Goal: Information Seeking & Learning: Learn about a topic

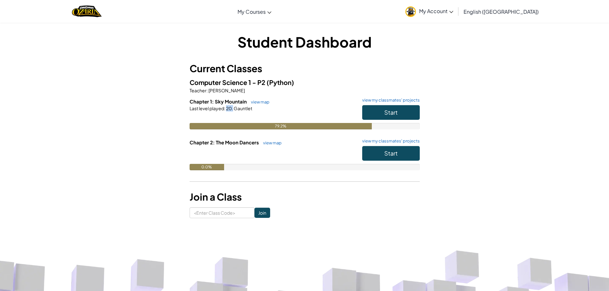
drag, startPoint x: 227, startPoint y: 110, endPoint x: 234, endPoint y: 109, distance: 6.4
click at [234, 109] on div "Last level played : 20. Gauntlet" at bounding box center [304, 108] width 230 height 6
click at [230, 105] on h6 "Chapter 1: Sky Mountain view map view my classmates' projects" at bounding box center [304, 101] width 230 height 7
click at [397, 112] on button "Start" at bounding box center [391, 112] width 58 height 15
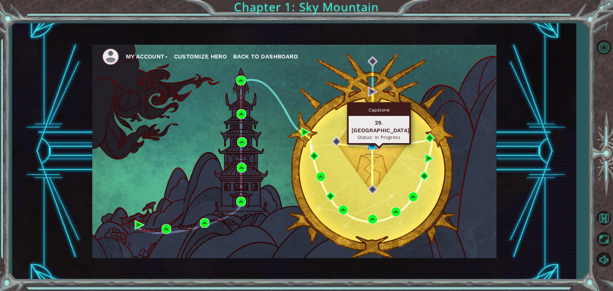
click at [371, 145] on img at bounding box center [373, 145] width 10 height 10
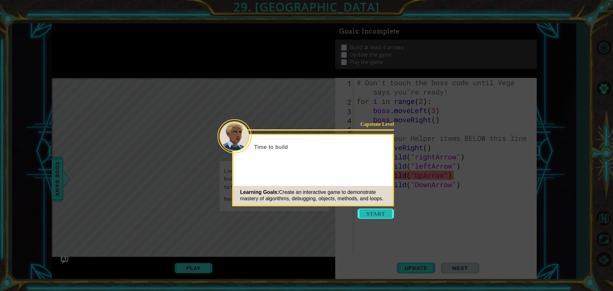
click at [366, 209] on button "Start" at bounding box center [376, 214] width 36 height 10
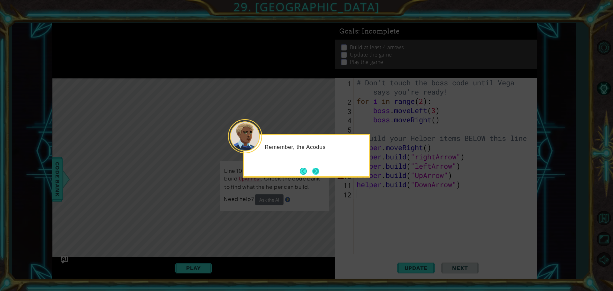
click at [312, 171] on button "Next" at bounding box center [315, 171] width 7 height 7
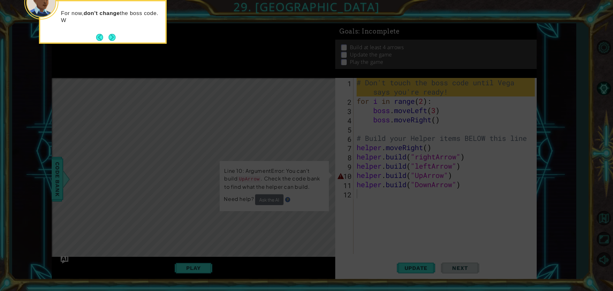
click at [105, 33] on footer at bounding box center [105, 38] width 19 height 10
click at [110, 34] on button "Next" at bounding box center [112, 37] width 7 height 7
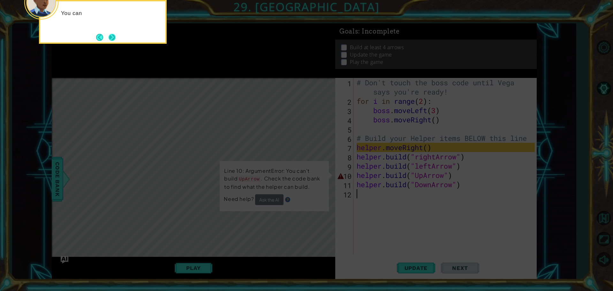
click at [114, 36] on button "Next" at bounding box center [112, 37] width 7 height 7
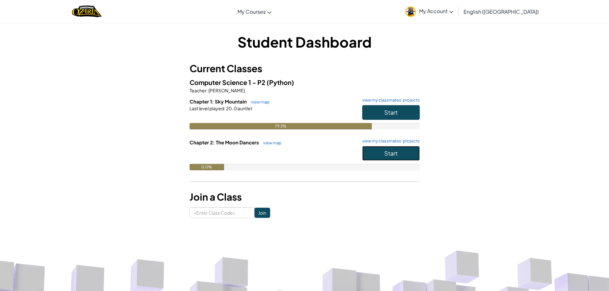
click at [371, 151] on button "Start" at bounding box center [391, 153] width 58 height 15
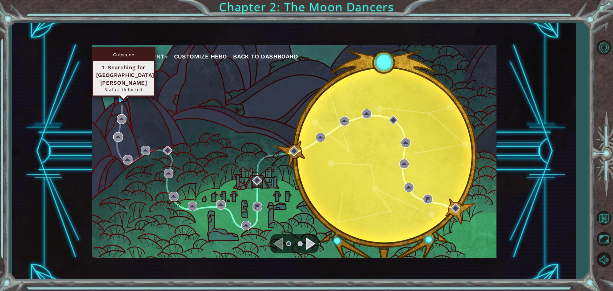
click at [122, 96] on img at bounding box center [124, 98] width 10 height 10
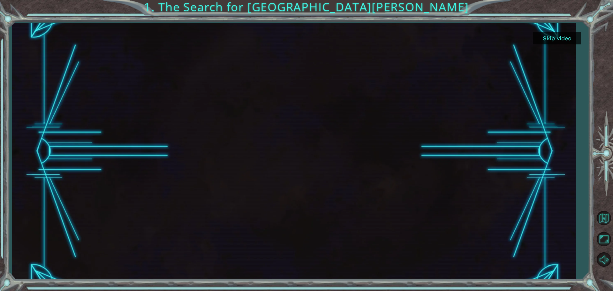
click at [550, 42] on button "Skip video" at bounding box center [558, 38] width 48 height 12
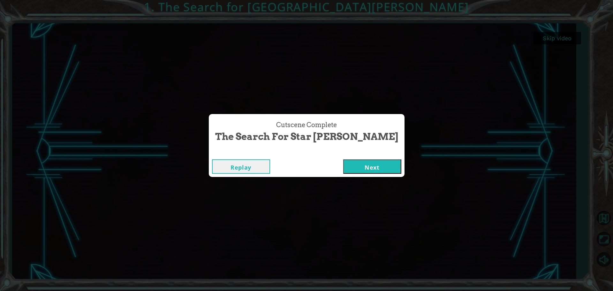
click at [350, 163] on button "Next" at bounding box center [372, 166] width 58 height 14
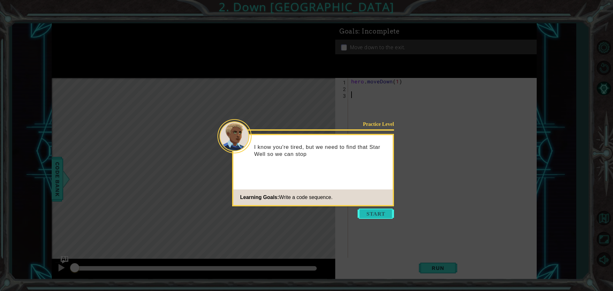
click at [363, 210] on button "Start" at bounding box center [376, 214] width 36 height 10
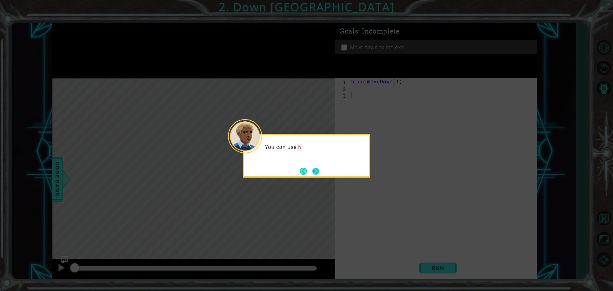
click at [318, 168] on button "Next" at bounding box center [315, 171] width 7 height 7
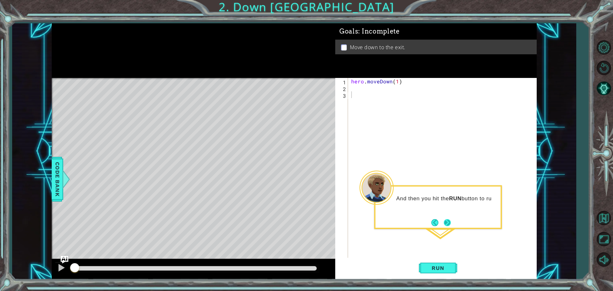
click at [446, 224] on button "Next" at bounding box center [447, 222] width 7 height 7
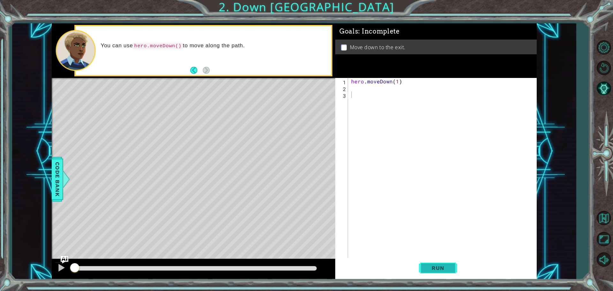
click at [426, 263] on button "Run" at bounding box center [438, 268] width 38 height 20
click at [396, 82] on div "hero . moveDown ( 1 )" at bounding box center [444, 175] width 188 height 195
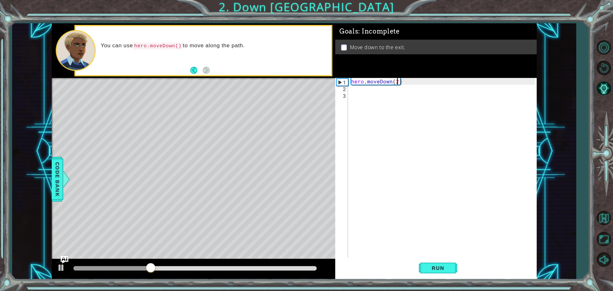
scroll to position [0, 3]
type textarea "hero.moveDown(2)"
click at [447, 265] on button "Run" at bounding box center [438, 268] width 38 height 20
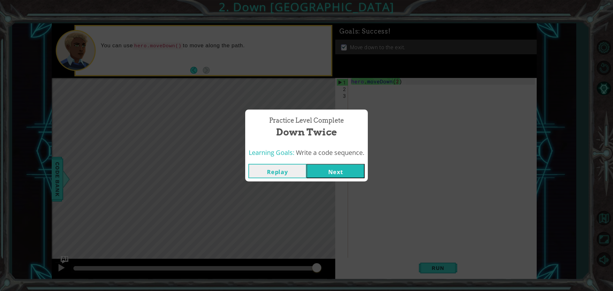
click at [328, 171] on button "Next" at bounding box center [336, 171] width 58 height 14
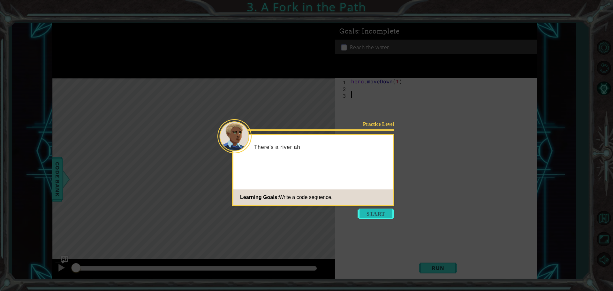
click at [370, 215] on button "Start" at bounding box center [376, 214] width 36 height 10
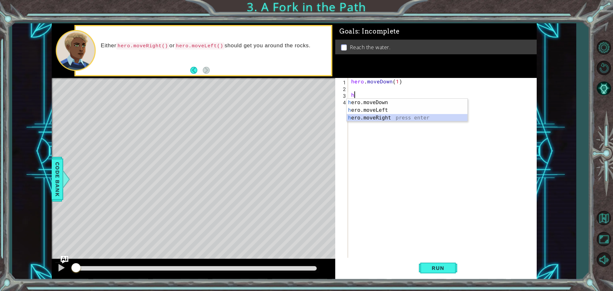
click at [380, 117] on div "h ero.moveDown press enter h ero.moveLeft press enter h ero.moveRight press ent…" at bounding box center [407, 118] width 121 height 38
type textarea "hero.moveRight(1)"
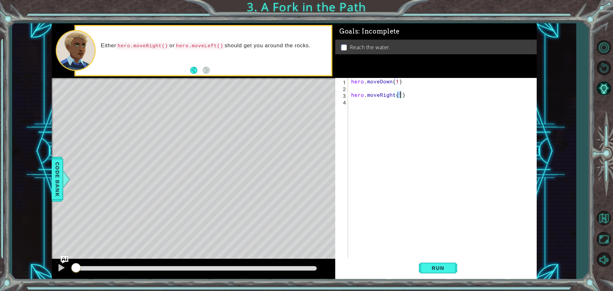
click at [366, 103] on div "hero . moveDown ( 1 ) hero . moveRight ( 1 )" at bounding box center [444, 175] width 188 height 195
click at [377, 108] on div "h ero.moveDown press enter h ero.moveLeft press enter h ero.moveRight press ent…" at bounding box center [407, 124] width 121 height 38
type textarea "hero.moveDown(1)"
click at [437, 265] on button "Run" at bounding box center [438, 268] width 38 height 20
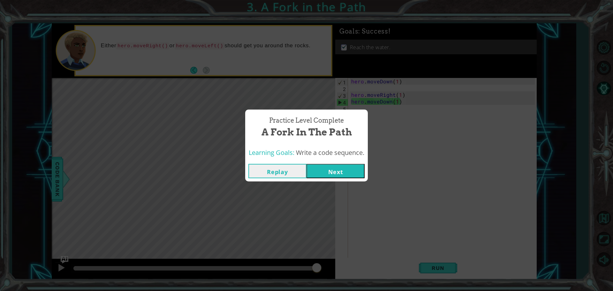
click at [348, 169] on button "Next" at bounding box center [336, 171] width 58 height 14
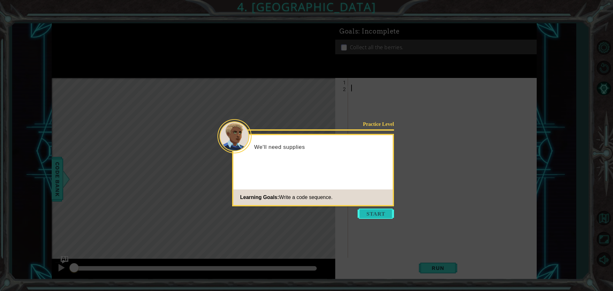
click at [372, 217] on button "Start" at bounding box center [376, 214] width 36 height 10
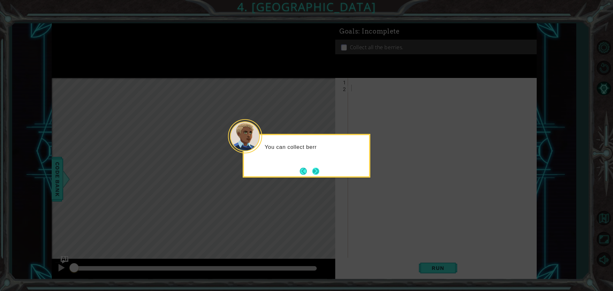
click at [313, 173] on button "Next" at bounding box center [315, 171] width 7 height 7
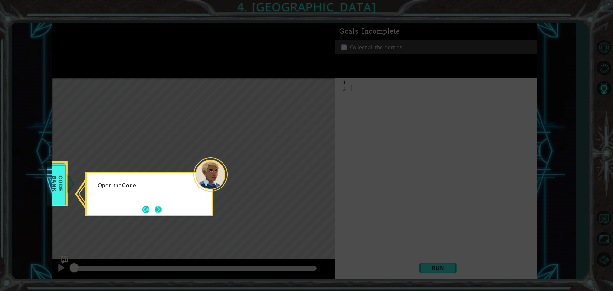
click at [159, 211] on button "Next" at bounding box center [158, 209] width 7 height 7
click at [155, 206] on button "Next" at bounding box center [158, 209] width 7 height 7
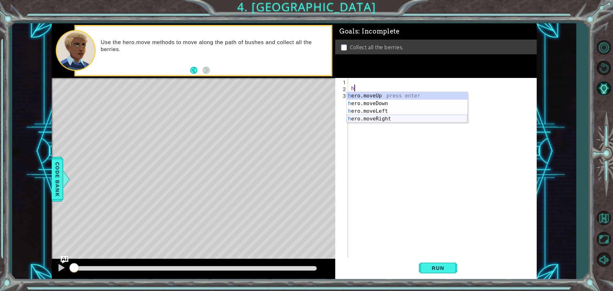
click at [381, 117] on div "h ero.moveUp press enter h ero.moveDown press enter h ero.moveLeft press enter …" at bounding box center [407, 115] width 121 height 46
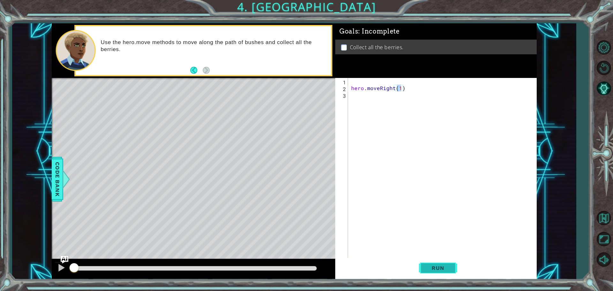
click at [431, 266] on span "Run" at bounding box center [438, 268] width 25 height 6
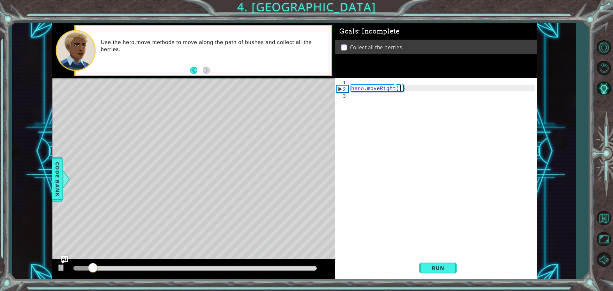
click at [405, 90] on div "hero . moveRight ( 1 )" at bounding box center [444, 175] width 188 height 195
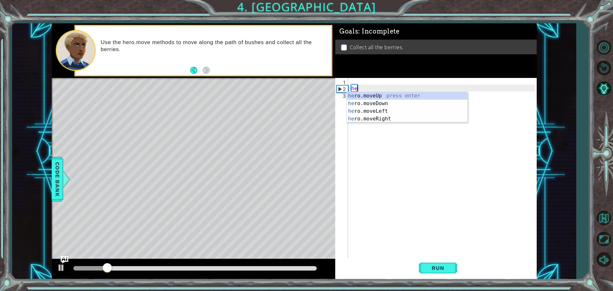
type textarea "h"
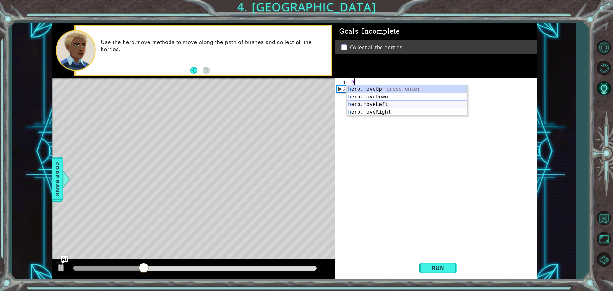
click at [365, 102] on div "h ero.moveUp press enter h ero.moveDown press enter h ero.moveLeft press enter …" at bounding box center [407, 108] width 121 height 46
type textarea "hero.moveLeft(1)"
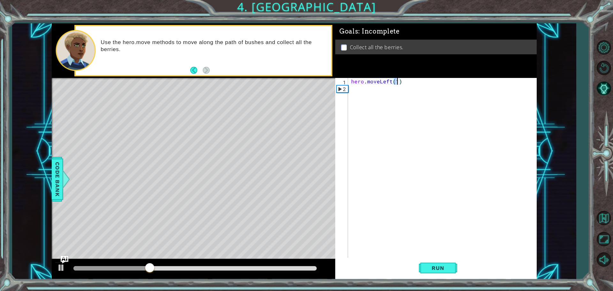
click at [364, 94] on div "hero . moveLeft ( 1 )" at bounding box center [444, 175] width 188 height 195
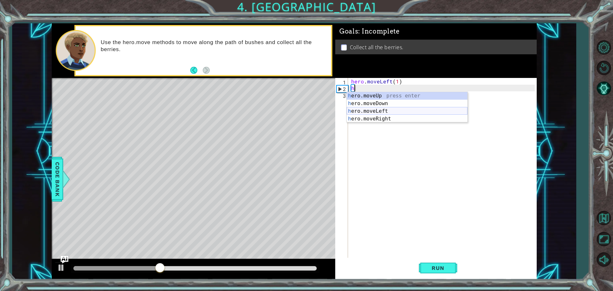
click at [364, 110] on div "h ero.moveUp press enter h ero.moveDown press enter h ero.moveLeft press enter …" at bounding box center [407, 115] width 121 height 46
type textarea "hero.moveLeft(1)"
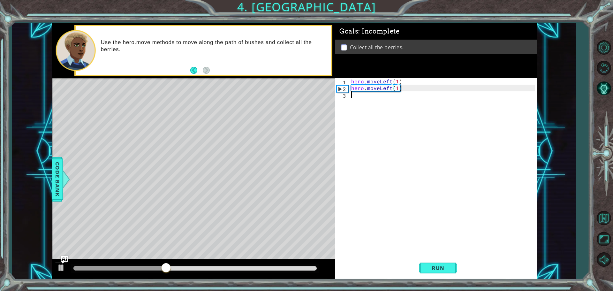
click at [365, 105] on div "hero . moveLeft ( 1 ) hero . moveLeft ( 1 )" at bounding box center [444, 175] width 188 height 195
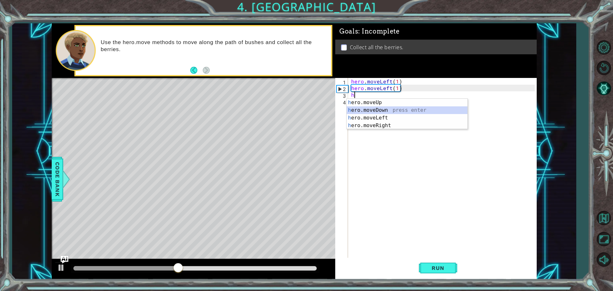
click at [369, 111] on div "h ero.moveUp press enter h ero.moveDown press enter h ero.moveLeft press enter …" at bounding box center [407, 122] width 121 height 46
type textarea "hero.moveDown(1)"
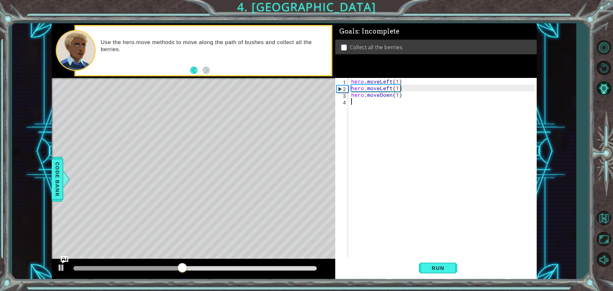
click at [368, 111] on div "hero . moveLeft ( 1 ) hero . moveLeft ( 1 ) hero . moveDown ( 1 )" at bounding box center [444, 175] width 188 height 195
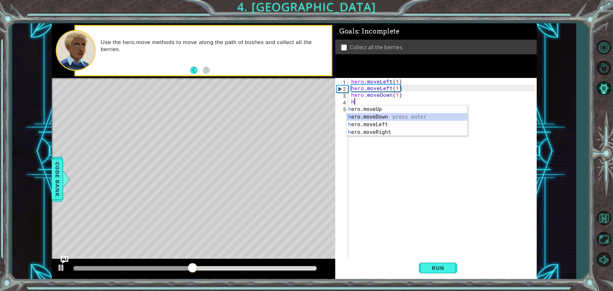
click at [370, 116] on div "h ero.moveUp press enter h ero.moveDown press enter h ero.moveLeft press enter …" at bounding box center [407, 128] width 121 height 46
type textarea "hero.moveDown(1)"
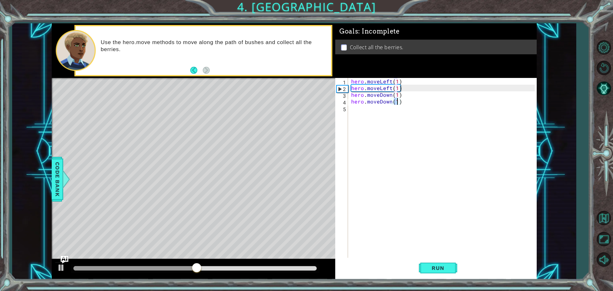
click at [369, 112] on div "hero . moveLeft ( 1 ) hero . moveLeft ( 1 ) hero . moveDown ( 1 ) hero . moveDo…" at bounding box center [444, 175] width 188 height 195
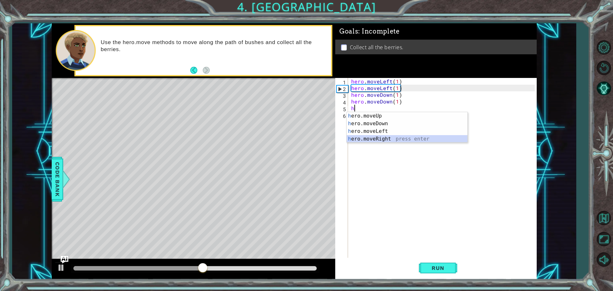
click at [372, 136] on div "h ero.moveUp press enter h ero.moveDown press enter h ero.moveLeft press enter …" at bounding box center [407, 135] width 121 height 46
type textarea "hero.moveRight(1)"
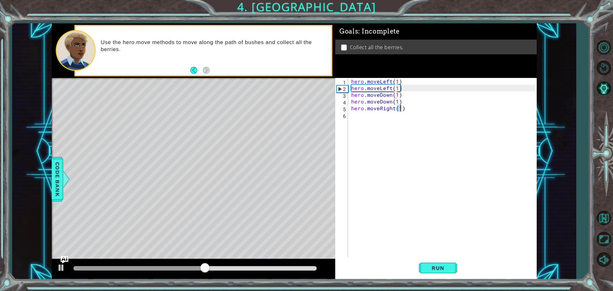
click at [372, 120] on div "hero . moveLeft ( 1 ) hero . moveLeft ( 1 ) hero . moveDown ( 1 ) hero . moveDo…" at bounding box center [444, 175] width 188 height 195
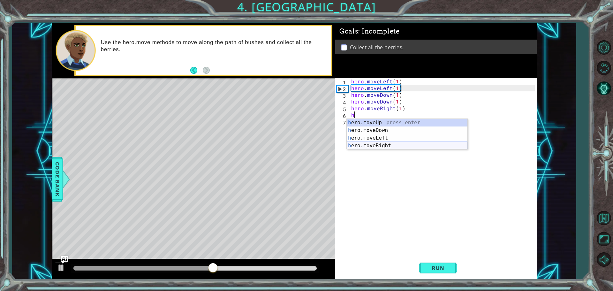
click at [370, 142] on div "h ero.moveUp press enter h ero.moveDown press enter h ero.moveLeft press enter …" at bounding box center [407, 142] width 121 height 46
type textarea "hero.moveRight(1)"
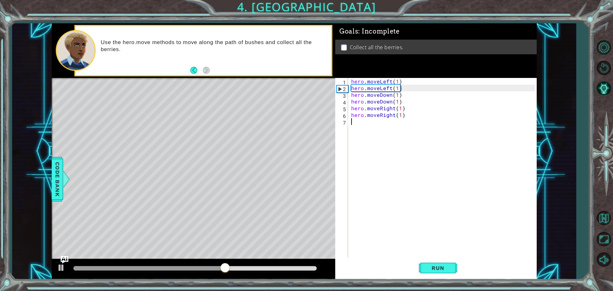
click at [368, 122] on div "hero . moveLeft ( 1 ) hero . moveLeft ( 1 ) hero . moveDown ( 1 ) hero . moveDo…" at bounding box center [444, 175] width 188 height 195
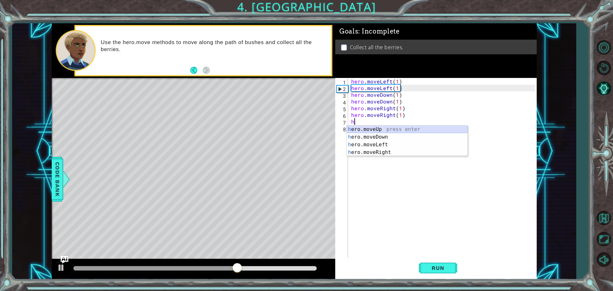
click at [369, 127] on div "h ero.moveUp press enter h ero.moveDown press enter h ero.moveLeft press enter …" at bounding box center [407, 149] width 121 height 46
type textarea "hero.moveUp(1)"
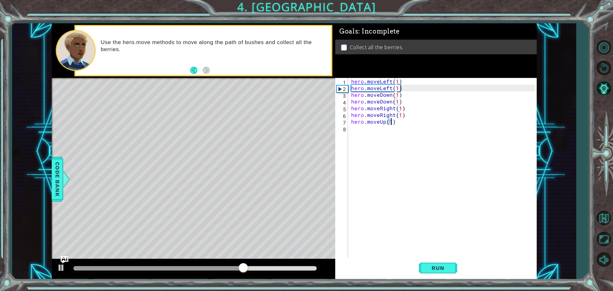
click at [362, 132] on div "hero . moveLeft ( 1 ) hero . moveLeft ( 1 ) hero . moveDown ( 1 ) hero . moveDo…" at bounding box center [444, 175] width 188 height 195
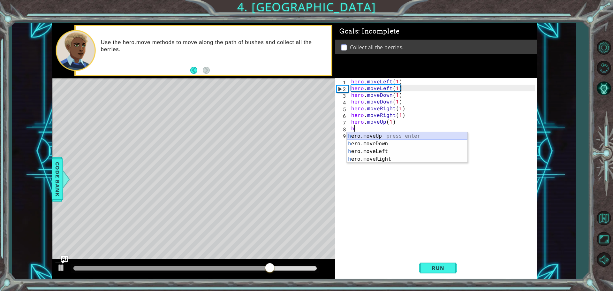
click at [357, 136] on div "h ero.moveUp press enter h ero.moveDown press enter h ero.moveLeft press enter …" at bounding box center [407, 155] width 121 height 46
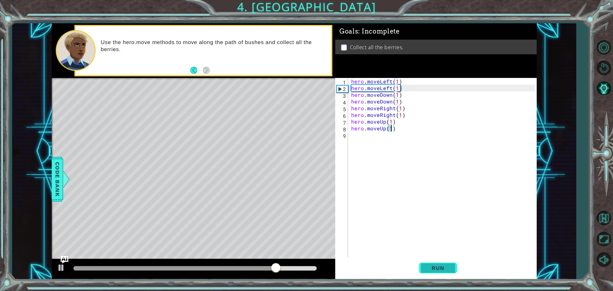
type textarea "hero.moveUp(1)"
click at [442, 273] on button "Run" at bounding box center [438, 268] width 38 height 20
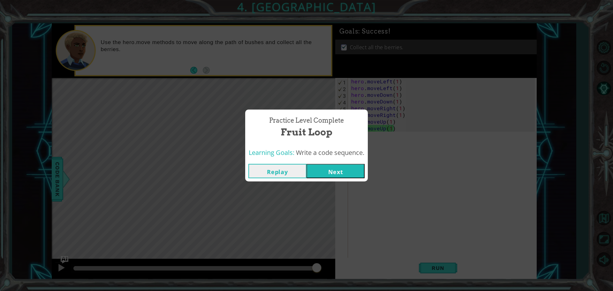
click at [336, 168] on button "Next" at bounding box center [336, 171] width 58 height 14
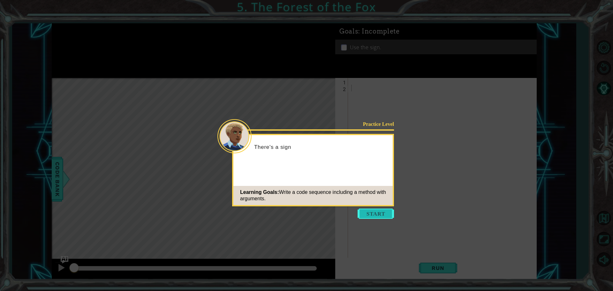
click at [372, 218] on button "Start" at bounding box center [376, 214] width 36 height 10
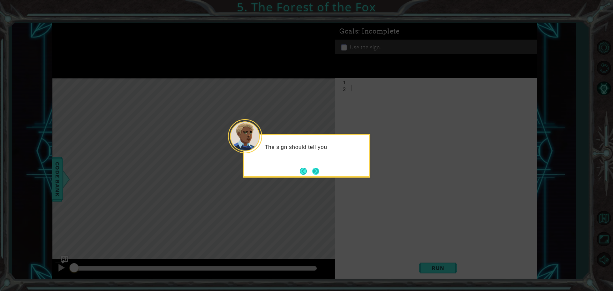
click at [319, 174] on button "Next" at bounding box center [315, 171] width 7 height 7
click at [318, 170] on button "Next" at bounding box center [315, 171] width 7 height 7
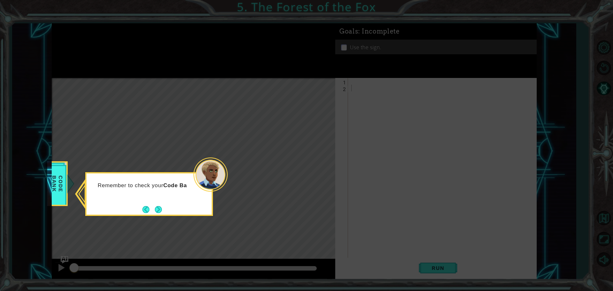
click at [155, 213] on button "Next" at bounding box center [158, 209] width 7 height 7
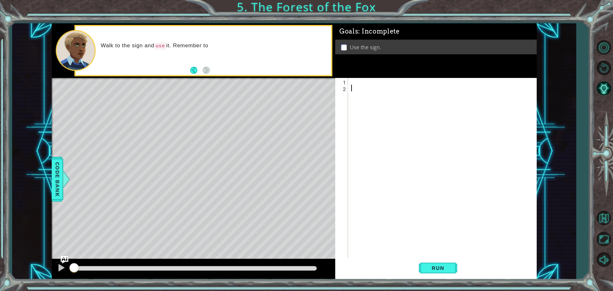
click at [353, 85] on div at bounding box center [444, 175] width 188 height 195
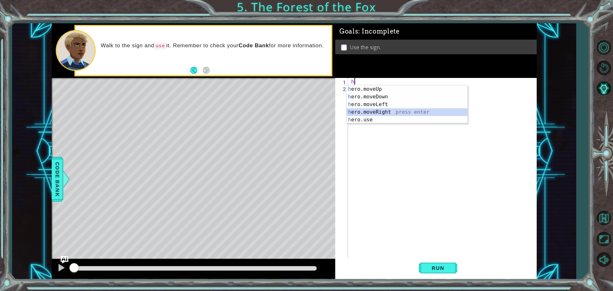
click at [357, 110] on div "h ero.moveUp press enter h ero.moveDown press enter h ero.moveLeft press enter …" at bounding box center [407, 112] width 121 height 54
type textarea "hero.moveRight(1)"
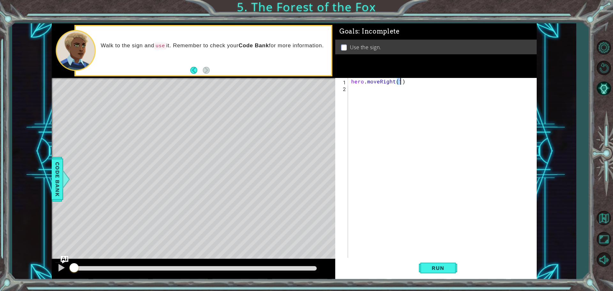
click at [379, 90] on div "hero . moveRight ( 1 )" at bounding box center [444, 175] width 188 height 195
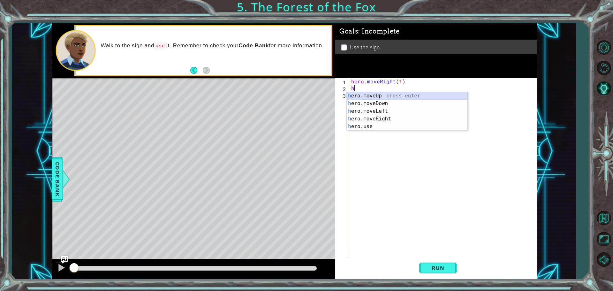
click at [376, 95] on div "h ero.moveUp press enter h ero.moveDown press enter h ero.moveLeft press enter …" at bounding box center [407, 119] width 121 height 54
type textarea "hero.moveUp(1)"
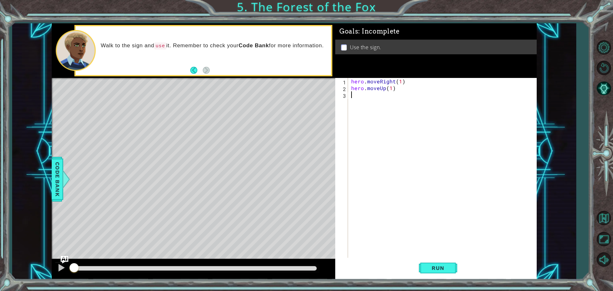
click at [367, 99] on div "hero . moveRight ( 1 ) hero . moveUp ( 1 )" at bounding box center [444, 175] width 188 height 195
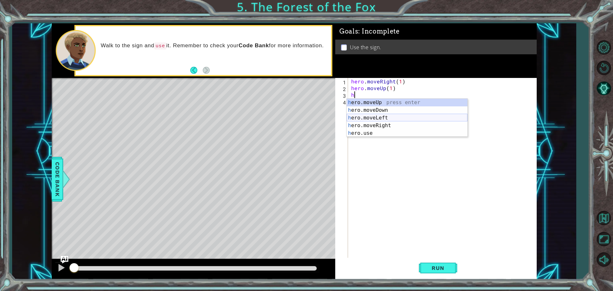
click at [364, 117] on div "h ero.moveUp press enter h ero.moveDown press enter h ero.moveLeft press enter …" at bounding box center [407, 126] width 121 height 54
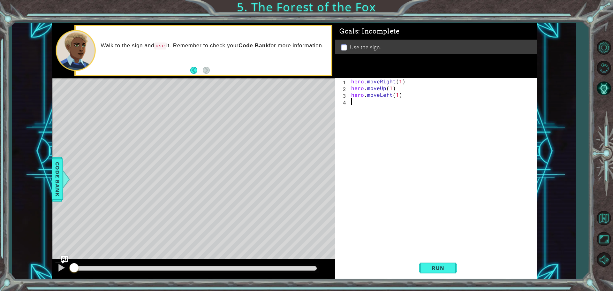
click at [361, 104] on div "hero . moveRight ( 1 ) hero . moveUp ( 1 ) hero . moveLeft ( 1 )" at bounding box center [444, 175] width 188 height 195
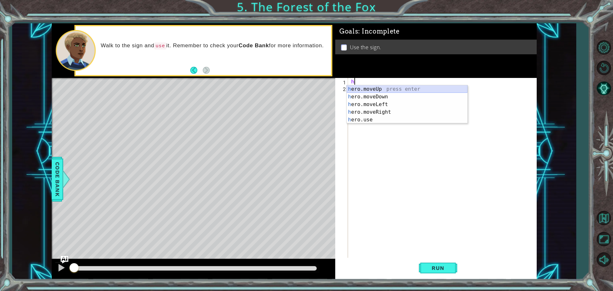
click at [365, 90] on div "h ero.moveUp press enter h ero.moveDown press enter h ero.moveLeft press enter …" at bounding box center [407, 112] width 121 height 54
type textarea "hero.moveUp(1)"
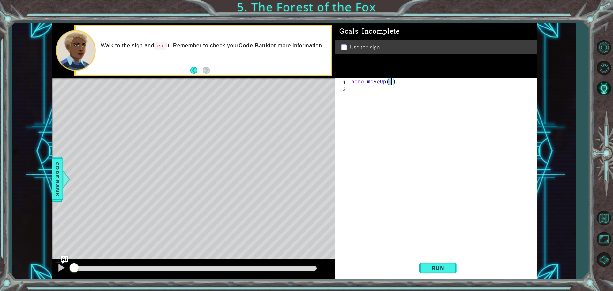
click at [364, 94] on div "hero . moveUp ( 1 )" at bounding box center [444, 175] width 188 height 195
type textarea "h"
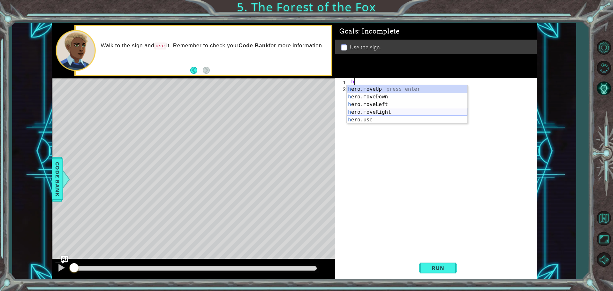
click at [365, 111] on div "h ero.moveUp press enter h ero.moveDown press enter h ero.moveLeft press enter …" at bounding box center [407, 112] width 121 height 54
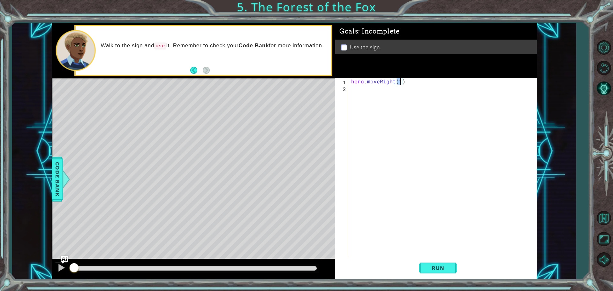
click at [362, 93] on div "hero . moveRight ( 1 )" at bounding box center [444, 175] width 188 height 195
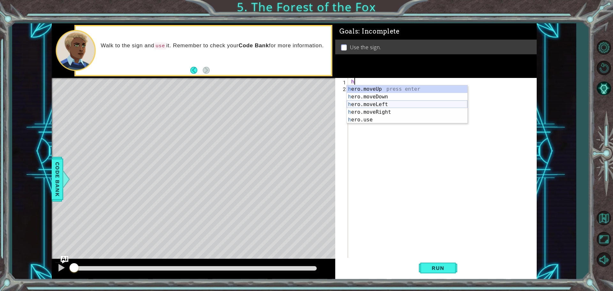
click at [374, 107] on div "h ero.moveUp press enter h ero.moveDown press enter h ero.moveLeft press enter …" at bounding box center [407, 112] width 121 height 54
type textarea "hero.moveLeft(1)"
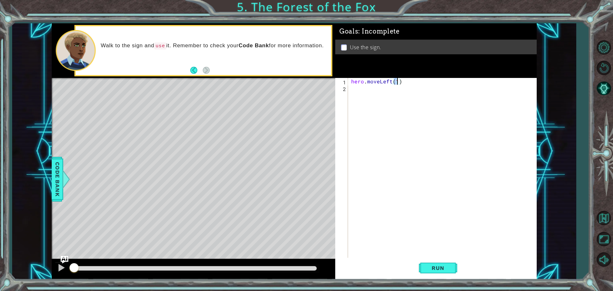
click at [403, 82] on div "hero . moveLeft ( 1 )" at bounding box center [444, 175] width 188 height 195
type textarea "h"
click at [371, 87] on div "hero . moveLeft ( 1 )" at bounding box center [445, 175] width 185 height 195
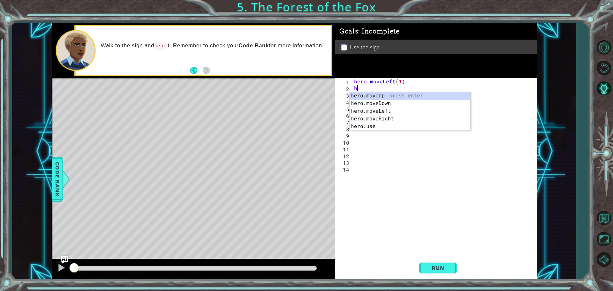
click at [398, 82] on div "hero . moveLeft ( 1 ) h" at bounding box center [445, 175] width 185 height 195
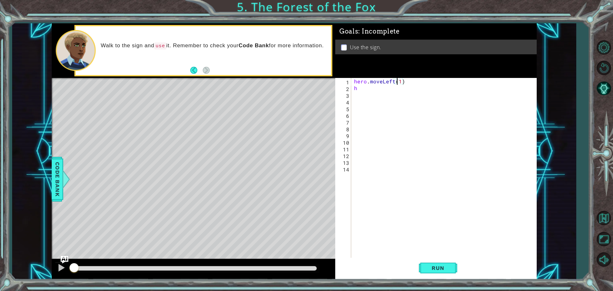
click at [391, 83] on div "hero . moveLeft ( 1 ) h" at bounding box center [445, 175] width 185 height 195
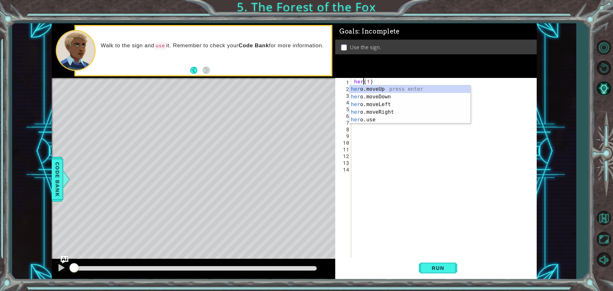
click at [393, 83] on div "her ( 1 ) h" at bounding box center [445, 175] width 185 height 195
type textarea "h"
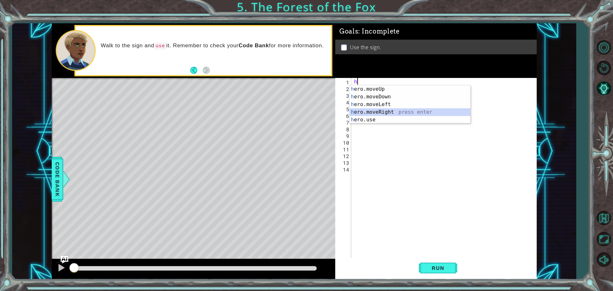
click at [378, 110] on div "h ero.moveUp press enter h ero.moveDown press enter h ero.moveLeft press enter …" at bounding box center [410, 112] width 121 height 54
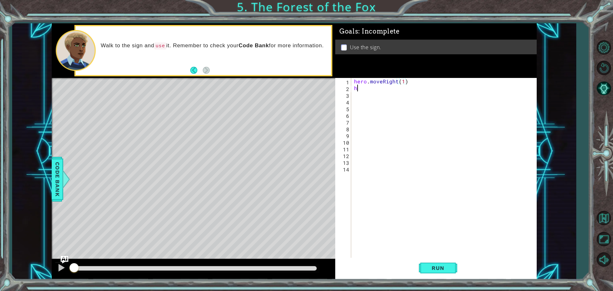
click at [369, 89] on div "hero . moveRight ( 1 ) h" at bounding box center [445, 175] width 185 height 195
type textarea "h"
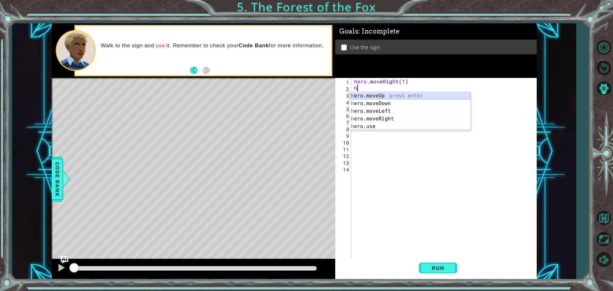
click at [369, 97] on div "h ero.moveUp press enter h ero.moveDown press enter h ero.moveLeft press enter …" at bounding box center [410, 119] width 121 height 54
type textarea "hero.moveUp(1)"
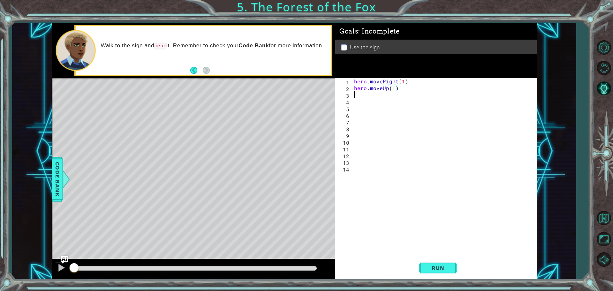
click at [372, 97] on div "hero . moveRight ( 1 ) hero . moveUp ( 1 )" at bounding box center [445, 175] width 185 height 195
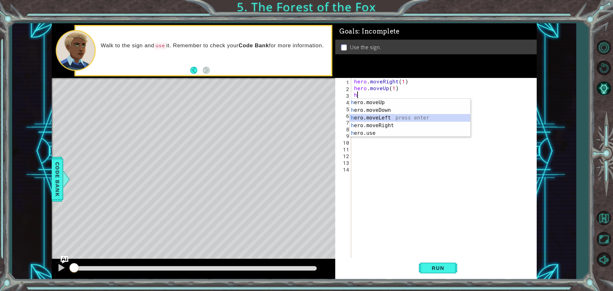
click at [375, 117] on div "h ero.moveUp press enter h ero.moveDown press enter h ero.moveLeft press enter …" at bounding box center [410, 126] width 121 height 54
type textarea "hero.moveLeft(1)"
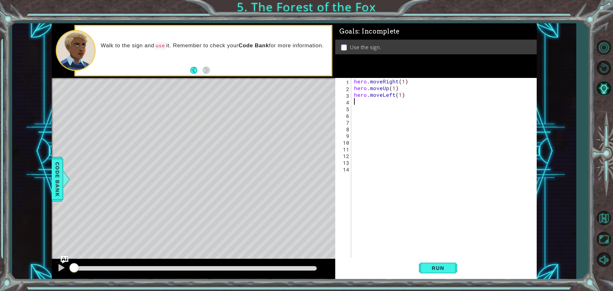
click at [365, 101] on div "hero . moveRight ( 1 ) hero . moveUp ( 1 ) hero . moveLeft ( 1 )" at bounding box center [445, 175] width 185 height 195
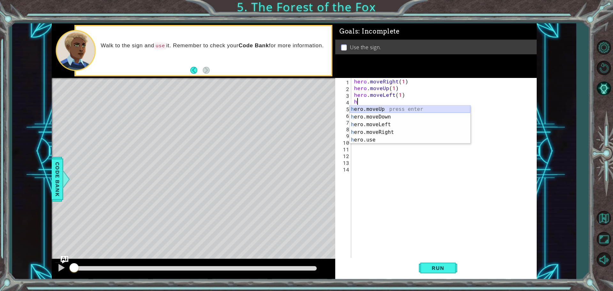
click at [367, 109] on div "h ero.moveUp press enter h ero.moveDown press enter h ero.moveLeft press enter …" at bounding box center [410, 132] width 121 height 54
type textarea "hero.moveUp(1)"
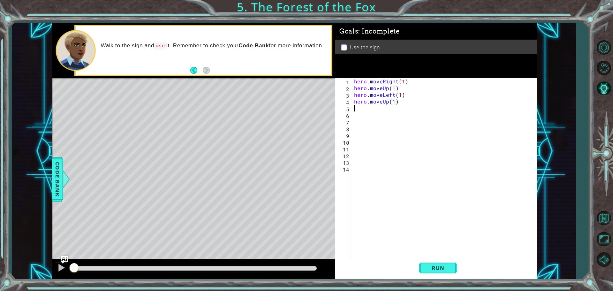
click at [365, 109] on div "hero . moveRight ( 1 ) hero . moveUp ( 1 ) hero . moveLeft ( 1 ) hero . moveUp …" at bounding box center [445, 175] width 185 height 195
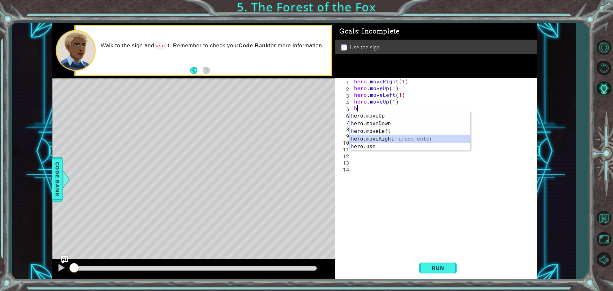
click at [369, 136] on div "h ero.moveUp press enter h ero.moveDown press enter h ero.moveLeft press enter …" at bounding box center [410, 139] width 121 height 54
type textarea "hero.moveRight(1)"
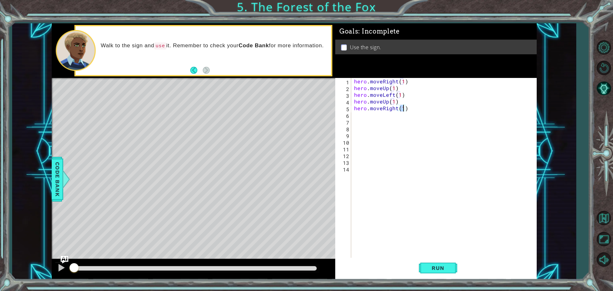
click at [364, 118] on div "hero . moveRight ( 1 ) hero . moveUp ( 1 ) hero . moveLeft ( 1 ) hero . moveUp …" at bounding box center [445, 175] width 185 height 195
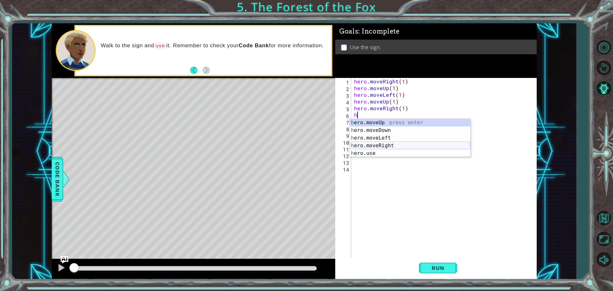
click at [366, 145] on div "h ero.moveUp press enter h ero.moveDown press enter h ero.moveLeft press enter …" at bounding box center [410, 146] width 121 height 54
type textarea "hero.moveRight(1)"
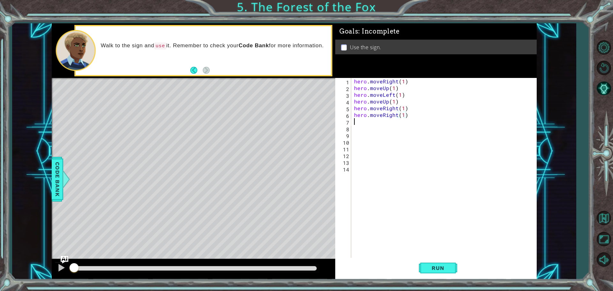
click at [373, 123] on div "hero . moveRight ( 1 ) hero . moveUp ( 1 ) hero . moveLeft ( 1 ) hero . moveUp …" at bounding box center [445, 175] width 185 height 195
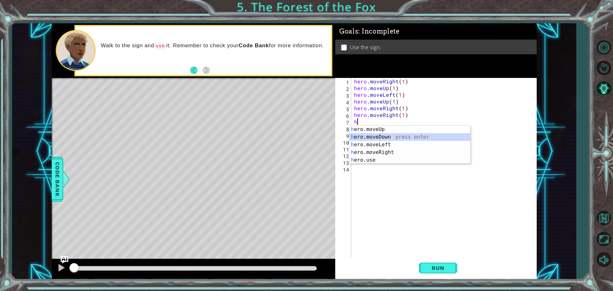
click at [379, 135] on div "h ero.moveUp press enter h ero.moveDown press enter h ero.moveLeft press enter …" at bounding box center [410, 153] width 121 height 54
type textarea "hero.moveDown(1)"
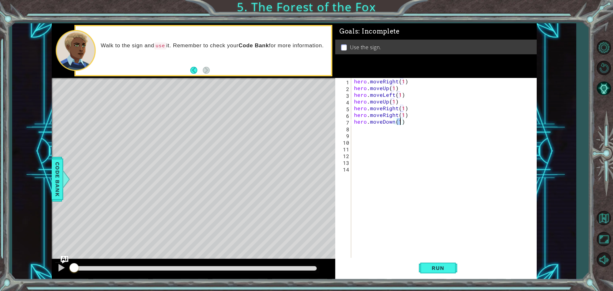
click at [369, 134] on div "hero . moveRight ( 1 ) hero . moveUp ( 1 ) hero . moveLeft ( 1 ) hero . moveUp …" at bounding box center [445, 175] width 185 height 195
type textarea "h"
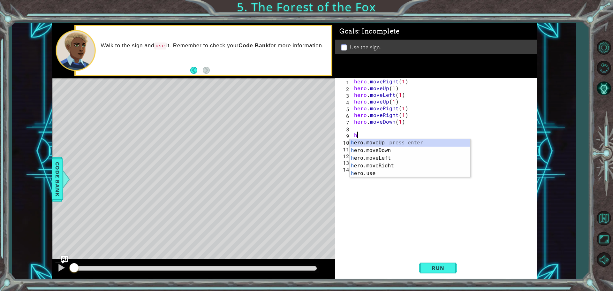
drag, startPoint x: 360, startPoint y: 134, endPoint x: 358, endPoint y: 130, distance: 4.3
click at [360, 134] on div "hero . moveRight ( 1 ) hero . moveUp ( 1 ) hero . moveLeft ( 1 ) hero . moveUp …" at bounding box center [445, 175] width 185 height 195
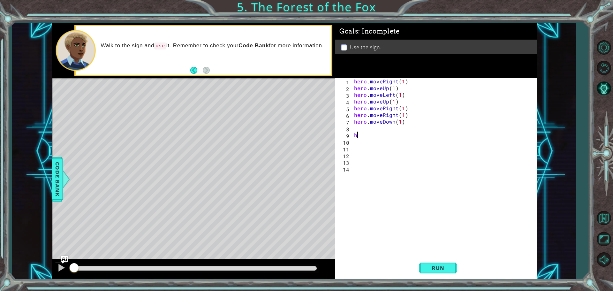
click at [358, 130] on div "hero . moveRight ( 1 ) hero . moveUp ( 1 ) hero . moveLeft ( 1 ) hero . moveUp …" at bounding box center [445, 175] width 185 height 195
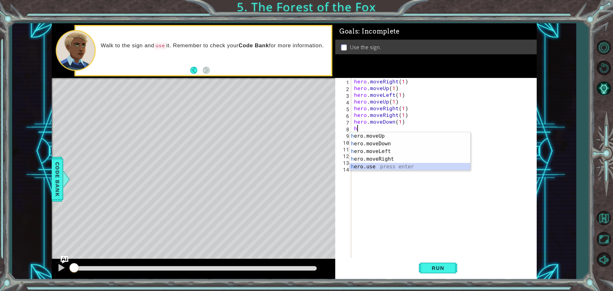
click at [363, 165] on div "h ero.moveUp press enter h ero.moveDown press enter h ero.moveLeft press enter …" at bounding box center [410, 159] width 121 height 54
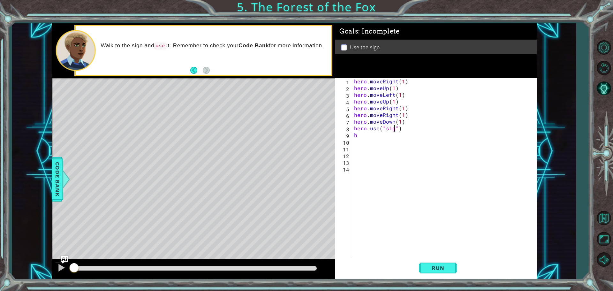
scroll to position [0, 3]
click at [365, 135] on div "hero . moveRight ( 1 ) hero . moveUp ( 1 ) hero . moveLeft ( 1 ) hero . moveUp …" at bounding box center [445, 175] width 185 height 195
type textarea "h"
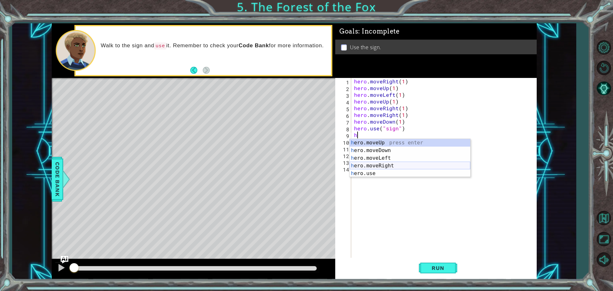
click at [381, 165] on div "h ero.moveUp press enter h ero.moveDown press enter h ero.moveLeft press enter …" at bounding box center [410, 166] width 121 height 54
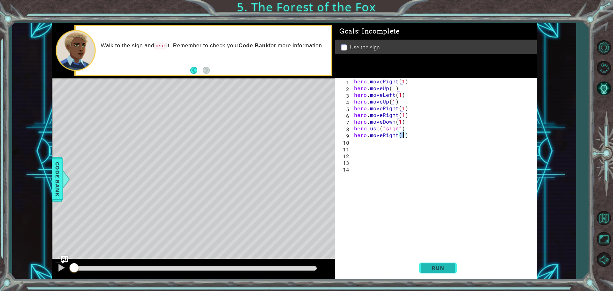
type textarea "hero.moveRight(1)"
click at [426, 265] on span "Run" at bounding box center [438, 268] width 25 height 6
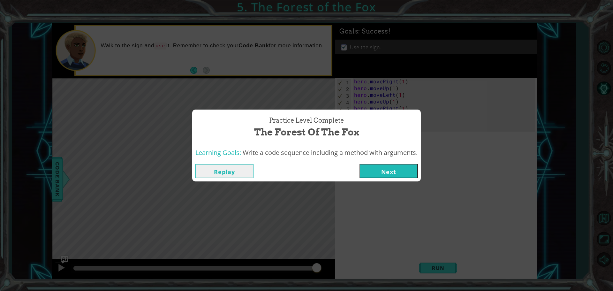
click at [380, 168] on button "Next" at bounding box center [389, 171] width 58 height 14
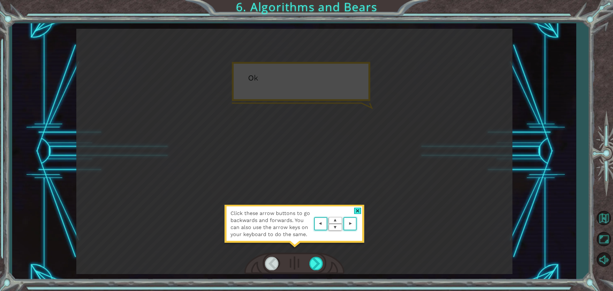
click at [356, 209] on div at bounding box center [357, 211] width 7 height 7
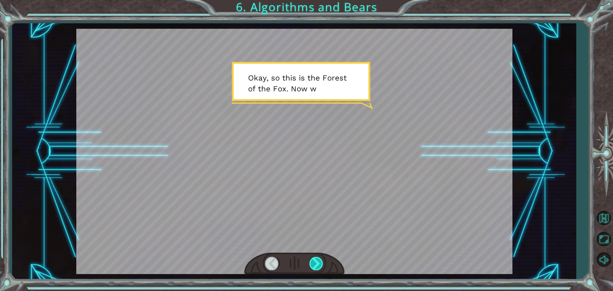
drag, startPoint x: 303, startPoint y: 267, endPoint x: 313, endPoint y: 264, distance: 10.4
click at [307, 265] on div at bounding box center [294, 264] width 100 height 22
click at [315, 264] on div at bounding box center [317, 263] width 14 height 13
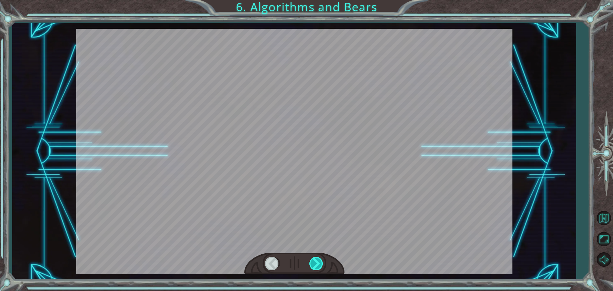
click at [315, 264] on div at bounding box center [317, 263] width 14 height 13
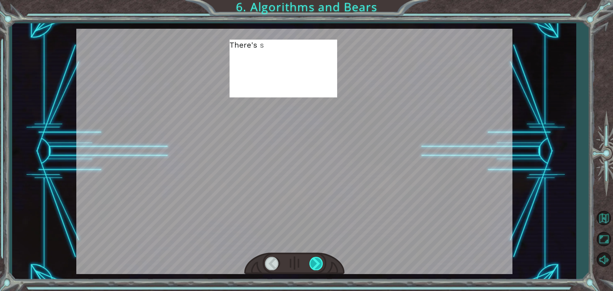
click at [316, 264] on div at bounding box center [317, 263] width 14 height 13
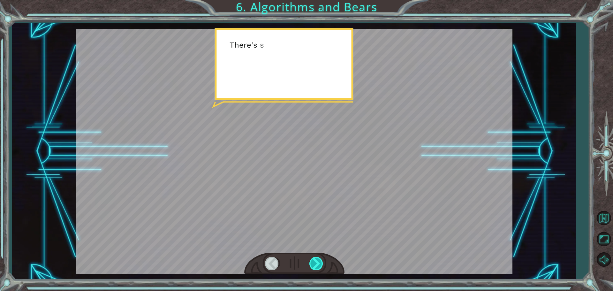
click at [316, 264] on div at bounding box center [317, 263] width 14 height 13
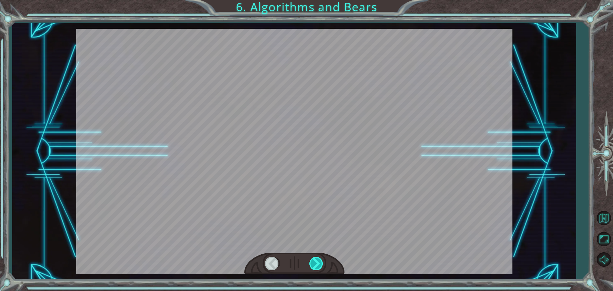
click at [316, 264] on div at bounding box center [317, 263] width 14 height 13
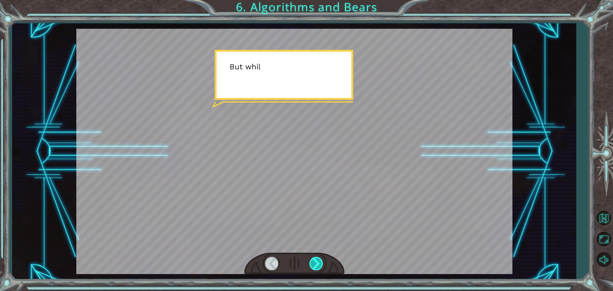
click at [316, 264] on div at bounding box center [317, 263] width 14 height 13
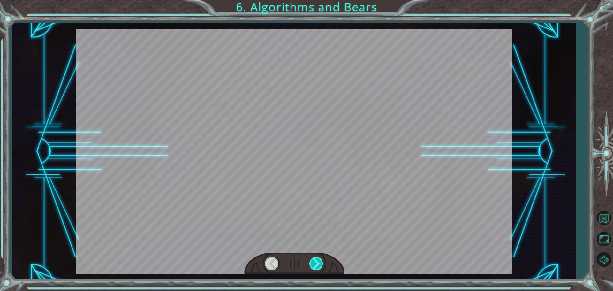
click at [316, 264] on div at bounding box center [317, 263] width 14 height 13
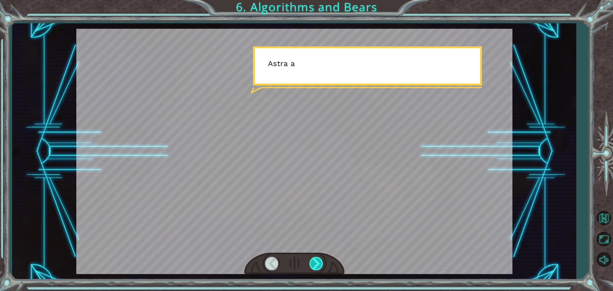
click at [316, 264] on div at bounding box center [317, 263] width 14 height 13
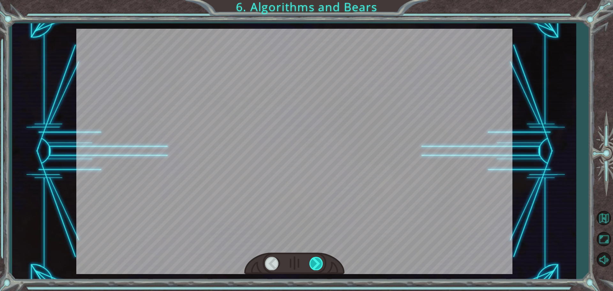
click at [316, 264] on div at bounding box center [317, 263] width 14 height 13
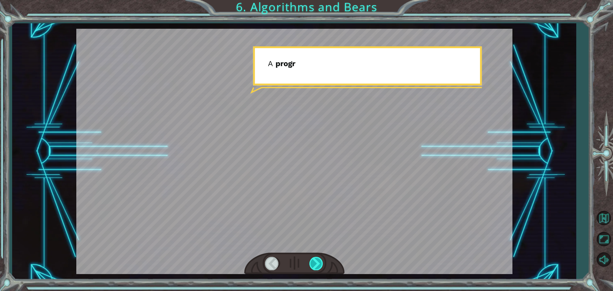
click at [316, 264] on div at bounding box center [317, 263] width 14 height 13
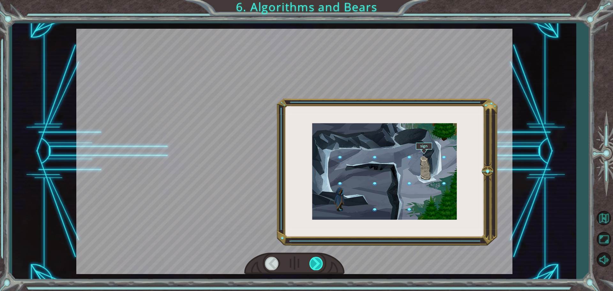
click at [316, 264] on div at bounding box center [317, 263] width 14 height 13
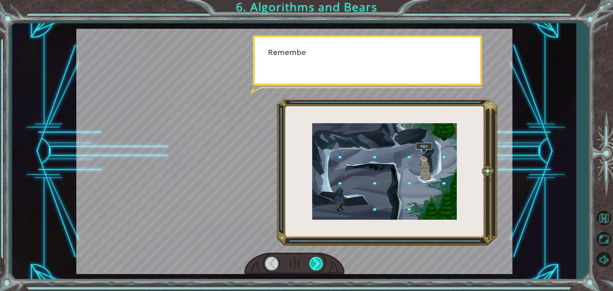
click at [316, 263] on div at bounding box center [317, 263] width 14 height 13
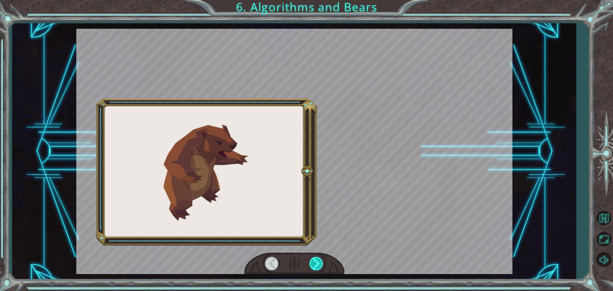
click at [316, 263] on div at bounding box center [317, 263] width 14 height 13
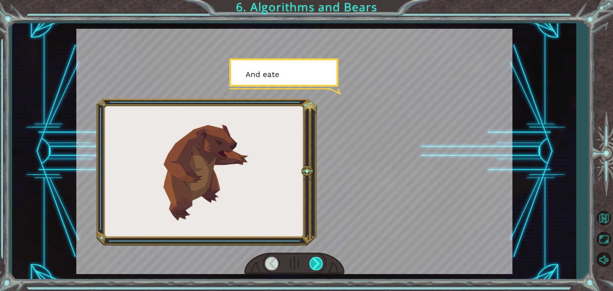
click at [316, 263] on div at bounding box center [317, 263] width 14 height 13
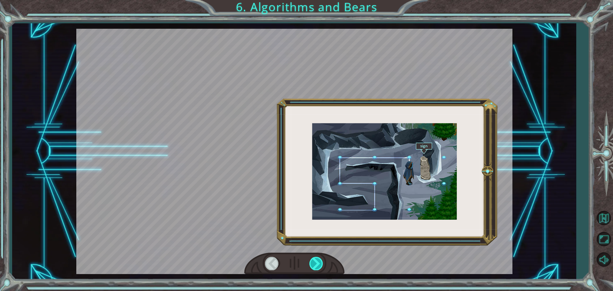
click at [318, 262] on div at bounding box center [317, 263] width 14 height 13
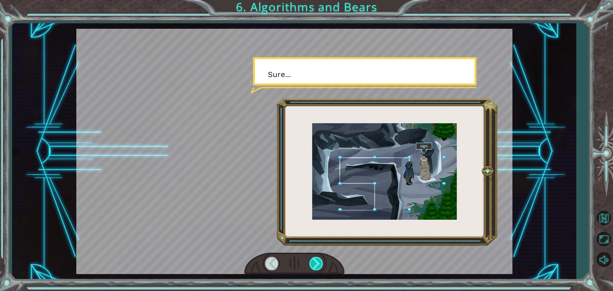
click at [318, 263] on div at bounding box center [317, 263] width 14 height 13
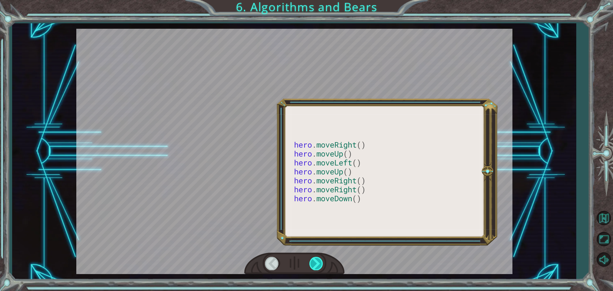
click at [318, 263] on div at bounding box center [317, 263] width 14 height 13
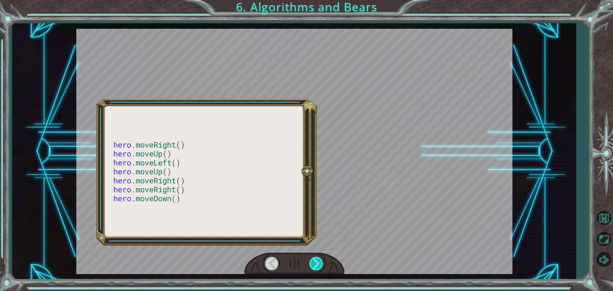
click at [318, 264] on div at bounding box center [317, 263] width 14 height 13
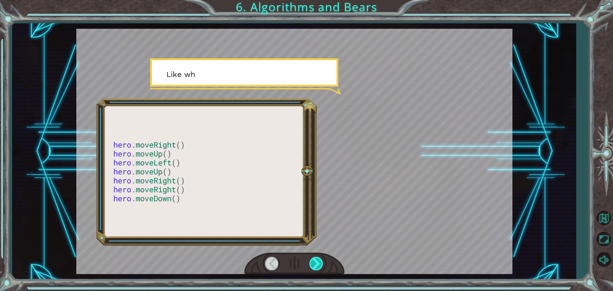
click at [317, 264] on div at bounding box center [317, 263] width 14 height 13
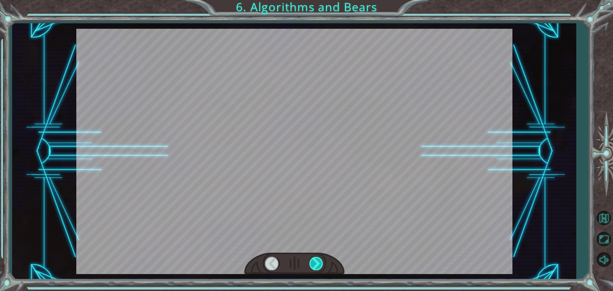
click at [319, 264] on div at bounding box center [317, 263] width 14 height 13
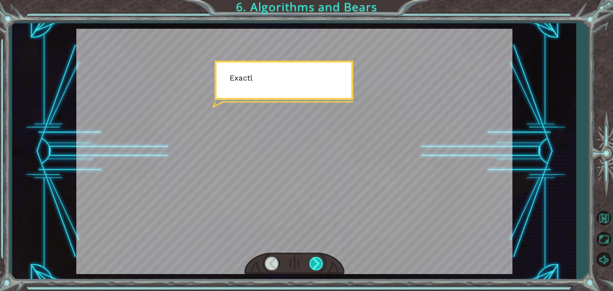
click at [319, 264] on div at bounding box center [317, 263] width 14 height 13
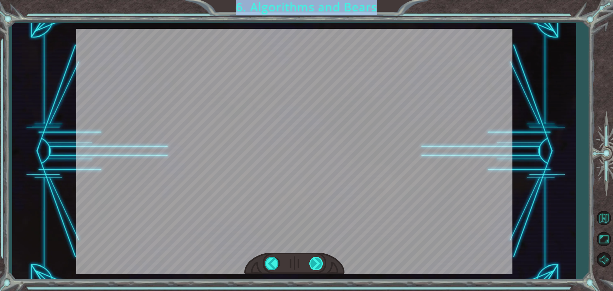
click at [319, 0] on div "hero . moveRight () hero . moveUp () hero . moveLeft () hero . moveUp () hero .…" at bounding box center [306, 0] width 613 height 0
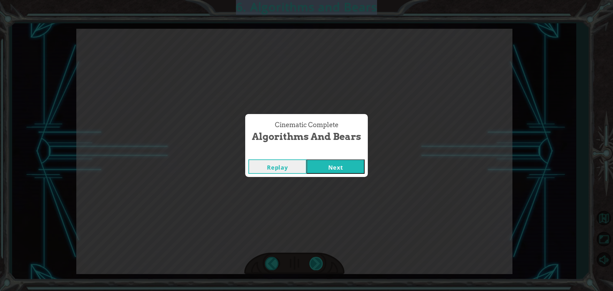
click at [319, 265] on div "Cinematic Complete Algorithms and Bears Replay Next" at bounding box center [306, 145] width 613 height 291
click at [336, 161] on button "Next" at bounding box center [336, 166] width 58 height 14
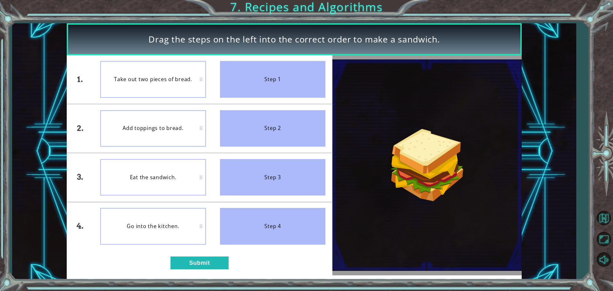
drag, startPoint x: 193, startPoint y: 269, endPoint x: 196, endPoint y: 183, distance: 86.3
click at [196, 183] on div "1. 2. 3. 4. Take out two pieces of bread. Add toppings to bread. Eat the sandwi…" at bounding box center [200, 165] width 266 height 220
click at [201, 266] on button "Submit" at bounding box center [200, 263] width 58 height 13
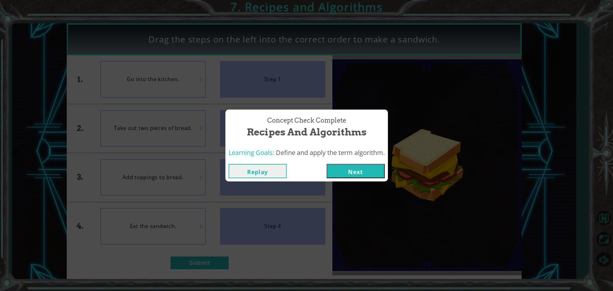
click at [351, 167] on button "Next" at bounding box center [356, 171] width 58 height 14
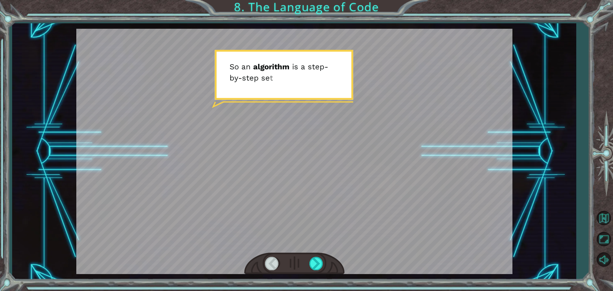
click at [362, 205] on div at bounding box center [294, 151] width 436 height 245
click at [362, 206] on div at bounding box center [294, 151] width 436 height 245
drag, startPoint x: 354, startPoint y: 206, endPoint x: 339, endPoint y: 196, distance: 18.0
click at [354, 206] on div at bounding box center [294, 151] width 436 height 245
click at [339, 196] on div at bounding box center [294, 151] width 436 height 245
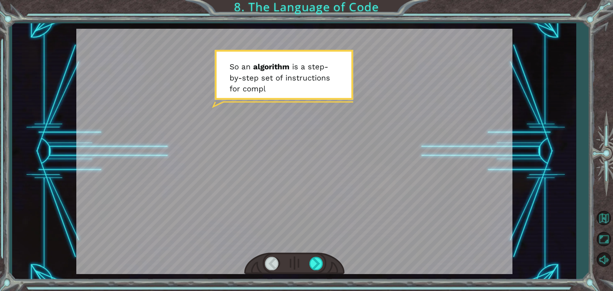
drag, startPoint x: 337, startPoint y: 192, endPoint x: 335, endPoint y: 199, distance: 7.5
click at [336, 192] on div at bounding box center [294, 151] width 436 height 245
drag, startPoint x: 317, startPoint y: 259, endPoint x: 316, endPoint y: 265, distance: 6.1
click at [316, 264] on div at bounding box center [317, 263] width 14 height 13
click at [316, 265] on div at bounding box center [317, 263] width 14 height 13
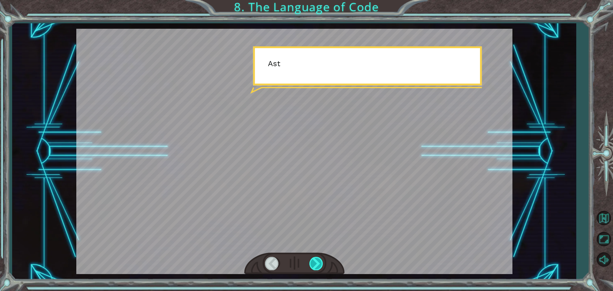
click at [317, 265] on div at bounding box center [317, 263] width 14 height 13
click at [318, 265] on div at bounding box center [317, 263] width 14 height 13
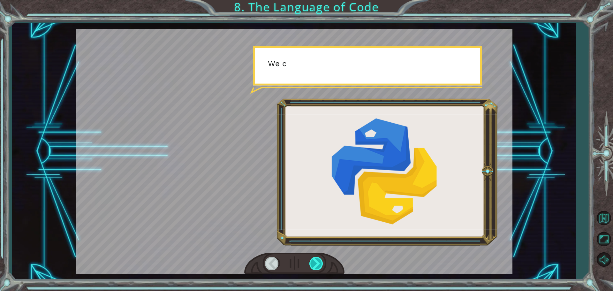
click at [318, 264] on div at bounding box center [317, 263] width 14 height 13
click at [318, 263] on div at bounding box center [317, 263] width 14 height 13
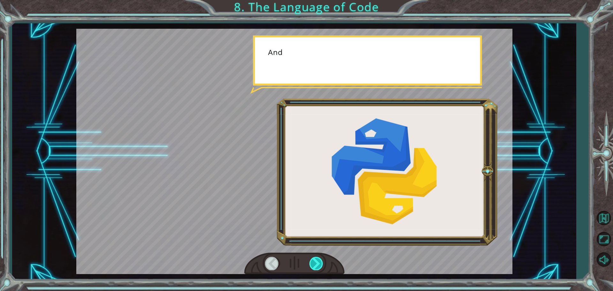
click at [318, 263] on div at bounding box center [317, 263] width 14 height 13
click at [319, 262] on div at bounding box center [317, 263] width 14 height 13
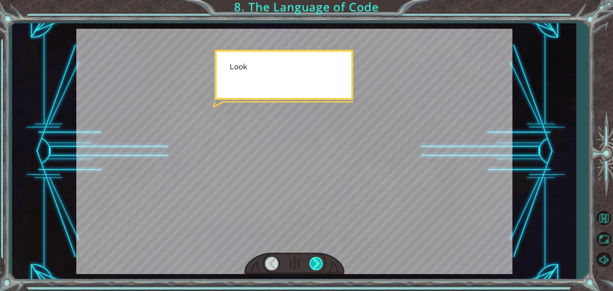
click at [319, 262] on div at bounding box center [317, 263] width 14 height 13
click at [319, 261] on div at bounding box center [317, 263] width 14 height 13
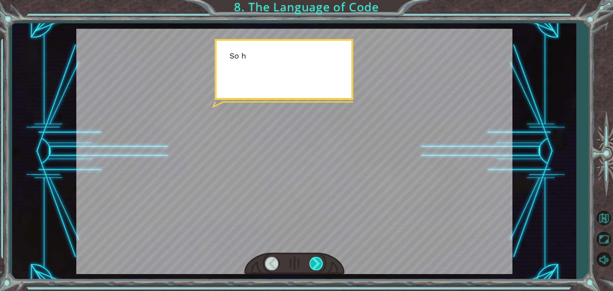
click at [319, 261] on div at bounding box center [317, 263] width 14 height 13
click at [318, 261] on div at bounding box center [317, 263] width 14 height 13
click at [318, 0] on div "S o a n a l g o r i t h m i s a s t e p - b y - s t e p s e t o f i n s t r u c…" at bounding box center [306, 0] width 613 height 0
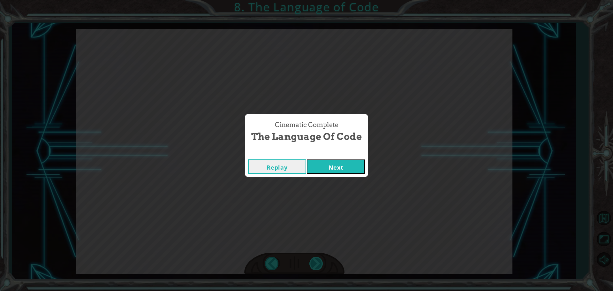
click at [318, 261] on div "Cinematic Complete The Language of Code Replay Next" at bounding box center [306, 145] width 613 height 291
click at [324, 167] on button "Next" at bounding box center [336, 166] width 58 height 14
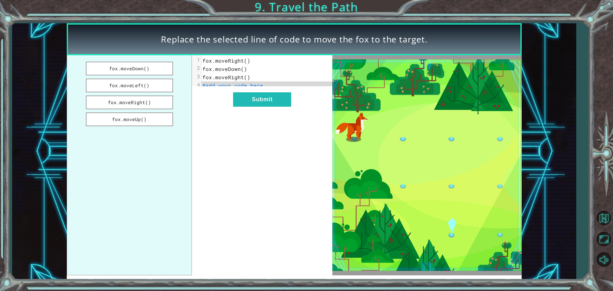
click at [224, 87] on span "#add your code here" at bounding box center [233, 85] width 61 height 7
click at [115, 69] on button "fox.moveDown()" at bounding box center [129, 69] width 87 height 14
click at [117, 70] on button "fox.moveDown()" at bounding box center [129, 69] width 87 height 14
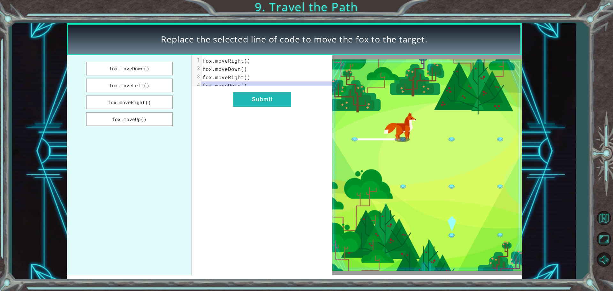
click at [260, 96] on div "xxxxxxxxxx 4 1 fox.moveRight() 2 fox.moveDown() 3 fox.moveRight() 4 fox.moveDow…" at bounding box center [262, 165] width 141 height 220
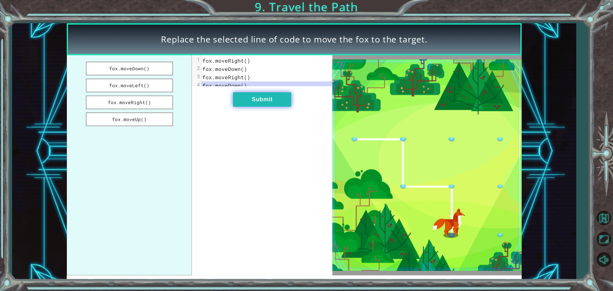
click at [258, 106] on button "Submit" at bounding box center [262, 99] width 58 height 14
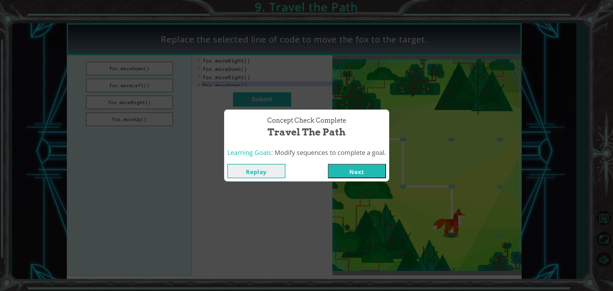
click at [357, 175] on button "Next" at bounding box center [357, 171] width 58 height 14
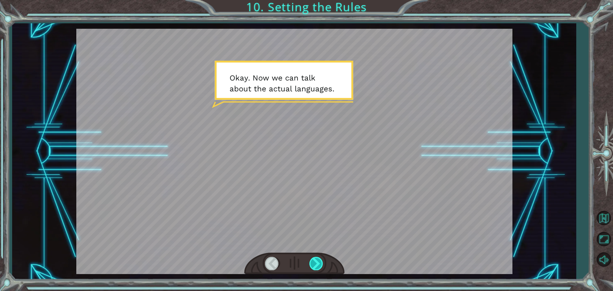
click at [318, 267] on div at bounding box center [317, 263] width 14 height 13
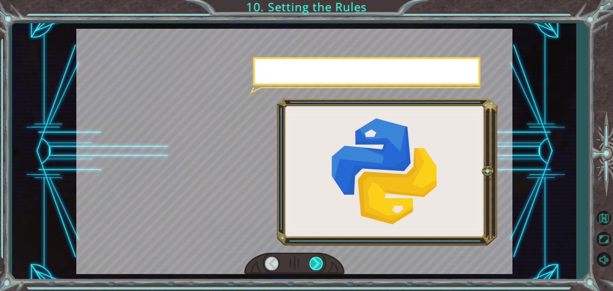
click at [318, 267] on div at bounding box center [317, 263] width 14 height 13
click at [315, 266] on div at bounding box center [317, 263] width 14 height 13
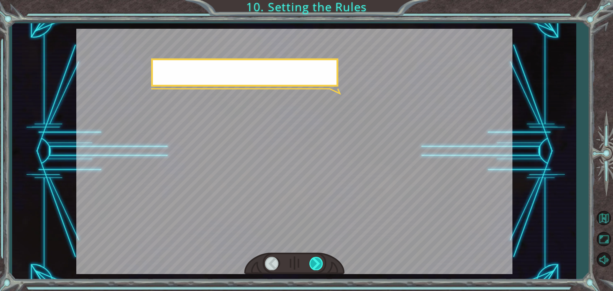
click at [315, 266] on div at bounding box center [317, 263] width 14 height 13
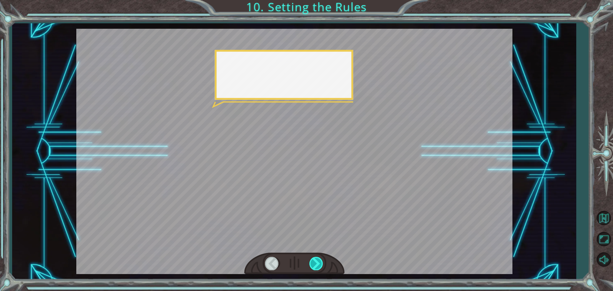
click at [315, 266] on div at bounding box center [317, 263] width 14 height 13
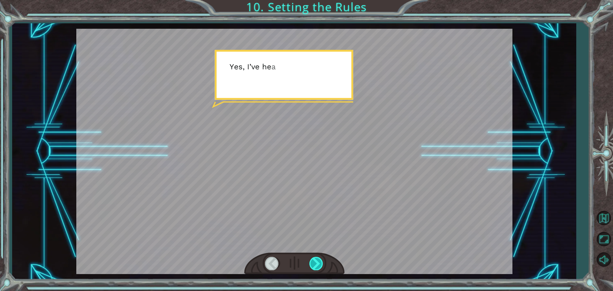
click at [315, 266] on div at bounding box center [317, 263] width 14 height 13
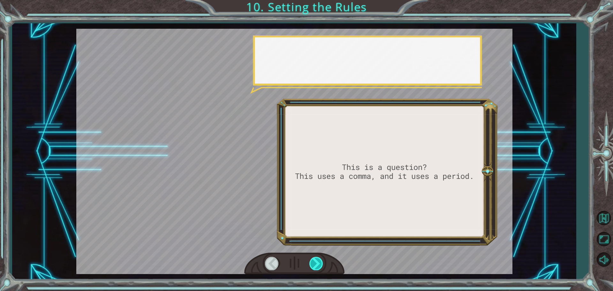
click at [315, 266] on div at bounding box center [317, 263] width 14 height 13
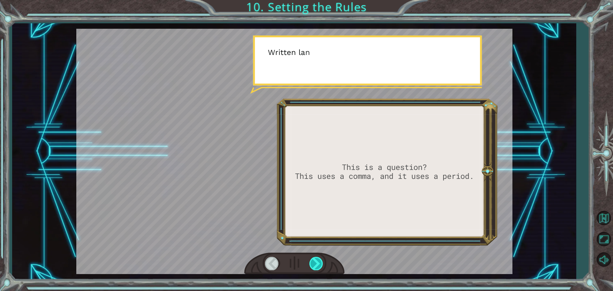
click at [316, 265] on div at bounding box center [317, 263] width 14 height 13
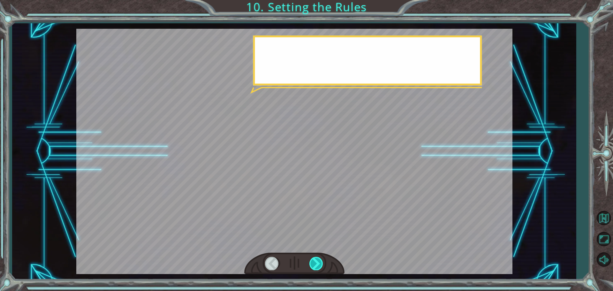
click at [316, 263] on div at bounding box center [317, 263] width 14 height 13
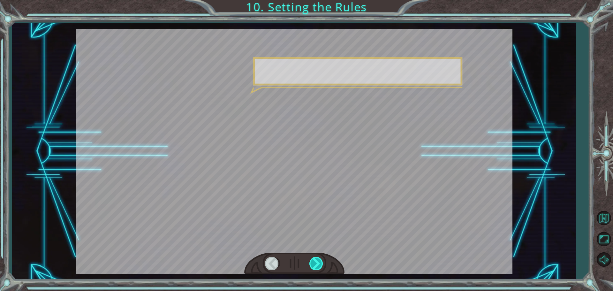
click at [316, 263] on div at bounding box center [317, 263] width 14 height 13
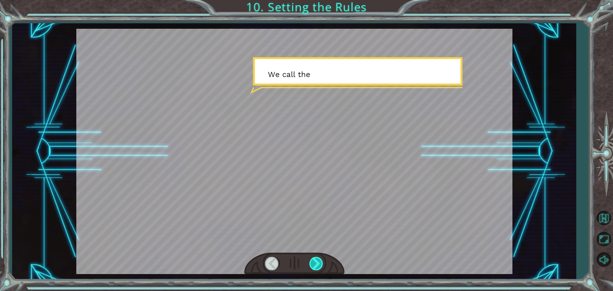
click at [316, 263] on div at bounding box center [317, 263] width 14 height 13
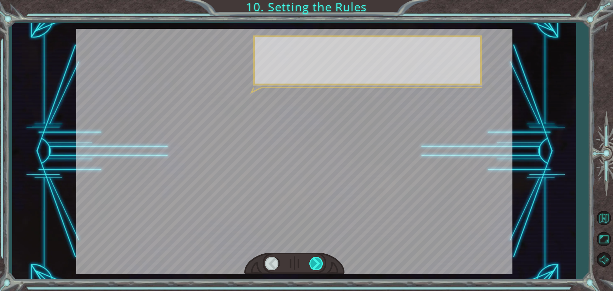
click at [316, 263] on div at bounding box center [317, 263] width 14 height 13
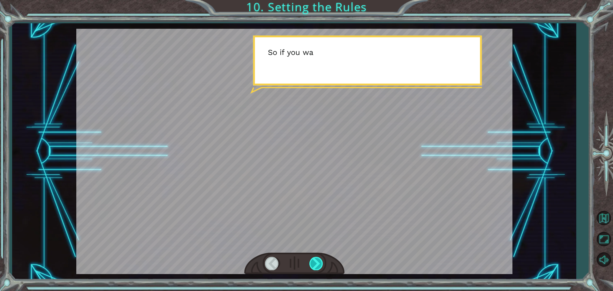
click at [316, 263] on div at bounding box center [317, 263] width 14 height 13
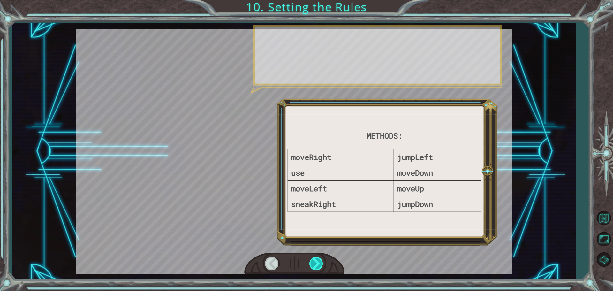
click at [316, 263] on div at bounding box center [317, 263] width 14 height 13
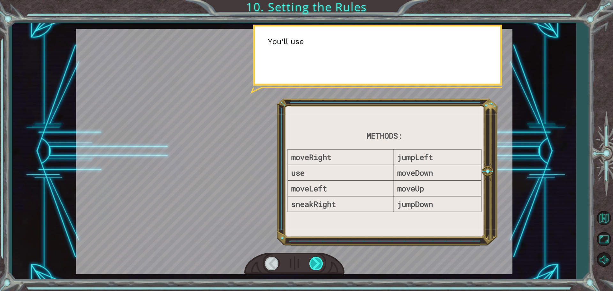
click at [316, 263] on div at bounding box center [317, 263] width 14 height 13
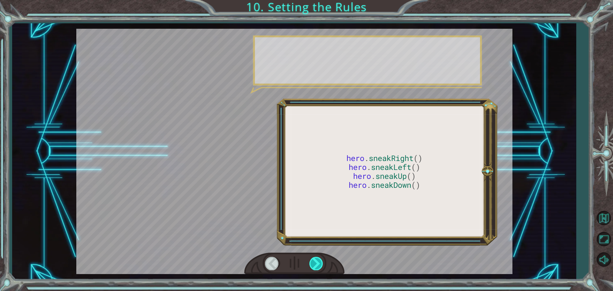
click at [316, 263] on div at bounding box center [317, 263] width 14 height 13
click at [316, 262] on div at bounding box center [317, 263] width 14 height 13
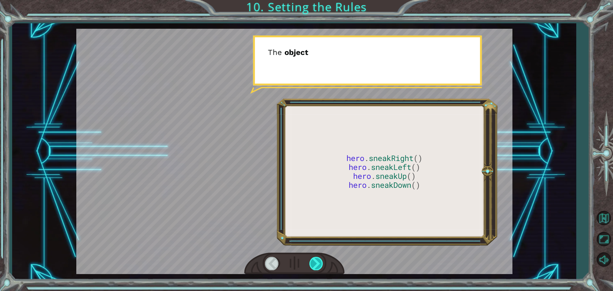
click at [316, 262] on div at bounding box center [317, 263] width 14 height 13
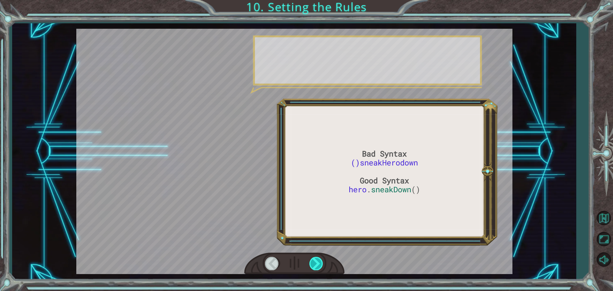
click at [316, 262] on div at bounding box center [317, 263] width 14 height 13
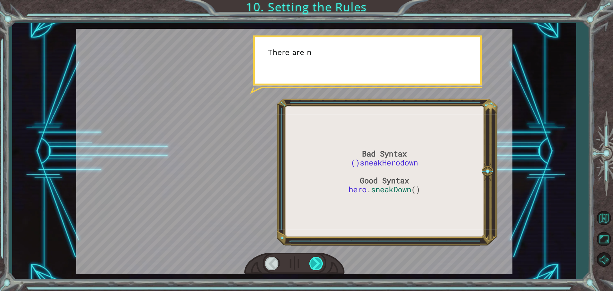
click at [316, 262] on div at bounding box center [317, 263] width 14 height 13
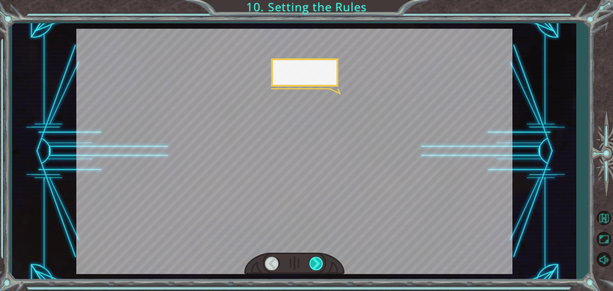
click at [316, 262] on div at bounding box center [317, 263] width 14 height 13
click at [314, 260] on div at bounding box center [317, 263] width 14 height 13
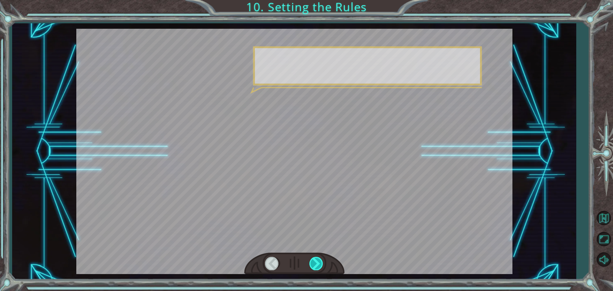
click at [314, 260] on div at bounding box center [317, 263] width 14 height 13
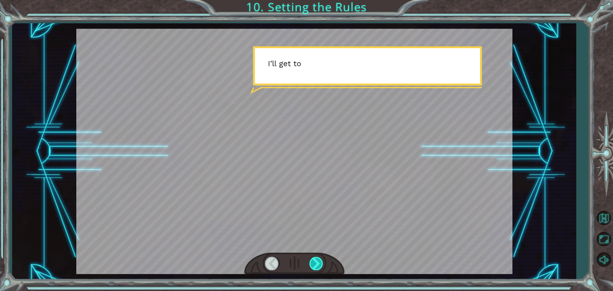
click at [314, 260] on div at bounding box center [317, 263] width 14 height 13
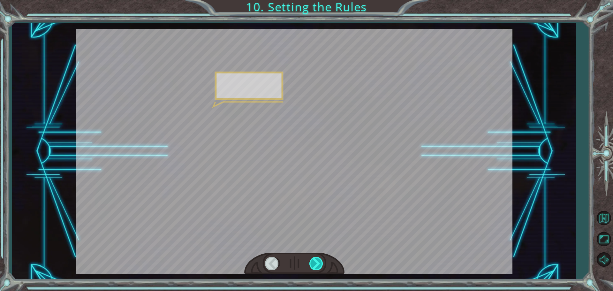
click at [314, 260] on div at bounding box center [317, 263] width 14 height 13
click at [314, 259] on div at bounding box center [317, 263] width 14 height 13
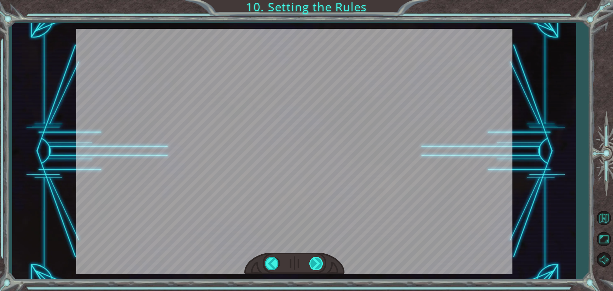
click at [314, 259] on div at bounding box center [317, 263] width 14 height 13
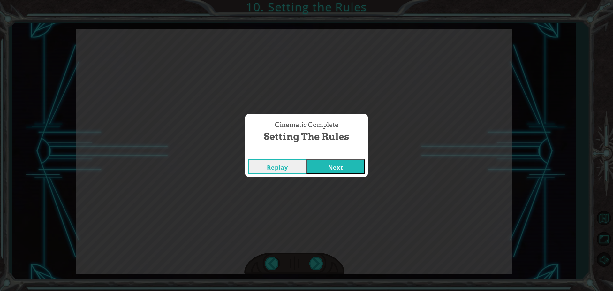
click at [314, 260] on div "Cinematic Complete Setting the Rules Replay Next" at bounding box center [306, 145] width 613 height 291
click at [332, 161] on button "Next" at bounding box center [336, 166] width 58 height 14
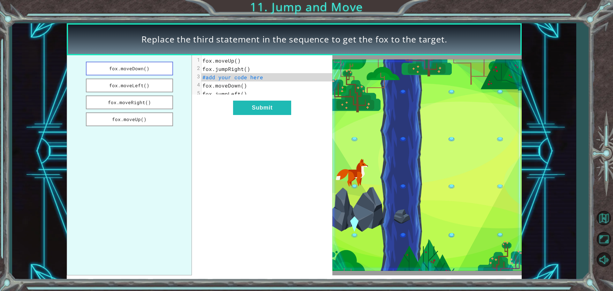
click at [147, 68] on button "fox.moveDown()" at bounding box center [129, 69] width 87 height 14
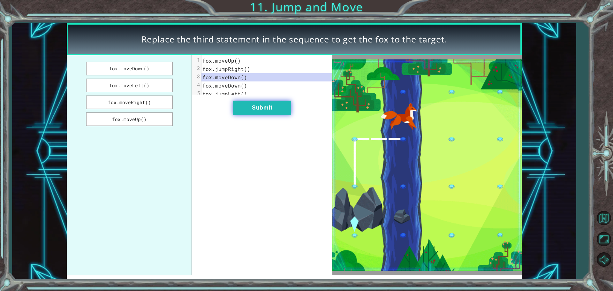
click at [242, 113] on button "Submit" at bounding box center [262, 108] width 58 height 14
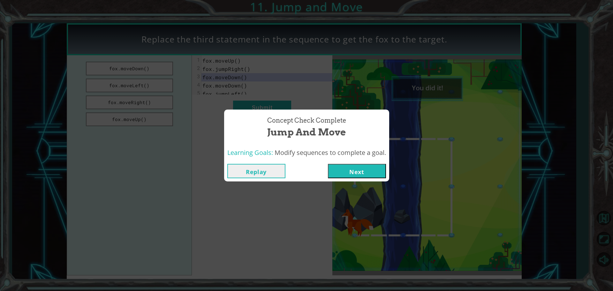
click at [355, 161] on div "Replay Next" at bounding box center [306, 171] width 165 height 21
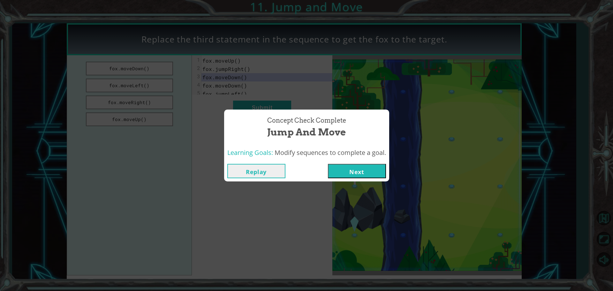
click at [354, 172] on button "Next" at bounding box center [357, 171] width 58 height 14
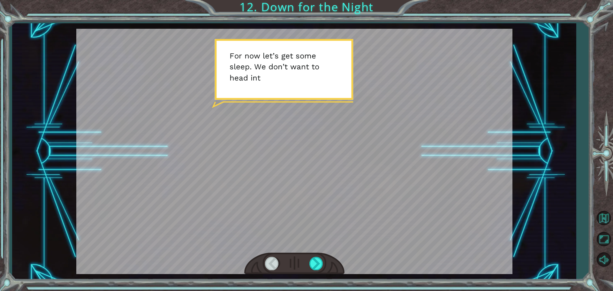
click at [327, 258] on div at bounding box center [294, 264] width 100 height 22
drag, startPoint x: 322, startPoint y: 263, endPoint x: 318, endPoint y: 264, distance: 5.0
click at [319, 264] on div at bounding box center [317, 263] width 14 height 13
click at [317, 264] on div at bounding box center [317, 263] width 14 height 13
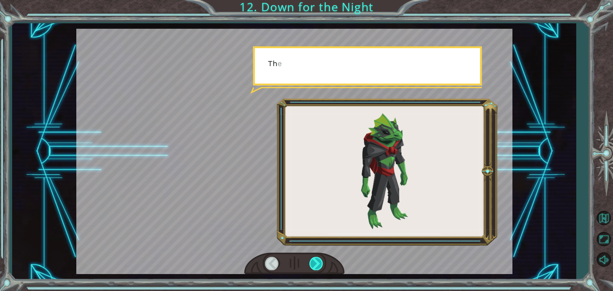
click at [316, 265] on div at bounding box center [317, 263] width 14 height 13
click at [315, 265] on div at bounding box center [317, 263] width 14 height 13
click at [315, 264] on div at bounding box center [317, 263] width 14 height 13
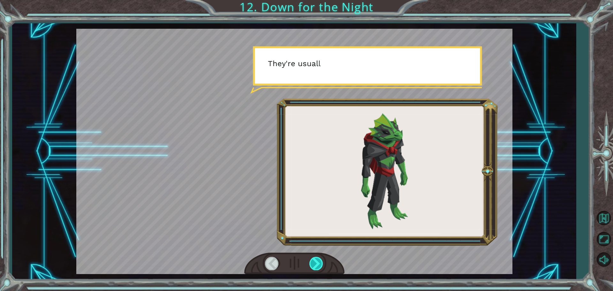
click at [315, 264] on div at bounding box center [317, 263] width 14 height 13
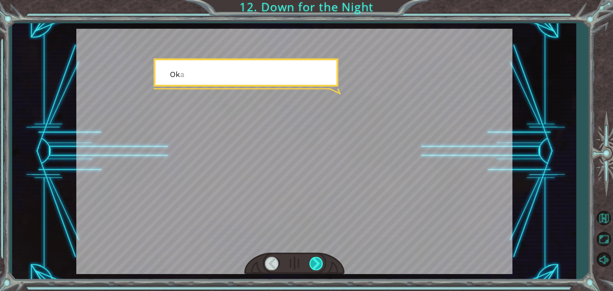
click at [315, 264] on div at bounding box center [317, 263] width 14 height 13
click at [316, 264] on div at bounding box center [317, 263] width 14 height 13
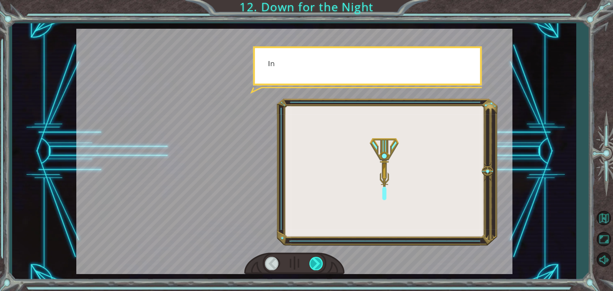
click at [316, 264] on div at bounding box center [317, 263] width 14 height 13
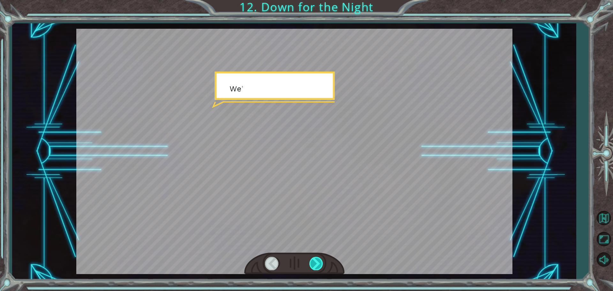
click at [316, 264] on div at bounding box center [317, 263] width 14 height 13
click at [316, 263] on div at bounding box center [317, 263] width 14 height 13
click at [315, 262] on div at bounding box center [317, 263] width 14 height 13
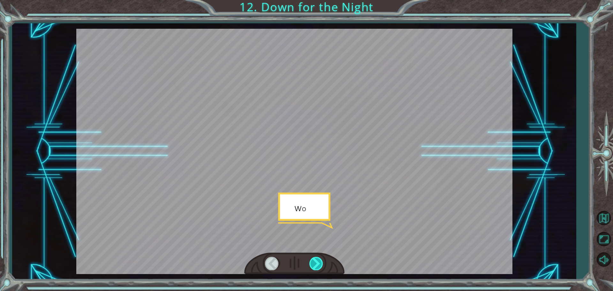
click at [315, 262] on div at bounding box center [317, 263] width 14 height 13
click at [316, 0] on div "F o r n o w l e t ’ s g e t s o m e s l e e p . W e d o n ’ t w a n t t o h e a…" at bounding box center [306, 0] width 613 height 0
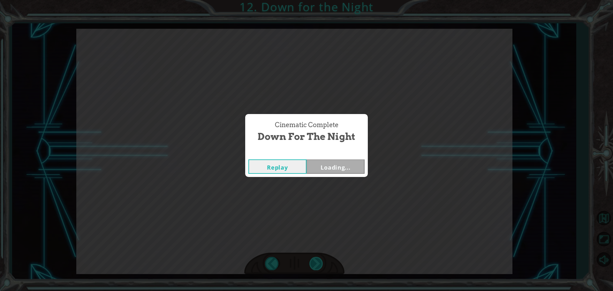
click at [316, 262] on div "Cinematic Complete Down for the Night Replay Loading..." at bounding box center [306, 145] width 613 height 291
click at [316, 262] on div "Cinematic Complete Down for the Night Replay Next" at bounding box center [306, 145] width 613 height 291
drag, startPoint x: 321, startPoint y: 154, endPoint x: 322, endPoint y: 165, distance: 11.5
click at [322, 158] on div "Cinematic Complete Down for the Night Replay Next" at bounding box center [306, 145] width 123 height 63
click at [325, 178] on div "Cinematic Complete Down for the Night Replay Next" at bounding box center [306, 145] width 613 height 291
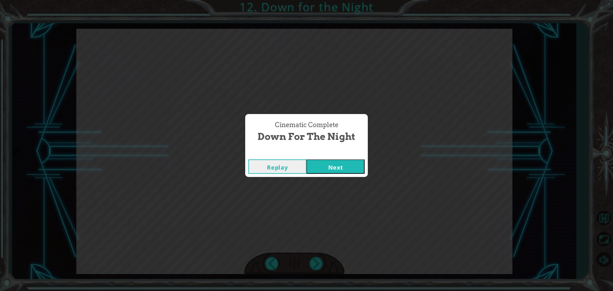
click at [325, 166] on button "Next" at bounding box center [336, 166] width 58 height 14
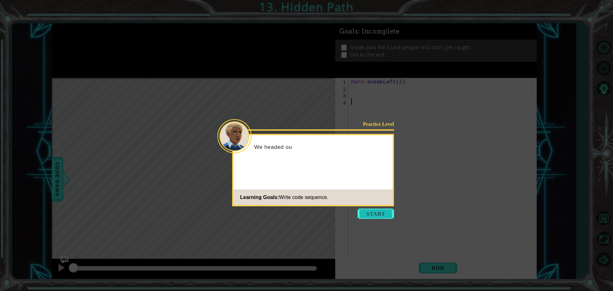
click at [375, 217] on button "Start" at bounding box center [376, 214] width 36 height 10
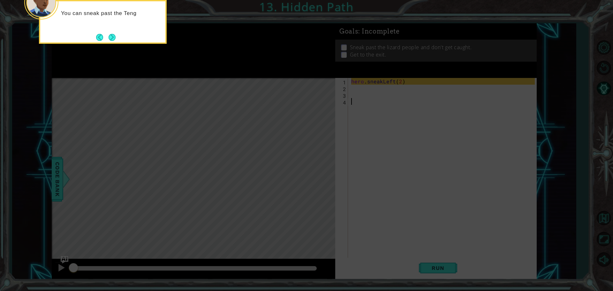
click at [115, 39] on button "Next" at bounding box center [112, 37] width 7 height 7
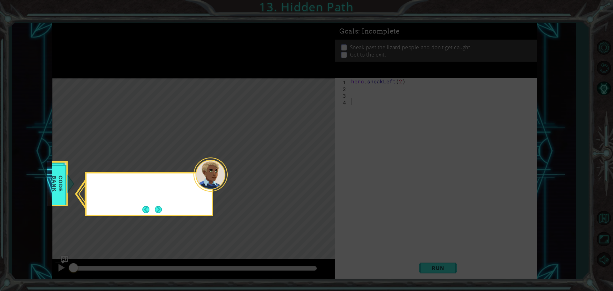
click at [113, 39] on icon at bounding box center [306, 145] width 613 height 291
click at [160, 210] on button "Next" at bounding box center [158, 209] width 7 height 7
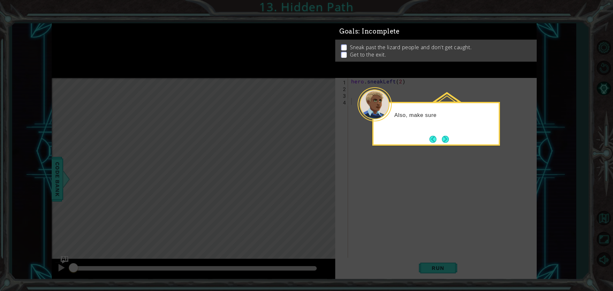
click at [358, 109] on icon at bounding box center [306, 145] width 613 height 291
click at [355, 154] on icon at bounding box center [306, 145] width 613 height 291
click at [374, 147] on icon at bounding box center [306, 145] width 613 height 291
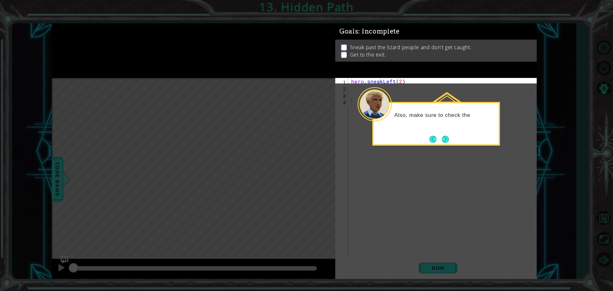
click at [408, 129] on div "Also, make sure to check the" at bounding box center [436, 118] width 125 height 25
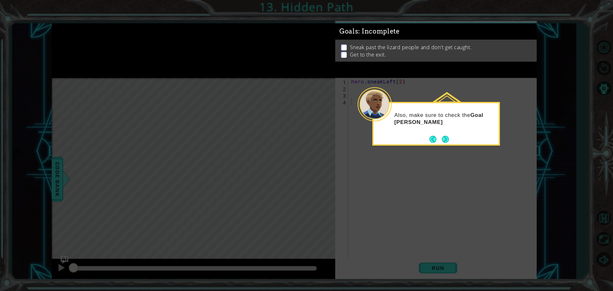
drag, startPoint x: 411, startPoint y: 140, endPoint x: 466, endPoint y: 148, distance: 55.4
click at [414, 143] on div "Also, make sure to check the Goal Li" at bounding box center [437, 124] width 128 height 44
click at [446, 139] on button "Next" at bounding box center [445, 139] width 7 height 7
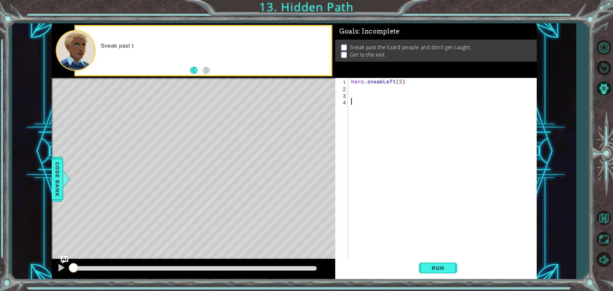
click at [365, 90] on div "hero . sneakLeft ( 2 )" at bounding box center [444, 175] width 188 height 195
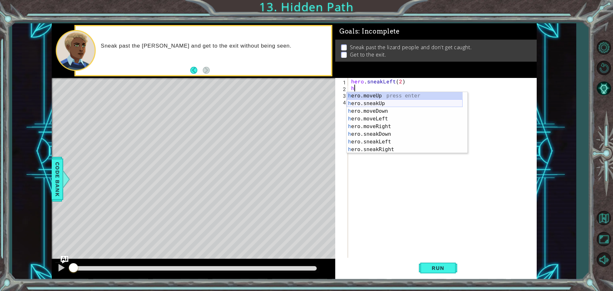
click at [375, 103] on div "h ero.moveUp press enter h ero.sneakUp press enter h ero.moveDown press enter h…" at bounding box center [405, 130] width 116 height 77
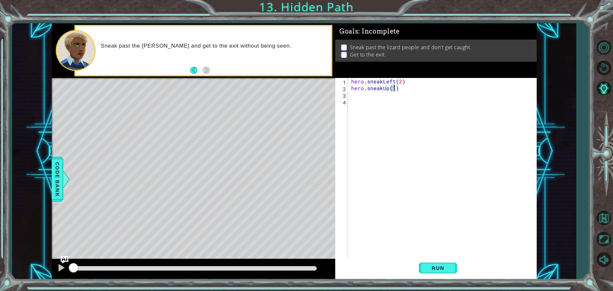
type textarea "hero.sneakUp(2)"
click at [366, 98] on div "hero . sneakLeft ( 2 ) hero . sneakUp ( 2 )" at bounding box center [444, 175] width 188 height 195
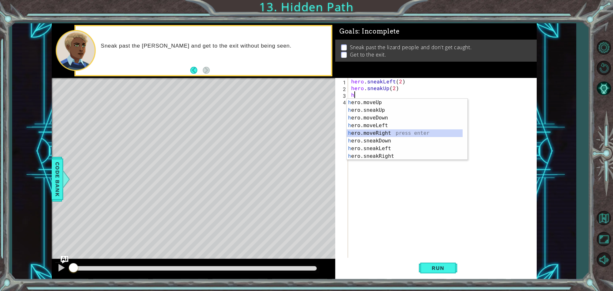
click at [380, 134] on div "h ero.moveUp press enter h ero.sneakUp press enter h ero.moveDown press enter h…" at bounding box center [405, 137] width 116 height 77
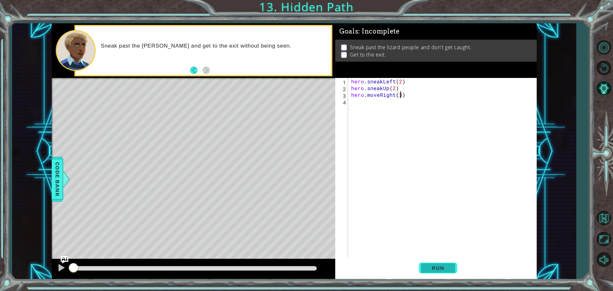
scroll to position [0, 3]
type textarea "hero.moveRight(3)"
click at [436, 265] on span "Run" at bounding box center [438, 268] width 25 height 6
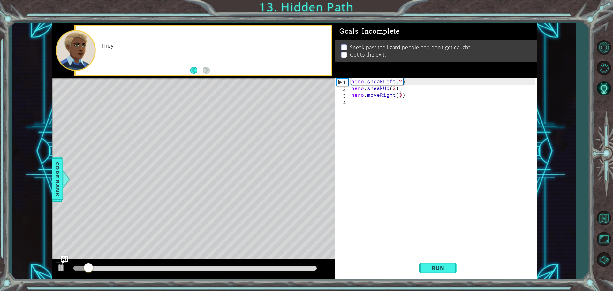
drag, startPoint x: 302, startPoint y: 271, endPoint x: 306, endPoint y: 268, distance: 5.1
click at [303, 269] on div at bounding box center [195, 268] width 249 height 9
drag, startPoint x: 306, startPoint y: 268, endPoint x: 309, endPoint y: 265, distance: 4.1
click at [307, 267] on div at bounding box center [194, 268] width 243 height 4
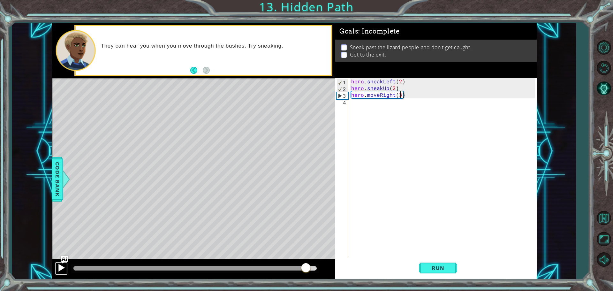
click at [64, 266] on div at bounding box center [61, 268] width 8 height 8
click at [388, 98] on div "hero . sneakLeft ( 2 ) hero . sneakUp ( 2 ) hero . moveRight ( 3 )" at bounding box center [444, 175] width 188 height 195
click at [387, 97] on div "hero . sneakLeft ( 2 ) hero . sneakUp ( 2 ) hero . moveRight ( 3 )" at bounding box center [444, 175] width 188 height 195
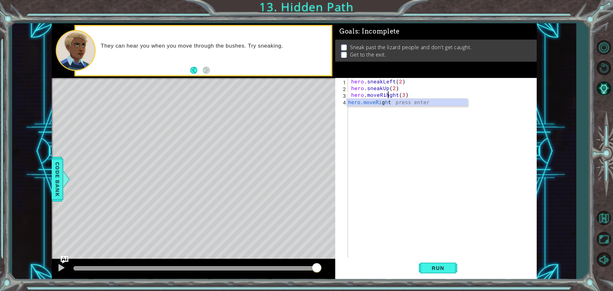
scroll to position [0, 2]
click at [414, 91] on div "hero . sneakLeft ( 2 ) hero . sneakUp ( 2 ) hero . moveRihght ( 3 )" at bounding box center [444, 175] width 188 height 195
drag, startPoint x: 414, startPoint y: 91, endPoint x: 340, endPoint y: 96, distance: 74.6
click at [340, 96] on div "hero.moveRihght(3) 1 2 3 4 hero . sneakLeft ( 2 ) hero . sneakUp ( 2 ) hero . m…" at bounding box center [435, 168] width 200 height 181
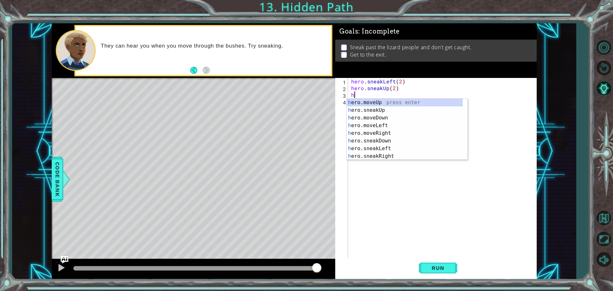
scroll to position [0, 0]
click at [384, 155] on div "h ero.moveUp press enter h ero.sneakUp press enter h ero.moveDown press enter h…" at bounding box center [407, 137] width 121 height 77
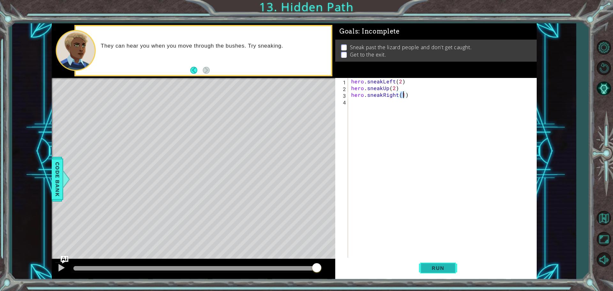
scroll to position [0, 3]
type textarea "hero.sneakRight(3)"
click at [435, 267] on span "Run" at bounding box center [438, 268] width 25 height 6
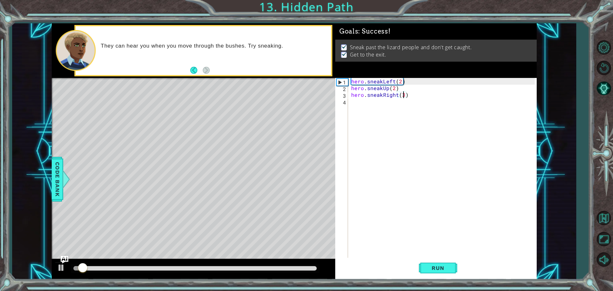
click at [314, 267] on div at bounding box center [194, 268] width 243 height 4
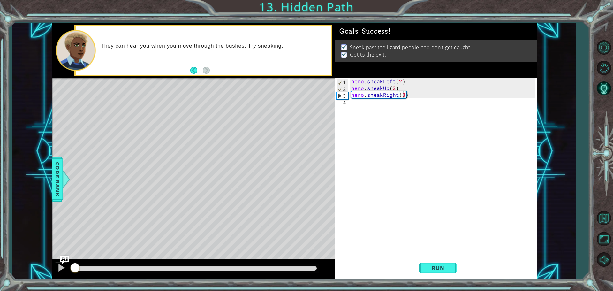
click at [60, 263] on img "Ask AI" at bounding box center [64, 259] width 8 height 8
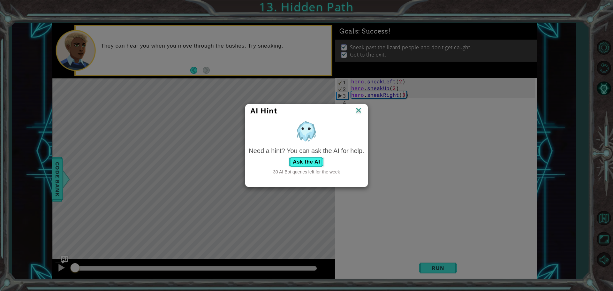
click at [357, 112] on img at bounding box center [359, 111] width 8 height 10
click at [357, 110] on div "hero . sneakLeft ( 2 ) hero . sneakUp ( 2 ) hero . sneakRight ( 3 )" at bounding box center [444, 175] width 188 height 195
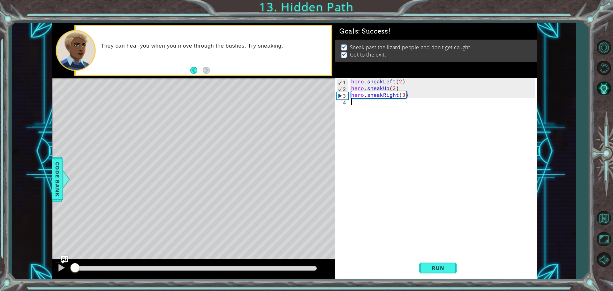
scroll to position [0, 0]
click at [54, 266] on div at bounding box center [194, 269] width 284 height 20
click at [57, 266] on div at bounding box center [61, 268] width 8 height 8
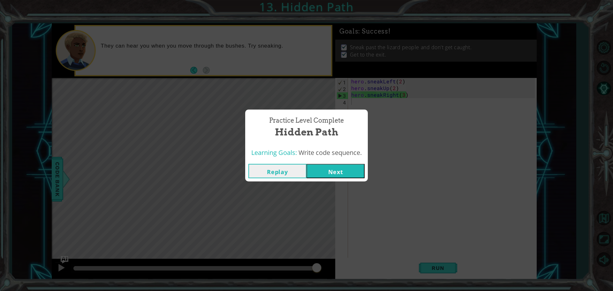
drag, startPoint x: 335, startPoint y: 182, endPoint x: 334, endPoint y: 169, distance: 13.2
click at [335, 180] on div "Practice Level Complete Hidden Path Learning Goals: Write code sequence. Replay…" at bounding box center [306, 145] width 613 height 291
click at [334, 169] on button "Next" at bounding box center [336, 171] width 58 height 14
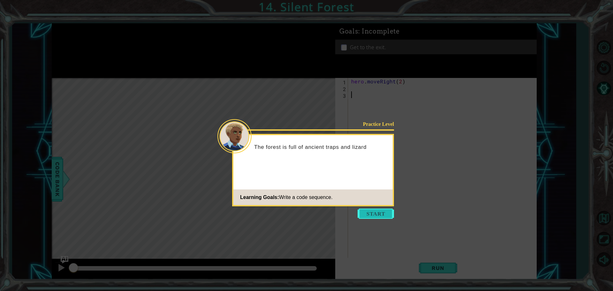
click at [377, 217] on button "Start" at bounding box center [376, 214] width 36 height 10
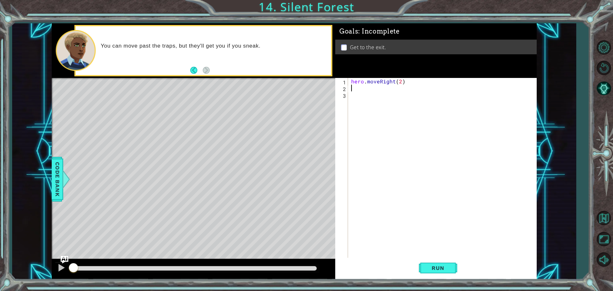
click at [350, 90] on div "hero . moveRight ( 2 )" at bounding box center [444, 175] width 188 height 195
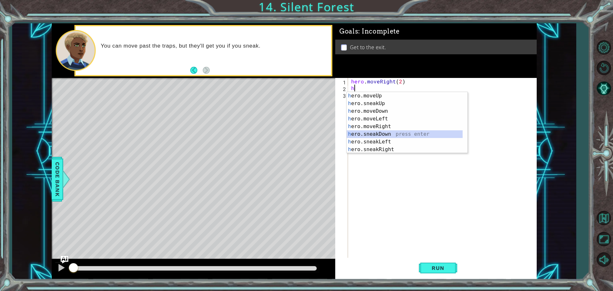
click at [387, 134] on div "h ero.moveUp press enter h ero.sneakUp press enter h ero.moveDown press enter h…" at bounding box center [405, 130] width 116 height 77
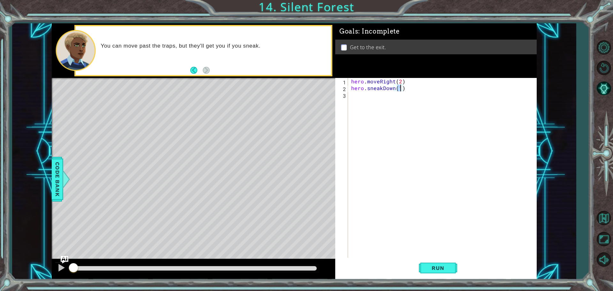
type textarea "hero.sneakDown(3)"
click at [365, 99] on div "hero . moveRight ( 2 ) hero . sneakDown ( 3 )" at bounding box center [444, 175] width 188 height 195
click at [401, 90] on div "hero . moveRight ( 2 ) hero . sneakDown ( 3 )" at bounding box center [444, 175] width 188 height 195
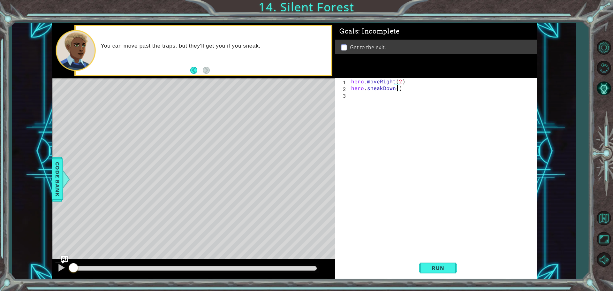
type textarea "hero.sneakDown(2)"
click at [371, 101] on div "hero . moveRight ( 2 ) hero . sneakDown ( 2 )" at bounding box center [444, 175] width 188 height 195
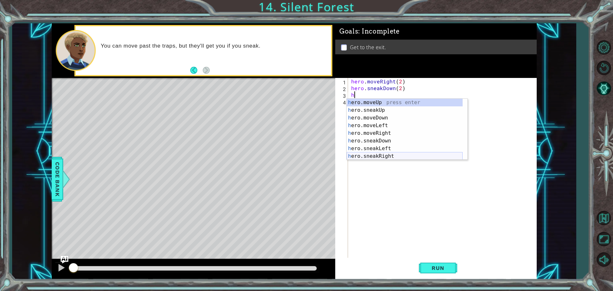
click at [382, 153] on div "h ero.moveUp press enter h ero.sneakUp press enter h ero.moveDown press enter h…" at bounding box center [405, 137] width 116 height 77
type textarea "hero.sneakRight(1)"
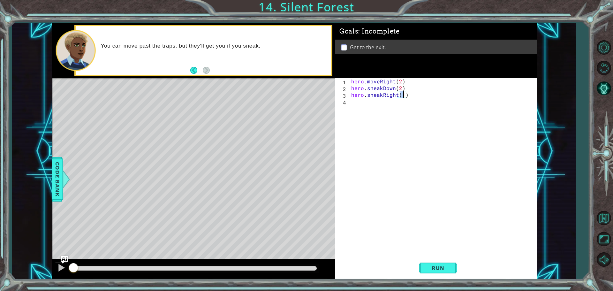
scroll to position [0, 3]
click at [367, 108] on div "hero . moveRight ( 2 ) hero . sneakDown ( 2 ) hero . sneakRight ( 1 )" at bounding box center [444, 175] width 188 height 195
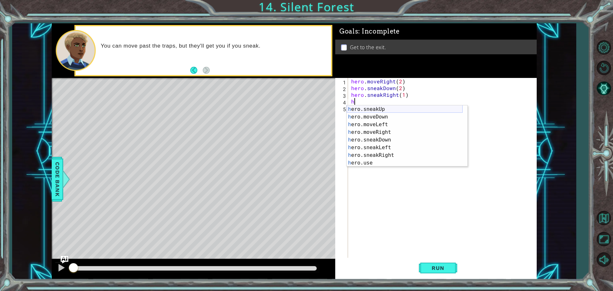
scroll to position [0, 0]
click at [380, 118] on div "h ero.moveUp press enter h ero.sneakUp press enter h ero.moveDown press enter h…" at bounding box center [405, 143] width 116 height 77
type textarea "hero.sneakUp(1)"
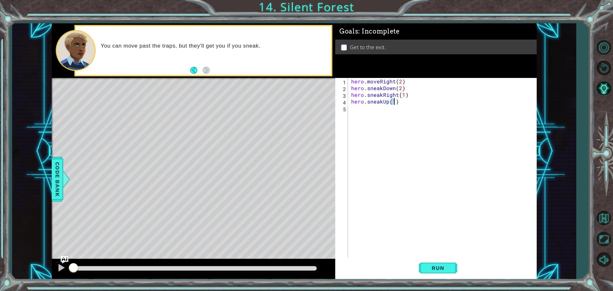
click at [368, 113] on div "hero . moveRight ( 2 ) hero . sneakDown ( 2 ) hero . sneakRight ( 1 ) hero . sn…" at bounding box center [444, 175] width 188 height 195
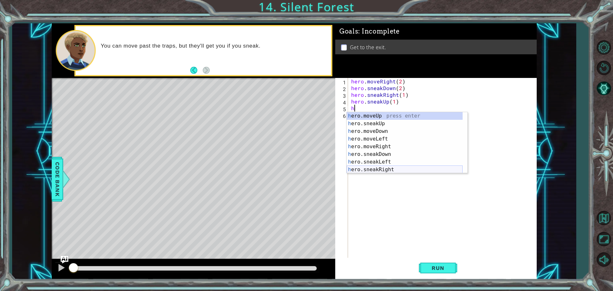
click at [385, 167] on div "h ero.moveUp press enter h ero.sneakUp press enter h ero.moveDown press enter h…" at bounding box center [405, 150] width 116 height 77
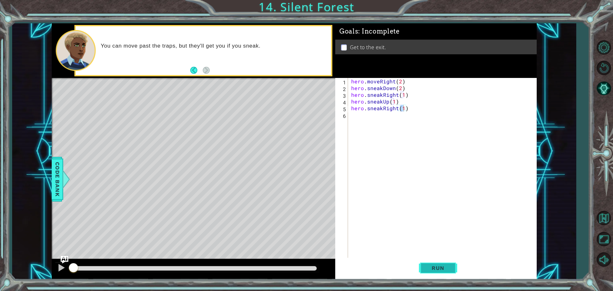
click at [444, 269] on span "Run" at bounding box center [438, 268] width 25 height 6
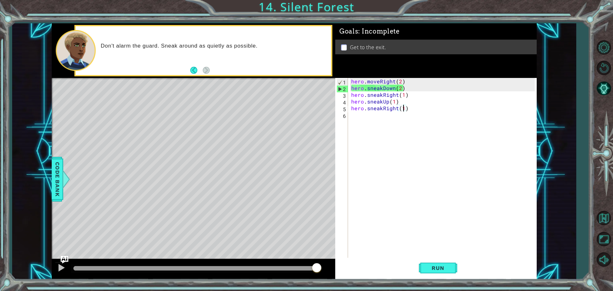
click at [400, 89] on div "hero . moveRight ( 2 ) hero . sneakDown ( 2 ) hero . sneakRight ( 1 ) hero . sn…" at bounding box center [444, 175] width 188 height 195
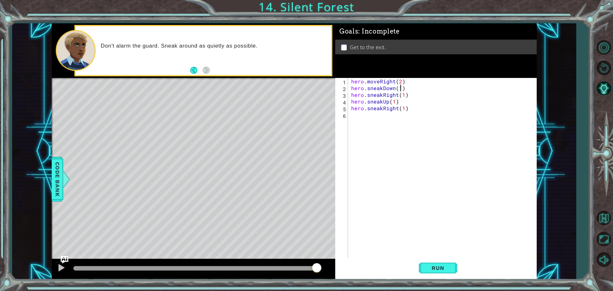
scroll to position [0, 3]
type textarea "hero.sneakDown(1)"
click at [432, 265] on span "Run" at bounding box center [438, 268] width 25 height 6
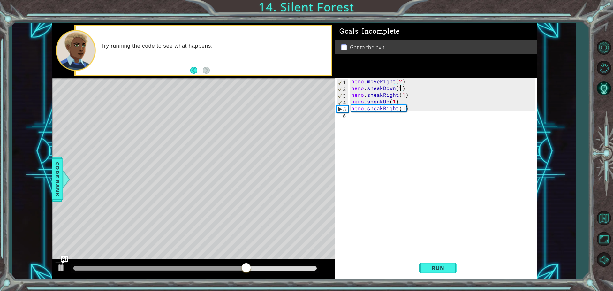
click at [377, 186] on div "hero . moveRight ( 2 ) hero . sneakDown ( 1 ) hero . sneakRight ( 1 ) hero . sn…" at bounding box center [444, 175] width 188 height 195
click at [427, 267] on span "Run" at bounding box center [438, 268] width 25 height 6
click at [399, 98] on div "hero . moveRight ( 2 ) hero . sneakDown ( 1 ) hero . sneakRight ( 1 ) hero . sn…" at bounding box center [444, 175] width 188 height 195
click at [403, 96] on div "hero . moveRight ( 2 ) hero . sneakDown ( 1 ) hero . sneakRight ( 1 ) hero . sn…" at bounding box center [444, 175] width 188 height 195
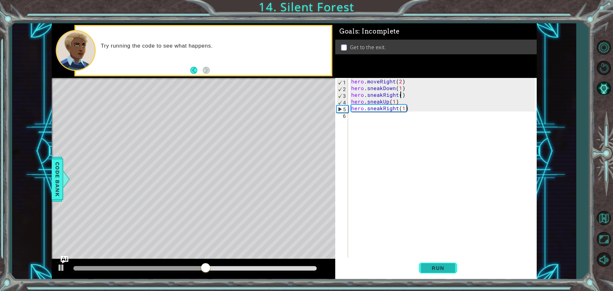
scroll to position [0, 3]
click at [435, 273] on button "Run" at bounding box center [438, 268] width 38 height 20
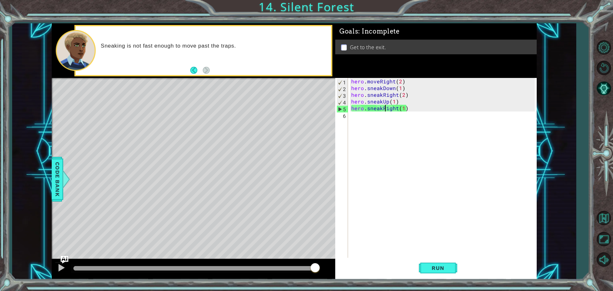
click at [385, 109] on div "hero . moveRight ( 2 ) hero . sneakDown ( 1 ) hero . sneakRight ( 2 ) hero . sn…" at bounding box center [444, 175] width 188 height 195
drag, startPoint x: 422, startPoint y: 105, endPoint x: 346, endPoint y: 108, distance: 76.4
click at [346, 108] on div "hero.sneakRight(1) 1 2 3 4 5 6 hero . moveRight ( 2 ) hero . sneakDown ( 1 ) he…" at bounding box center [435, 168] width 200 height 181
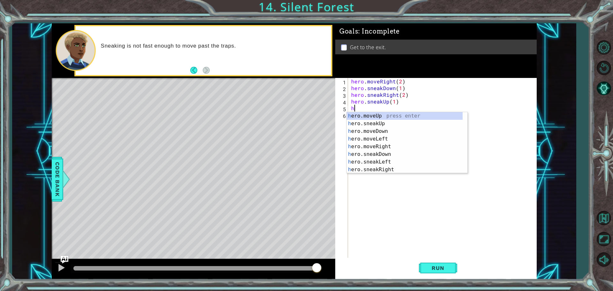
scroll to position [0, 0]
click at [388, 146] on div "h ero.moveUp press enter h ero.sneakUp press enter h ero.moveDown press enter h…" at bounding box center [405, 150] width 116 height 77
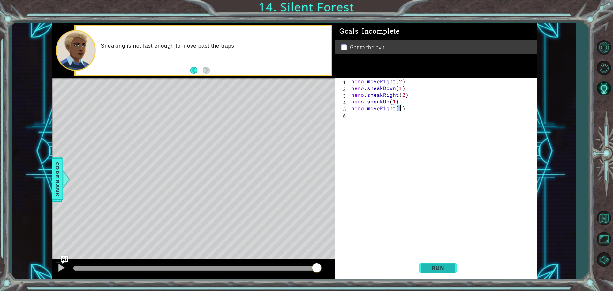
type textarea "hero.moveRight(1)"
click at [430, 263] on button "Run" at bounding box center [438, 268] width 38 height 20
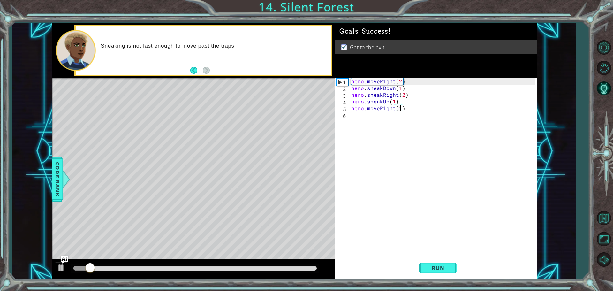
click at [316, 268] on div at bounding box center [194, 268] width 243 height 4
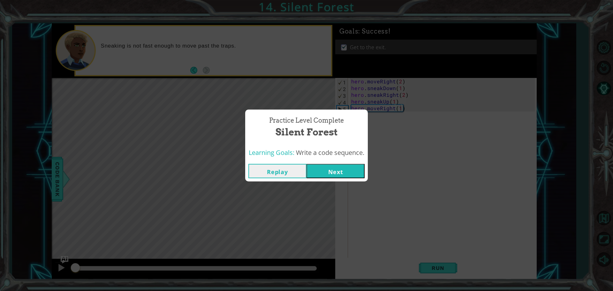
click at [330, 160] on div "Learning Goals: Write a code sequence." at bounding box center [306, 153] width 123 height 16
click at [330, 172] on button "Next" at bounding box center [336, 171] width 58 height 14
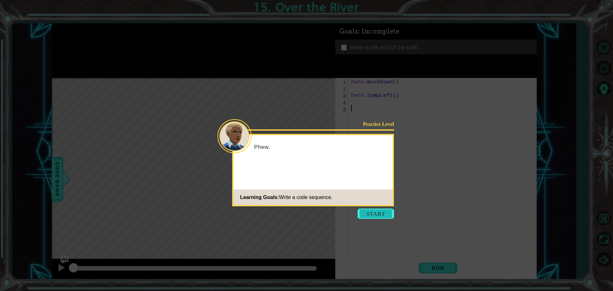
click at [380, 208] on icon at bounding box center [306, 145] width 613 height 291
click at [379, 217] on button "Start" at bounding box center [376, 214] width 36 height 10
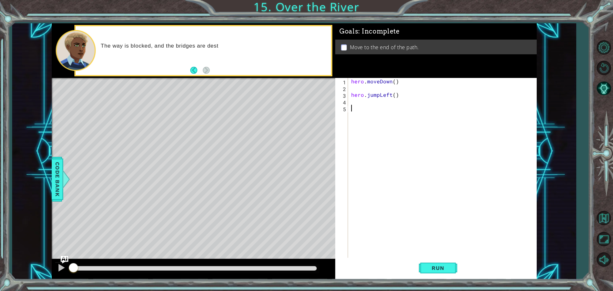
click at [371, 89] on div "hero . moveDown ( ) hero . jumpLeft ( )" at bounding box center [444, 175] width 188 height 195
click at [366, 103] on div "hero . moveDown ( ) hero . jumpLeft ( )" at bounding box center [444, 175] width 188 height 195
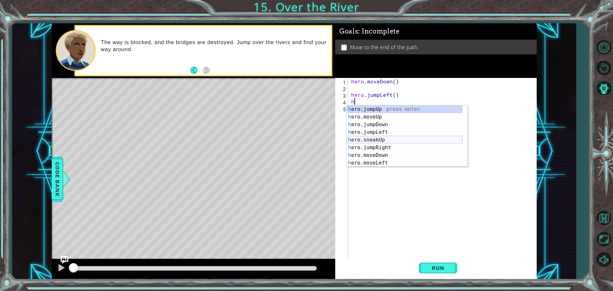
scroll to position [38, 0]
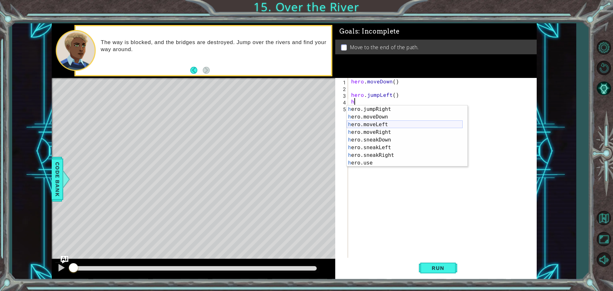
click at [378, 123] on div "h ero.jumpRight press enter h ero.moveDown press enter h ero.moveLeft press ent…" at bounding box center [405, 143] width 116 height 77
type textarea "hero.moveLeft(1)"
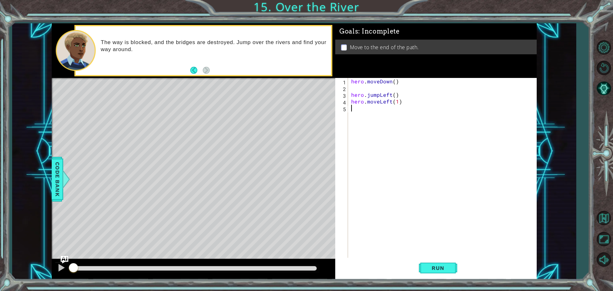
click at [367, 110] on div "hero . moveDown ( ) hero . jumpLeft ( ) hero . moveLeft ( 1 )" at bounding box center [444, 175] width 188 height 195
type textarea "h"
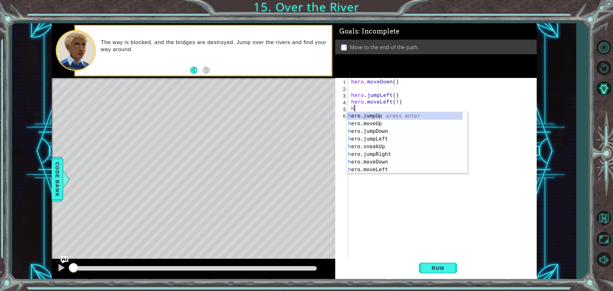
scroll to position [0, 0]
click at [377, 132] on div "h ero.jumpUp press enter h ero.moveUp press enter h ero.jumpDown press enter h …" at bounding box center [405, 150] width 116 height 77
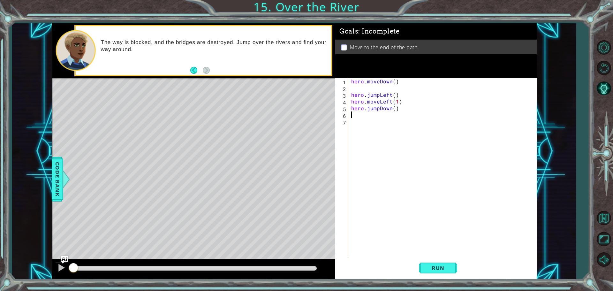
type textarea "h"
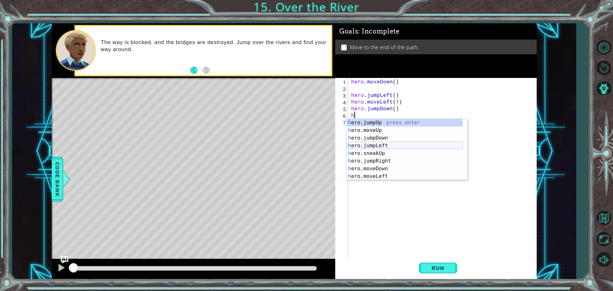
click at [391, 146] on div "h ero.jumpUp press enter h ero.moveUp press enter h ero.jumpDown press enter h …" at bounding box center [405, 157] width 116 height 77
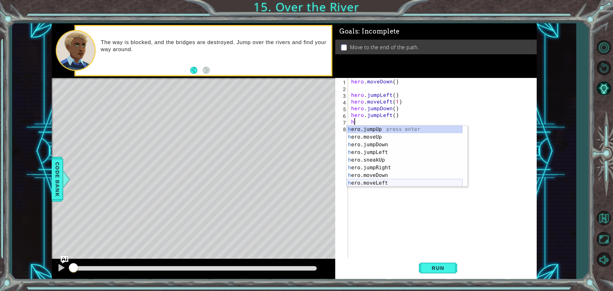
click at [382, 181] on div "h ero.jumpUp press enter h ero.moveUp press enter h ero.jumpDown press enter h …" at bounding box center [405, 164] width 116 height 77
type textarea "hero.moveLeft(1)"
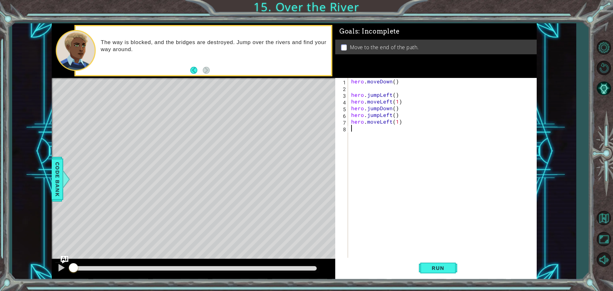
click at [358, 133] on div "hero . moveDown ( ) hero . jumpLeft ( ) hero . moveLeft ( 1 ) hero . jumpDown (…" at bounding box center [444, 175] width 188 height 195
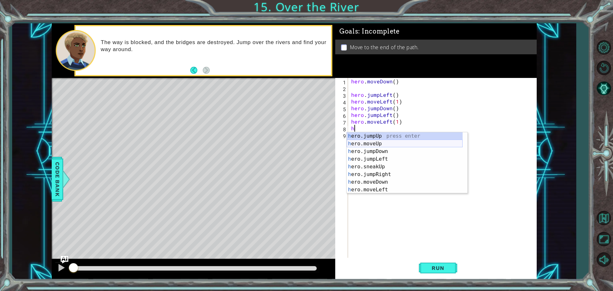
click at [380, 144] on div "h ero.jumpUp press enter h ero.moveUp press enter h ero.jumpDown press enter h …" at bounding box center [405, 170] width 116 height 77
type textarea "hero.moveUp(1)"
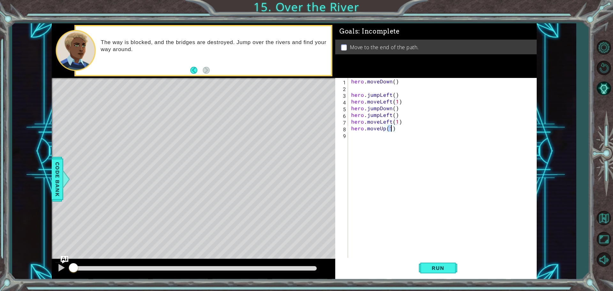
click at [382, 133] on div "hero . moveDown ( ) hero . jumpLeft ( ) hero . moveLeft ( 1 ) hero . jumpDown (…" at bounding box center [444, 175] width 188 height 195
drag, startPoint x: 381, startPoint y: 134, endPoint x: 340, endPoint y: 131, distance: 41.3
click at [340, 131] on div "1 2 3 4 5 6 7 8 9 hero . moveDown ( ) hero . jumpLeft ( ) hero . moveLeft ( 1 )…" at bounding box center [435, 168] width 200 height 181
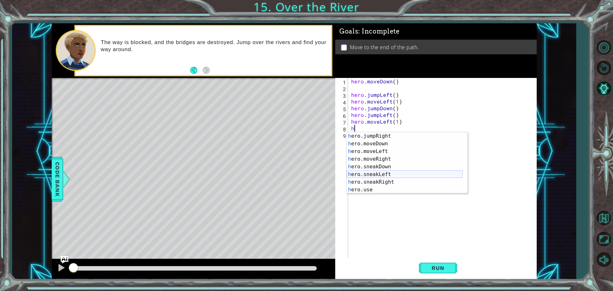
scroll to position [38, 0]
click at [378, 142] on div "h ero.jumpRight press enter h ero.moveDown press enter h ero.moveLeft press ent…" at bounding box center [405, 170] width 116 height 77
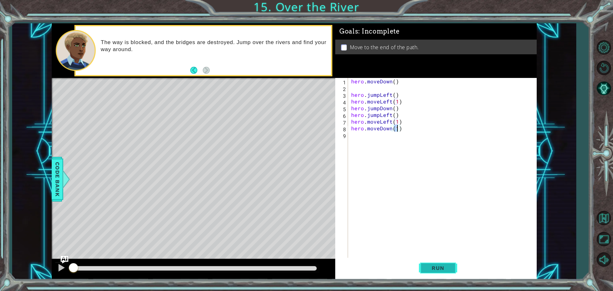
click at [441, 268] on span "Run" at bounding box center [438, 268] width 25 height 6
click at [316, 268] on div at bounding box center [194, 268] width 243 height 4
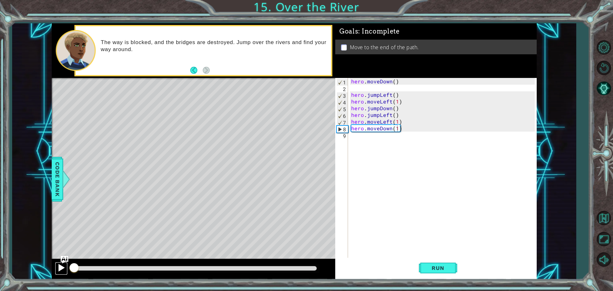
click at [57, 266] on div at bounding box center [61, 268] width 8 height 8
click at [59, 265] on div at bounding box center [61, 268] width 8 height 8
click at [61, 265] on div at bounding box center [61, 268] width 8 height 8
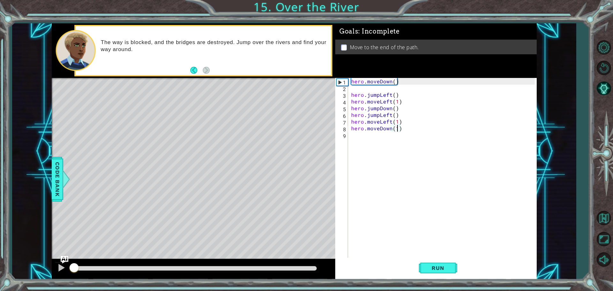
drag, startPoint x: 126, startPoint y: 267, endPoint x: 39, endPoint y: 264, distance: 87.0
click at [39, 264] on div "1 ההההההההההההההההההההההההההההההההההההההההההההההההההההההההההההההההההההההההההההה…" at bounding box center [294, 151] width 564 height 256
click at [57, 265] on div at bounding box center [61, 268] width 8 height 8
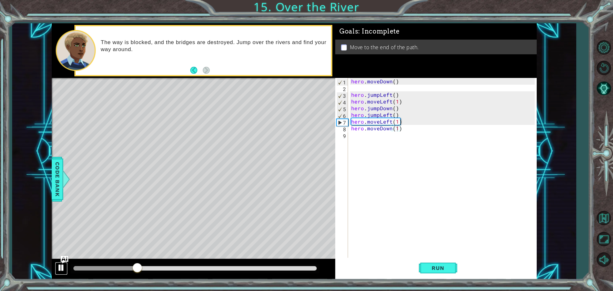
click at [61, 266] on div at bounding box center [61, 268] width 8 height 8
click at [394, 112] on div "hero . moveDown ( ) hero . jumpLeft ( ) hero . moveLeft ( 1 ) hero . jumpDown (…" at bounding box center [444, 175] width 188 height 195
drag, startPoint x: 400, startPoint y: 117, endPoint x: 340, endPoint y: 121, distance: 59.6
click at [340, 121] on div "hero.jumpLeft() 1 2 3 4 5 6 7 8 9 hero . moveDown ( ) hero . jumpLeft ( ) hero …" at bounding box center [435, 168] width 200 height 181
click at [357, 114] on div "hero . moveDown ( ) hero . jumpLeft ( ) hero . moveLeft ( 1 ) hero . jumpDown (…" at bounding box center [444, 175] width 188 height 195
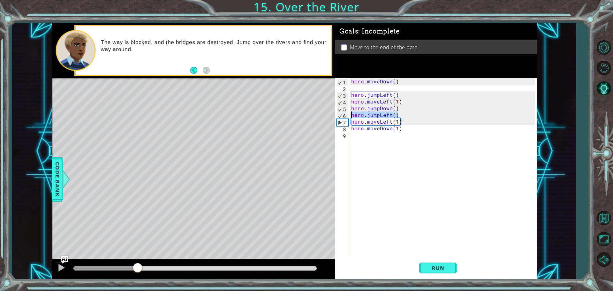
type textarea "heuro.jumpLeft()"
drag, startPoint x: 400, startPoint y: 115, endPoint x: 348, endPoint y: 117, distance: 52.1
click at [348, 117] on div "heuro.jumpLeft() 1 2 3 4 5 6 7 8 9 hero . moveDown ( ) hero . jumpLeft ( ) hero…" at bounding box center [435, 168] width 200 height 181
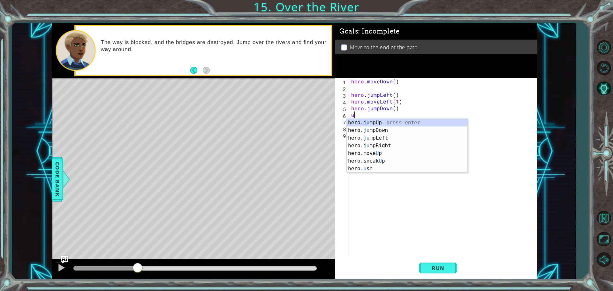
scroll to position [0, 0]
click at [373, 145] on div "hero.j u mpUp press enter hero.j u mpDown press enter hero.j u mpLeft press ent…" at bounding box center [407, 153] width 121 height 69
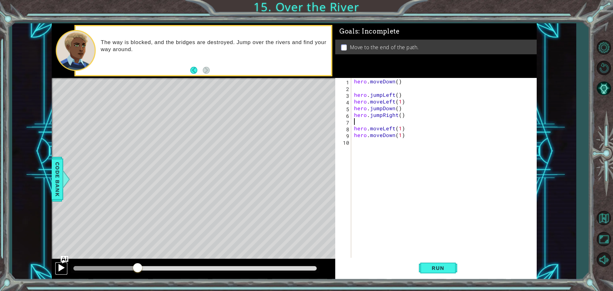
click at [62, 271] on div at bounding box center [61, 268] width 8 height 8
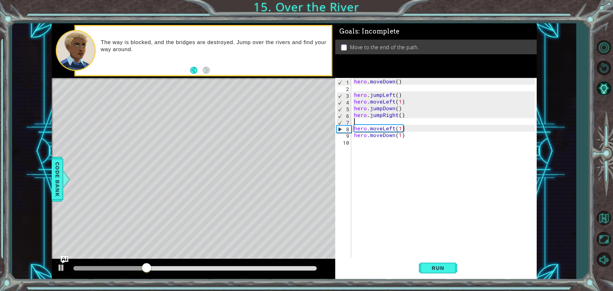
click at [312, 268] on div at bounding box center [194, 268] width 243 height 4
click at [62, 268] on div at bounding box center [61, 268] width 8 height 8
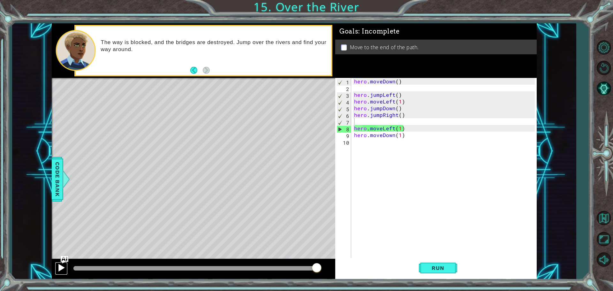
click at [63, 267] on div at bounding box center [61, 268] width 8 height 8
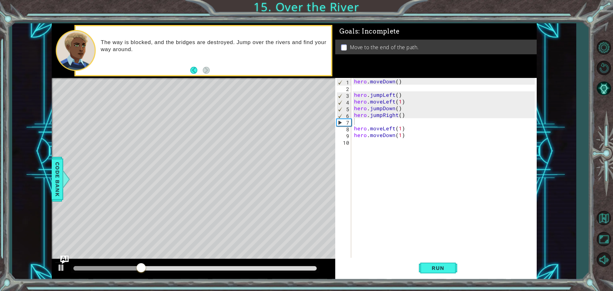
click at [62, 263] on img "Ask AI" at bounding box center [64, 259] width 8 height 8
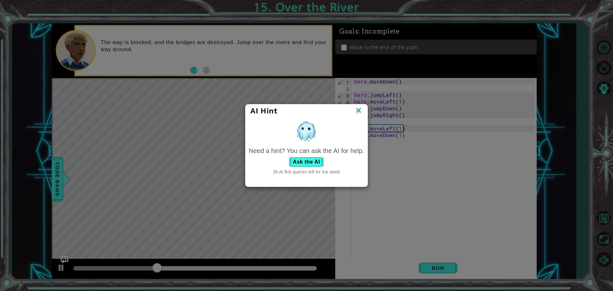
click at [364, 111] on div "AI Hint" at bounding box center [307, 110] width 122 height 13
click at [359, 112] on img at bounding box center [359, 111] width 8 height 10
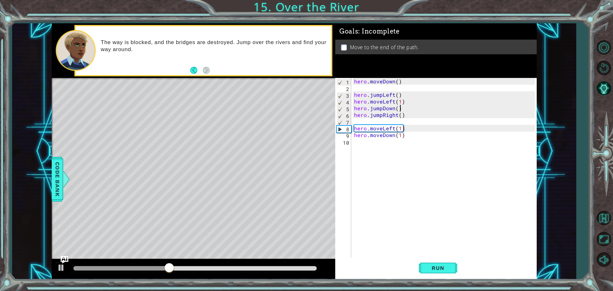
click at [410, 107] on div "hero . moveDown ( ) hero . jumpLeft ( ) hero . moveLeft ( 1 ) hero . jumpDown (…" at bounding box center [445, 175] width 185 height 195
type textarea "hero.jumpDown()"
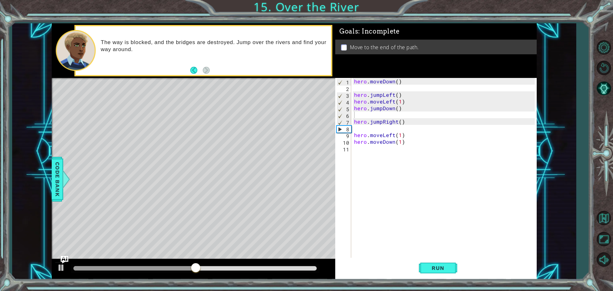
click at [59, 262] on div at bounding box center [194, 269] width 284 height 20
click at [60, 268] on div at bounding box center [61, 268] width 8 height 8
click at [0, 0] on div at bounding box center [0, 0] width 0 height 0
drag, startPoint x: 223, startPoint y: 269, endPoint x: 19, endPoint y: 258, distance: 205.1
click at [19, 258] on div "1 ההההההההההההההההההההההההההההההההההההההההההההההההההההההההההההההההההההההההההההה…" at bounding box center [294, 151] width 564 height 256
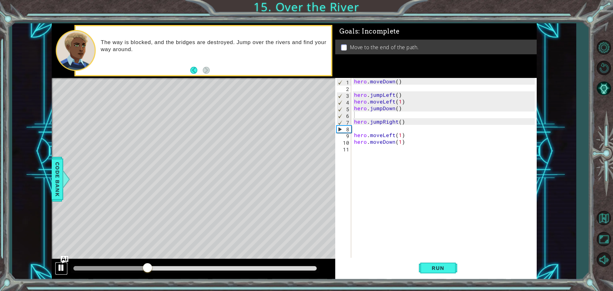
click at [66, 270] on button at bounding box center [61, 268] width 13 height 13
click at [412, 144] on div "hero . moveDown ( ) hero . jumpLeft ( ) hero . moveLeft ( 1 ) hero . jumpDown (…" at bounding box center [445, 175] width 185 height 195
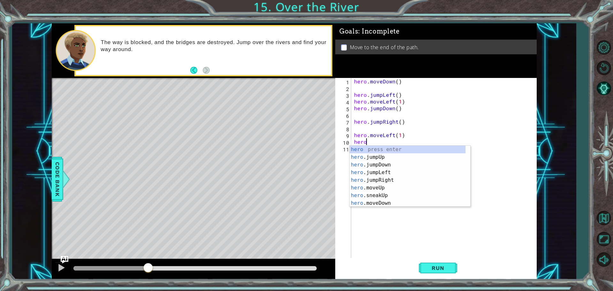
type textarea "h"
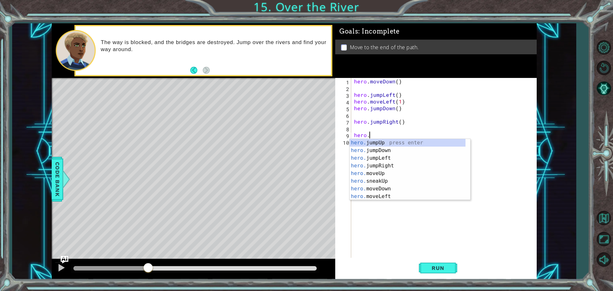
type textarea "h"
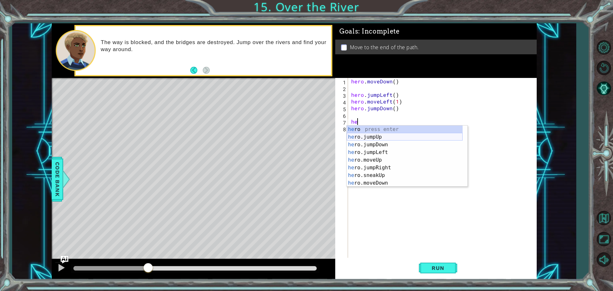
type textarea "h"
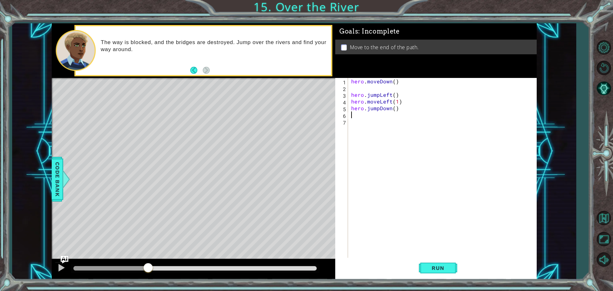
click at [359, 113] on div "hero . moveDown ( ) hero . jumpLeft ( ) hero . moveLeft ( 1 ) hero . jumpDown (…" at bounding box center [444, 175] width 188 height 195
type textarea "h"
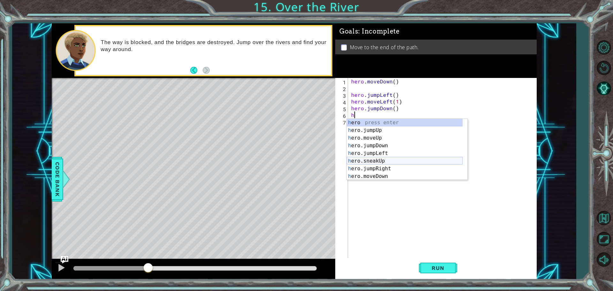
scroll to position [19, 0]
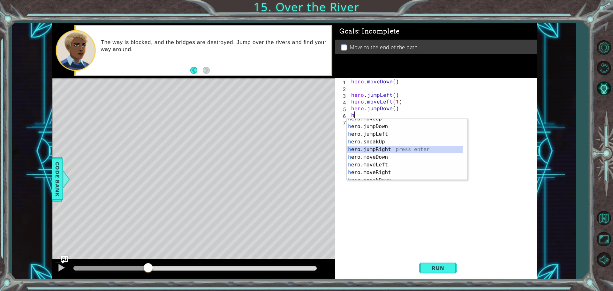
click at [386, 147] on div "h ero.moveUp press enter h ero.jumpDown press enter h ero.jumpLeft press enter …" at bounding box center [405, 153] width 116 height 77
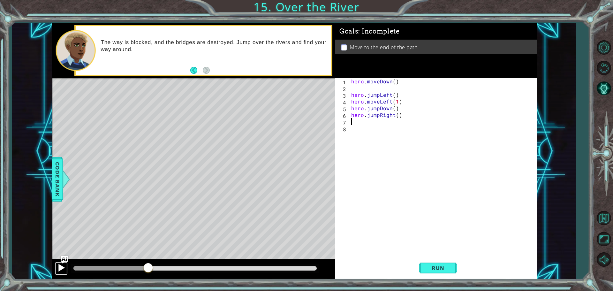
click at [61, 268] on div at bounding box center [61, 268] width 8 height 8
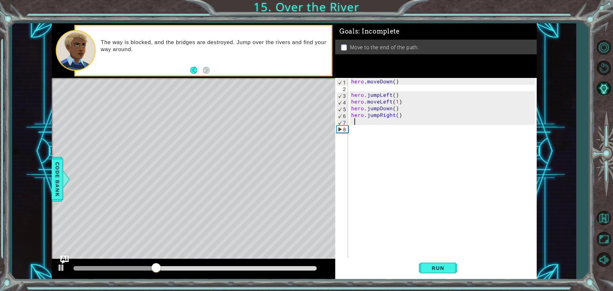
click at [63, 263] on img "Ask AI" at bounding box center [64, 259] width 8 height 8
click at [63, 262] on img "Ask AI" at bounding box center [64, 259] width 8 height 8
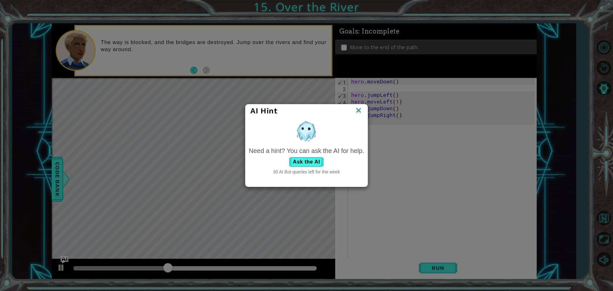
click at [363, 112] on div "AI Hint" at bounding box center [307, 110] width 122 height 13
click at [360, 111] on img at bounding box center [359, 111] width 8 height 10
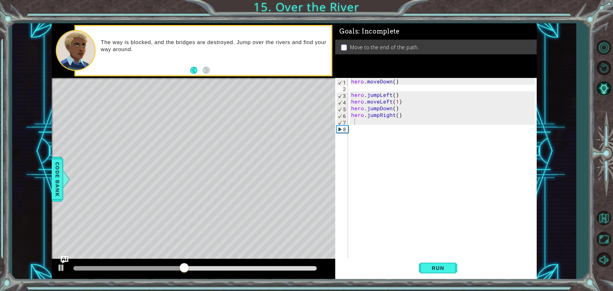
drag, startPoint x: 83, startPoint y: 263, endPoint x: 77, endPoint y: 265, distance: 5.8
click at [77, 265] on div at bounding box center [194, 269] width 284 height 20
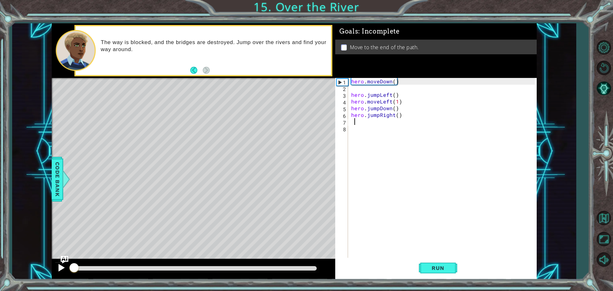
drag, startPoint x: 77, startPoint y: 267, endPoint x: 65, endPoint y: 269, distance: 12.0
click at [65, 269] on div at bounding box center [194, 269] width 284 height 20
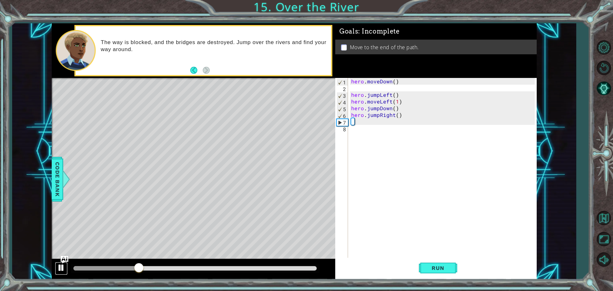
click at [58, 267] on div at bounding box center [61, 268] width 8 height 8
click at [440, 76] on div "Goals : Incomplete Move to the end of the path. 1 2 3 4 5 6 7 8 hero . moveDown…" at bounding box center [436, 151] width 202 height 256
type textarea "hero.moveDown()"
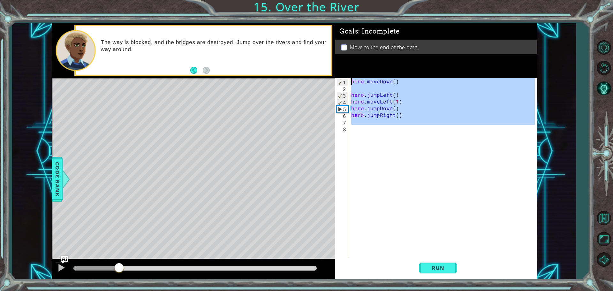
drag, startPoint x: 140, startPoint y: 264, endPoint x: 118, endPoint y: 267, distance: 22.3
click at [118, 266] on div at bounding box center [119, 269] width 12 height 12
click at [357, 88] on div "hero . moveDown ( ) hero . jumpLeft ( ) hero . moveLeft ( 1 ) hero . jumpDown (…" at bounding box center [442, 168] width 185 height 181
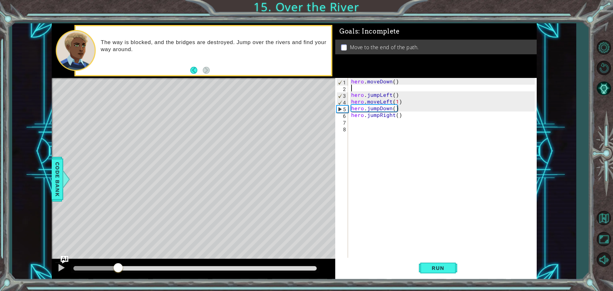
type textarea "hero.moveDown()"
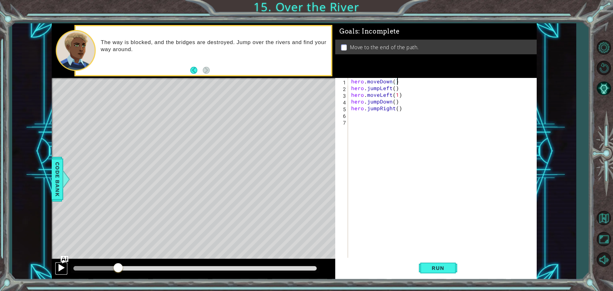
click at [60, 272] on div at bounding box center [61, 268] width 8 height 8
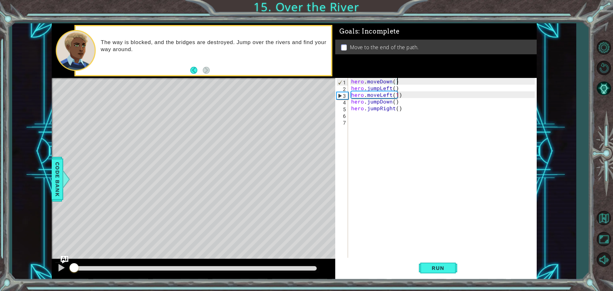
drag, startPoint x: 134, startPoint y: 267, endPoint x: 61, endPoint y: 298, distance: 79.2
click at [61, 291] on html "1 ההההההההההההההההההההההההההההההההההההההההההההההההההההההההההההההההההההההההההההה…" at bounding box center [306, 145] width 613 height 291
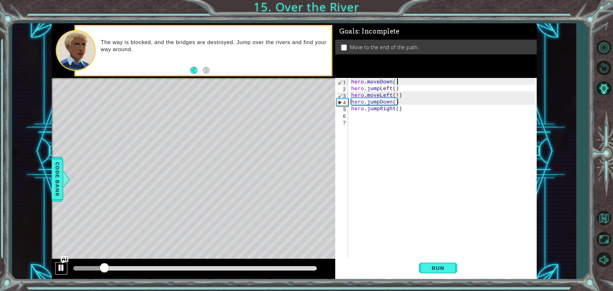
click at [63, 274] on button at bounding box center [61, 268] width 13 height 13
click at [63, 271] on div at bounding box center [61, 268] width 8 height 8
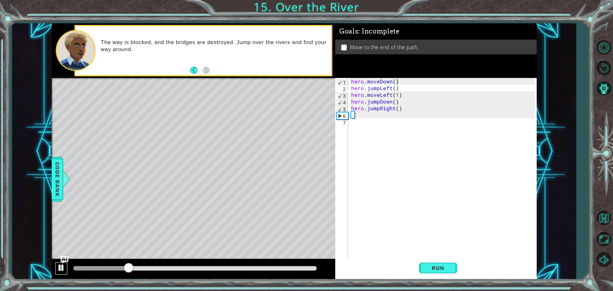
click at [60, 271] on div at bounding box center [61, 268] width 8 height 8
click at [355, 114] on div "hero . moveDown ( ) hero . jumpLeft ( ) hero . moveLeft ( 1 ) hero . jumpDown (…" at bounding box center [444, 175] width 188 height 195
drag, startPoint x: 406, startPoint y: 109, endPoint x: 337, endPoint y: 100, distance: 69.5
click at [351, 106] on div "hero . moveDown ( ) hero . jumpLeft ( ) hero . moveLeft ( 1 ) hero . jumpDown (…" at bounding box center [444, 175] width 188 height 195
type textarea "hero.jumpRight()"
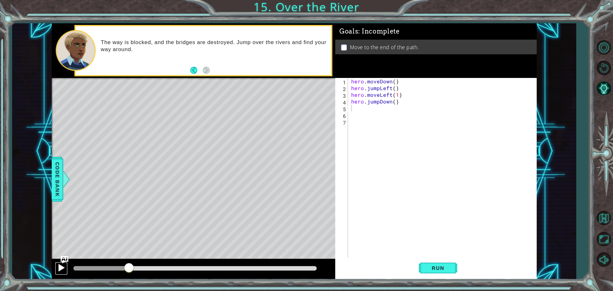
click at [58, 267] on div at bounding box center [61, 268] width 8 height 8
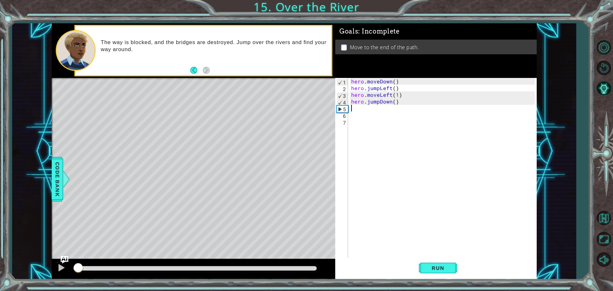
drag, startPoint x: 139, startPoint y: 264, endPoint x: 44, endPoint y: 279, distance: 96.3
click at [44, 279] on div "1 ההההההההההההההההההההההההההההההההההההההההההההההההההההההההההההההההההההההההההההה…" at bounding box center [294, 151] width 564 height 256
click at [413, 108] on div "hero . moveDown ( ) hero . jumpLeft ( ) hero . moveLeft ( 1 ) hero . jumpDown (…" at bounding box center [444, 175] width 188 height 195
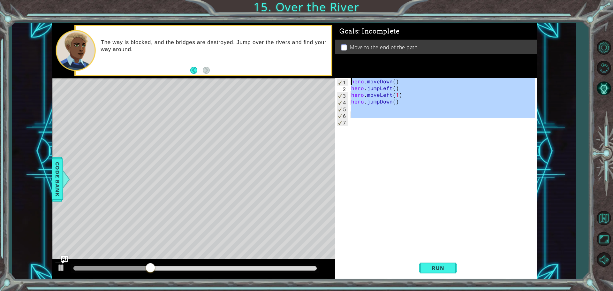
drag, startPoint x: 405, startPoint y: 126, endPoint x: 356, endPoint y: 73, distance: 72.3
click at [356, 73] on div "Goals : Incomplete Move to the end of the path. 1 2 3 4 5 6 7 hero . moveDown (…" at bounding box center [436, 151] width 202 height 256
type textarea "hero.moveDown() hero.jumpLeft()"
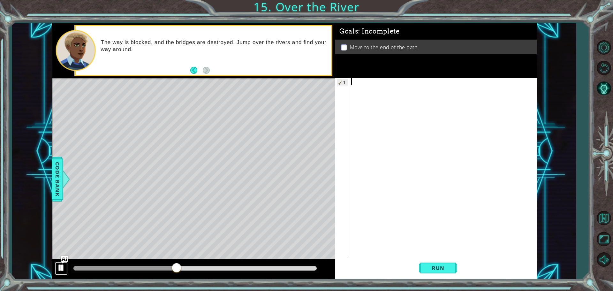
click at [63, 270] on div at bounding box center [61, 268] width 8 height 8
drag, startPoint x: 185, startPoint y: 268, endPoint x: 47, endPoint y: 277, distance: 138.0
click at [47, 277] on div "1 ההההההההההההההההההההההההההההההההההההההההההההההההההההההההההההההההההההההההההההה…" at bounding box center [294, 151] width 564 height 256
click at [603, 71] on button "Restart Level" at bounding box center [604, 67] width 19 height 19
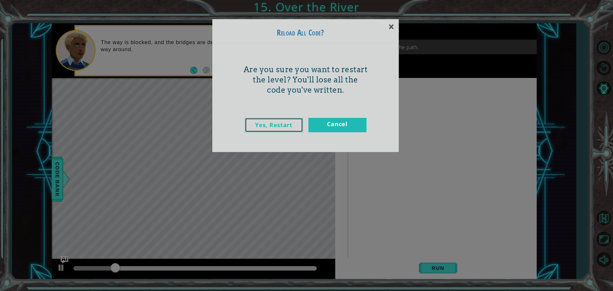
click at [262, 127] on link "Yes, Restart" at bounding box center [274, 125] width 58 height 14
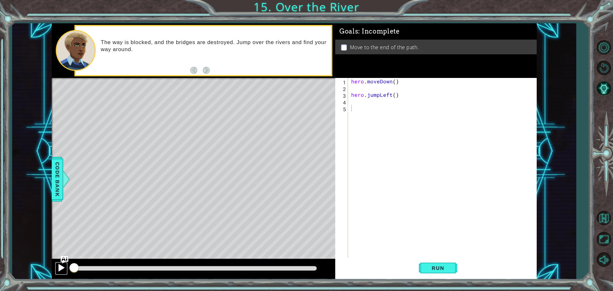
click at [65, 267] on div at bounding box center [61, 268] width 8 height 8
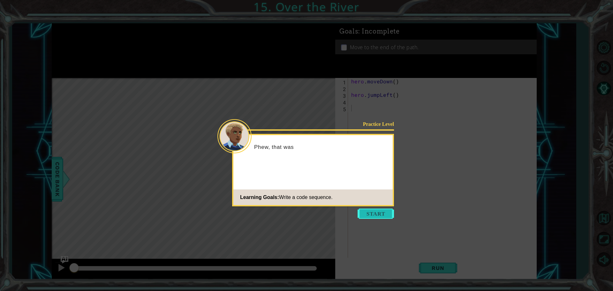
click at [380, 211] on button "Start" at bounding box center [376, 214] width 36 height 10
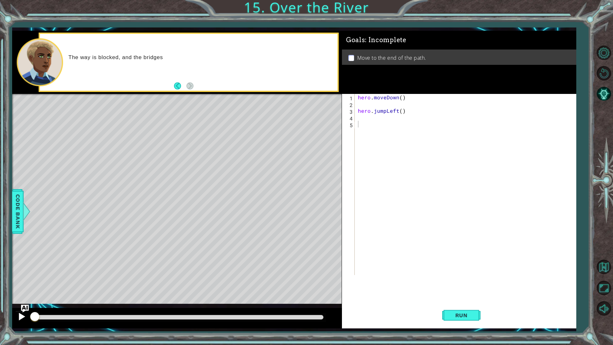
drag, startPoint x: 15, startPoint y: 318, endPoint x: 22, endPoint y: 316, distance: 7.0
click at [15, 291] on div at bounding box center [177, 318] width 330 height 20
click at [22, 291] on div at bounding box center [22, 316] width 8 height 8
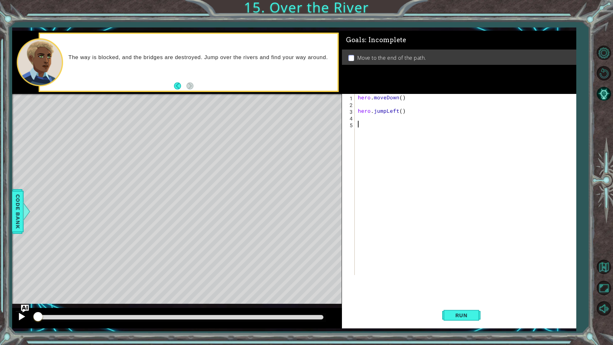
drag, startPoint x: 38, startPoint y: 316, endPoint x: 19, endPoint y: 318, distance: 18.6
click at [19, 291] on div at bounding box center [177, 318] width 330 height 20
click at [18, 291] on div at bounding box center [22, 316] width 8 height 8
click at [21, 291] on div at bounding box center [22, 316] width 8 height 8
click at [427, 96] on div "hero . moveDown ( ) hero . jumpLeft ( )" at bounding box center [467, 191] width 221 height 195
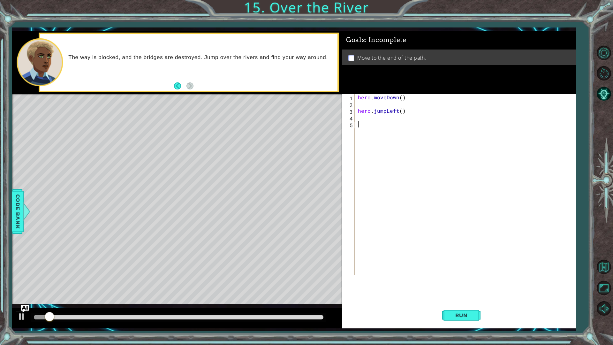
type textarea "hero.moveDown()"
click at [24, 291] on div at bounding box center [22, 316] width 8 height 8
drag, startPoint x: 50, startPoint y: 315, endPoint x: 18, endPoint y: 314, distance: 32.6
click at [18, 291] on div at bounding box center [177, 318] width 330 height 20
click at [18, 291] on div at bounding box center [22, 316] width 8 height 8
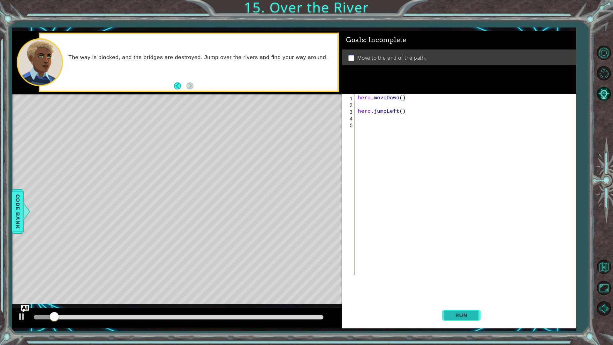
click at [467, 291] on span "Run" at bounding box center [461, 315] width 25 height 6
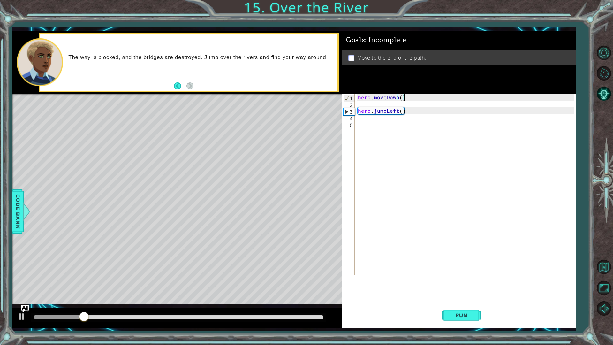
click at [377, 125] on div "hero . moveDown ( ) hero . jumpLeft ( )" at bounding box center [467, 191] width 221 height 195
click at [377, 118] on div "hero . moveDown ( ) hero . jumpLeft ( )" at bounding box center [467, 191] width 221 height 195
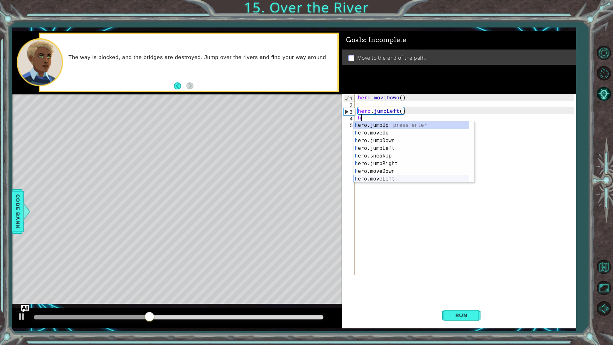
click at [388, 178] on div "h ero.jumpUp press enter h ero.moveUp press enter h ero.jumpDown press enter h …" at bounding box center [412, 159] width 116 height 77
type textarea "hero.moveLeft(1)"
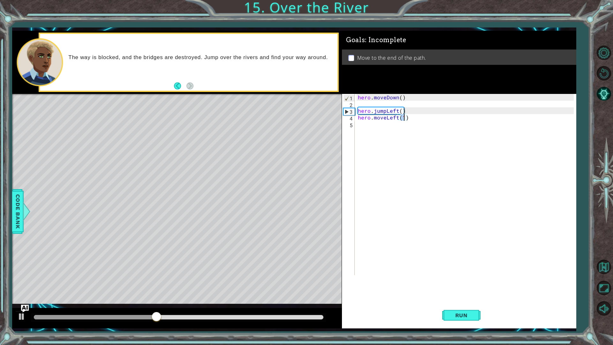
click at [380, 127] on div "hero . moveDown ( ) hero . jumpLeft ( ) hero . moveLeft ( 1 )" at bounding box center [467, 191] width 221 height 195
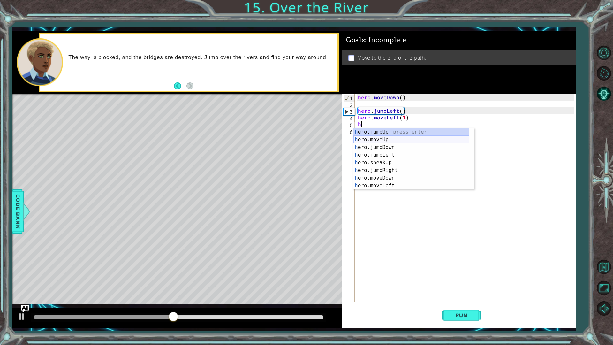
click at [388, 143] on div "h ero.jumpUp press enter h ero.moveUp press enter h ero.jumpDown press enter h …" at bounding box center [412, 166] width 116 height 77
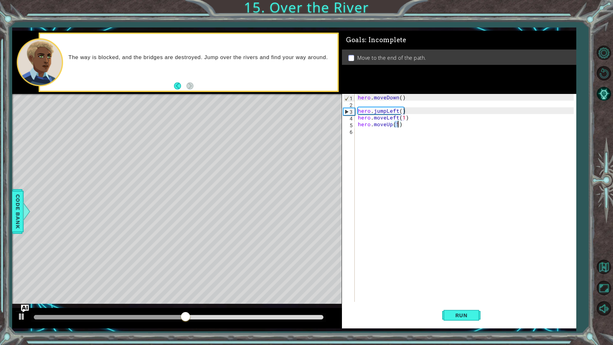
type textarea "h"
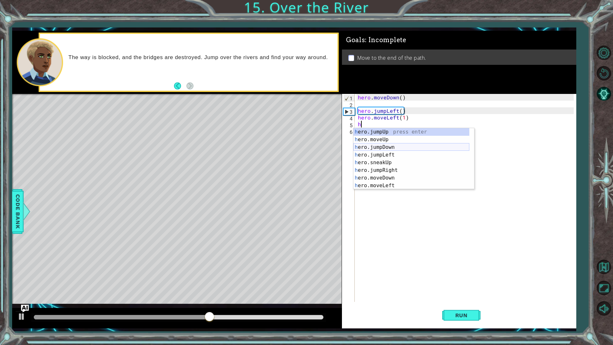
click at [383, 148] on div "h ero.jumpUp press enter h ero.moveUp press enter h ero.jumpDown press enter h …" at bounding box center [412, 166] width 116 height 77
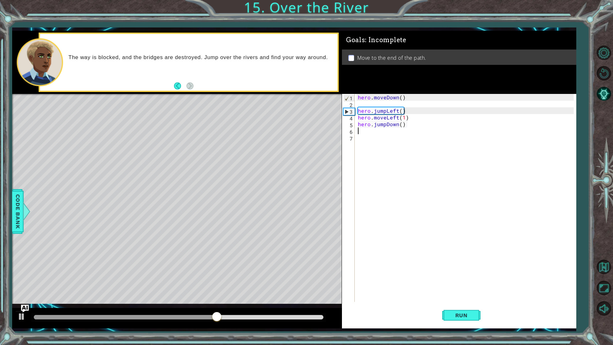
type textarea "h"
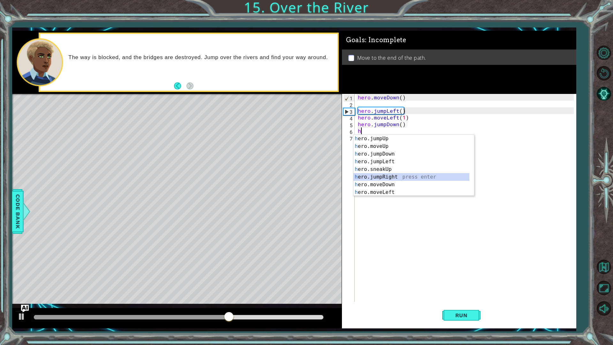
click at [395, 174] on div "h ero.jumpUp press enter h ero.moveUp press enter h ero.jumpDown press enter h …" at bounding box center [412, 173] width 116 height 77
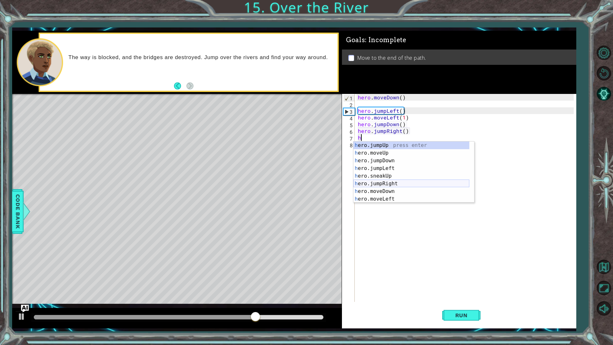
scroll to position [38, 0]
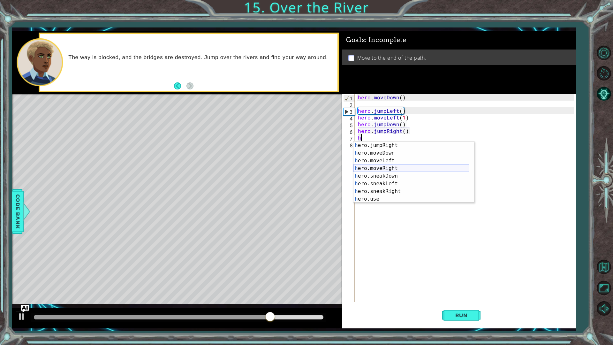
click at [393, 168] on div "h ero.jumpRight press enter h ero.moveDown press enter h ero.moveLeft press ent…" at bounding box center [412, 180] width 116 height 77
type textarea "hero.moveRight(1)"
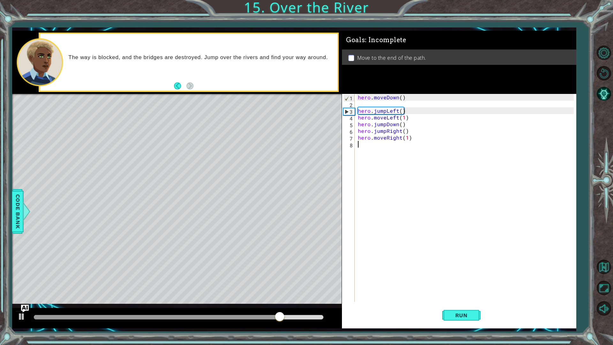
click at [381, 149] on div "hero . moveDown ( ) hero . jumpLeft ( ) hero . moveLeft ( 1 ) hero . jumpDown (…" at bounding box center [467, 204] width 221 height 221
type textarea "h"
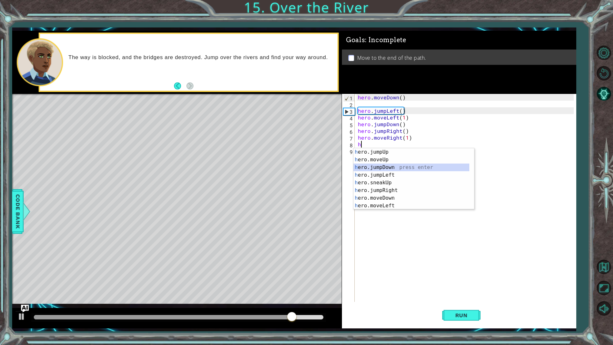
click at [390, 165] on div "h ero.jumpUp press enter h ero.moveUp press enter h ero.jumpDown press enter h …" at bounding box center [412, 186] width 116 height 77
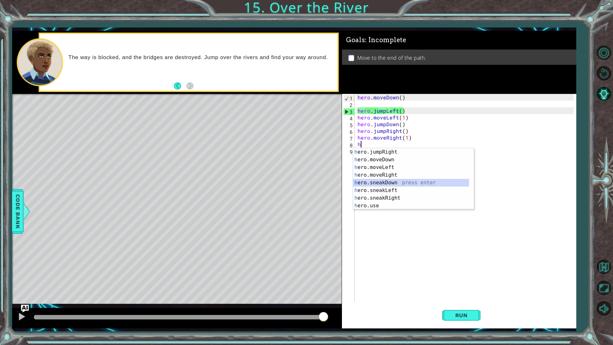
drag, startPoint x: 396, startPoint y: 180, endPoint x: 421, endPoint y: 222, distance: 48.9
click at [420, 223] on body "1 ההההההההההההההההההההההההההההההההההההההההההההההההההההההההההההההההההההההההההההה…" at bounding box center [306, 172] width 613 height 345
click at [391, 158] on div "h ero.jumpRight press enter h ero.moveDown press enter h ero.moveLeft press ent…" at bounding box center [411, 186] width 116 height 77
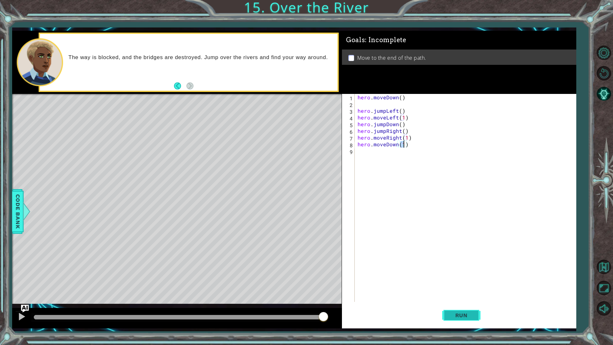
type textarea "hero.moveDown(1)"
click at [459, 291] on span "Run" at bounding box center [461, 315] width 25 height 6
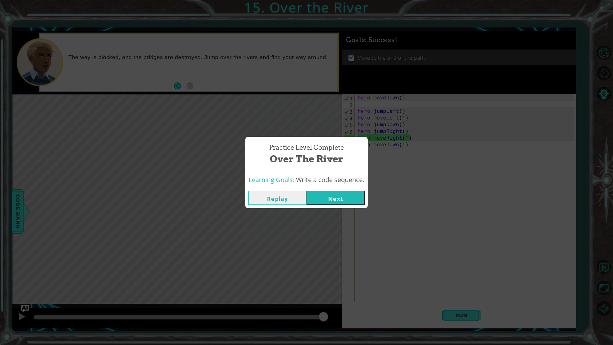
click at [340, 194] on button "Next" at bounding box center [336, 198] width 58 height 14
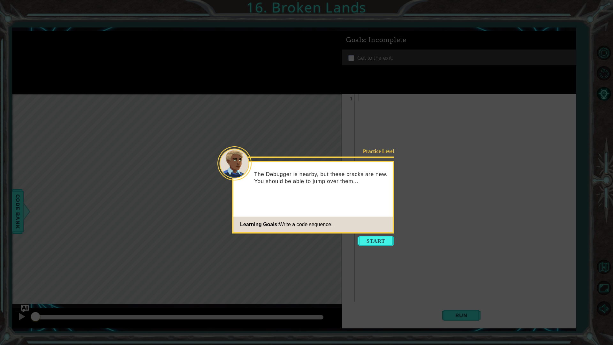
click at [369, 237] on button "Start" at bounding box center [376, 241] width 36 height 10
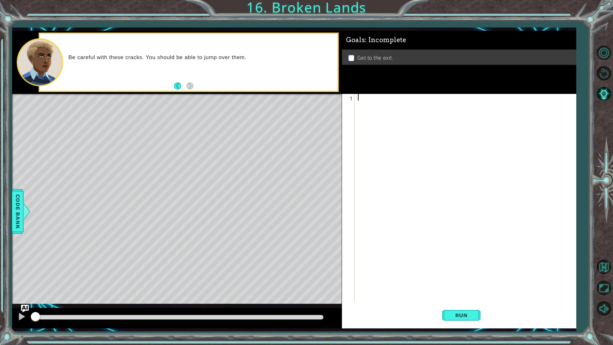
type textarea "h"
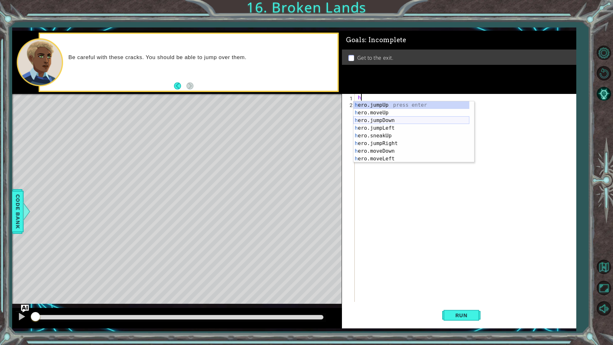
click at [372, 124] on div "h ero.jumpUp press enter h ero.moveUp press enter h ero.jumpDown press enter h …" at bounding box center [412, 139] width 116 height 77
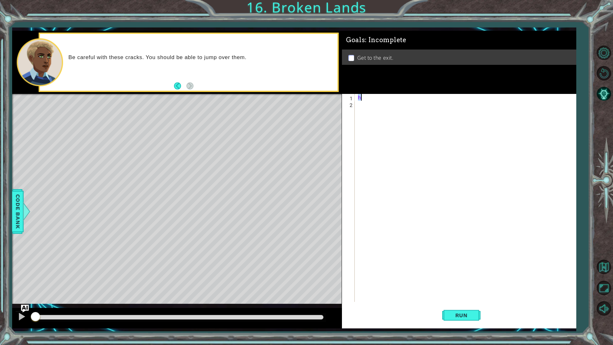
type textarea "j"
type textarea "h"
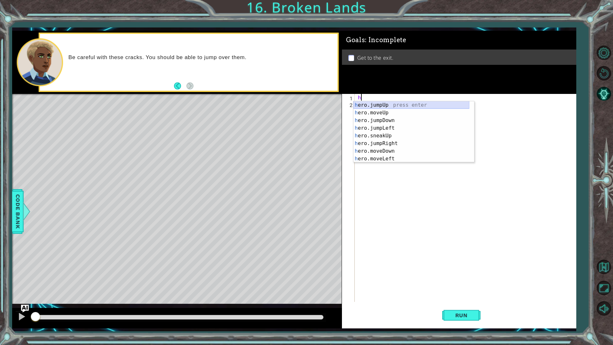
click at [383, 104] on div "h ero.jumpUp press enter h ero.moveUp press enter h ero.jumpDown press enter h …" at bounding box center [412, 139] width 116 height 77
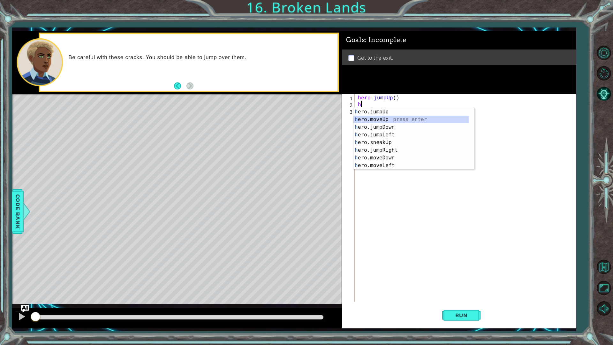
click at [383, 121] on div "h ero.jumpUp press enter h ero.moveUp press enter h ero.jumpDown press enter h …" at bounding box center [412, 146] width 116 height 77
type textarea "hero.moveUp(1)"
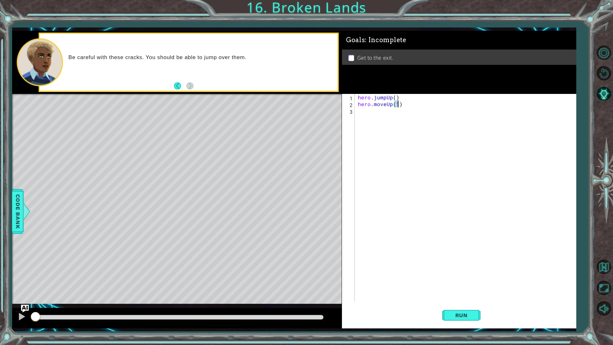
click at [380, 117] on div "hero . jumpUp ( ) hero . moveUp ( 1 )" at bounding box center [467, 204] width 221 height 221
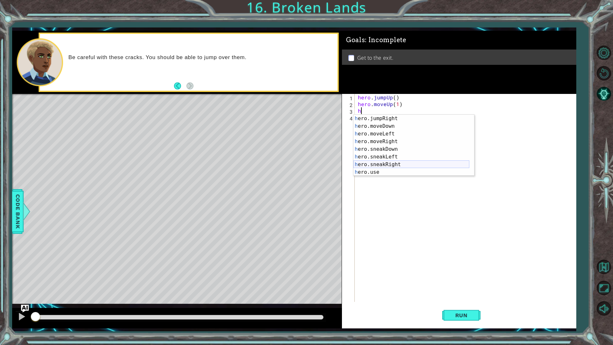
scroll to position [38, 0]
click at [384, 139] on div "h ero.jumpRight press enter h ero.moveDown press enter h ero.moveLeft press ent…" at bounding box center [412, 153] width 116 height 77
type textarea "hero.moveRight(1)"
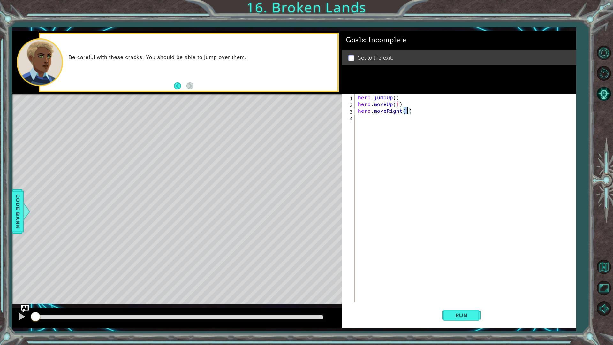
click at [373, 121] on div "hero . jumpUp ( ) hero . moveUp ( 1 ) hero . moveRight ( 1 )" at bounding box center [467, 204] width 221 height 221
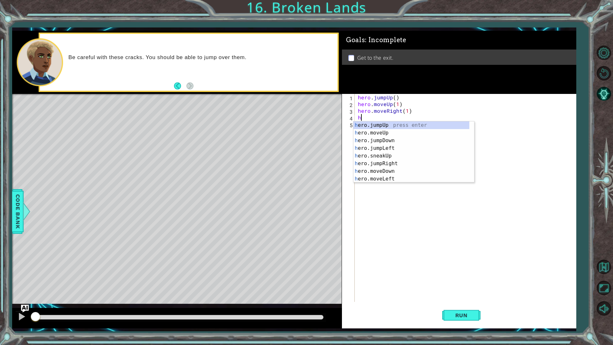
scroll to position [0, 0]
click at [387, 159] on div "h ero.jumpUp press enter h ero.moveUp press enter h ero.jumpDown press enter h …" at bounding box center [412, 159] width 116 height 77
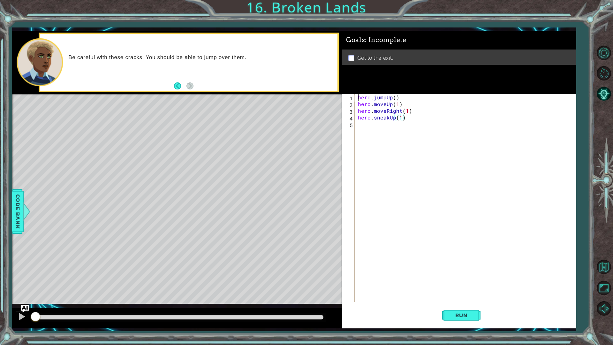
click at [373, 126] on div "hero . jumpUp ( ) hero . moveUp ( 1 ) hero . moveRight ( 1 ) hero . sneakUp ( 1…" at bounding box center [467, 204] width 221 height 221
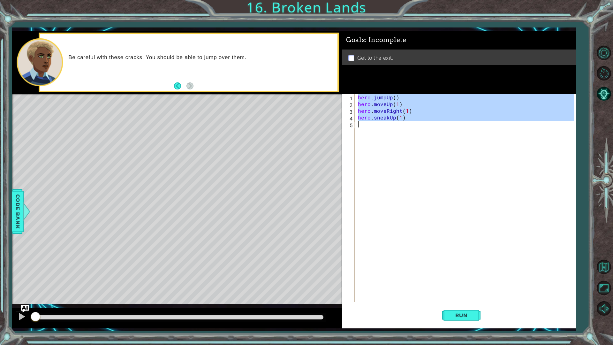
type textarea "hero.sneakUp(1)"
click at [393, 128] on div "hero . jumpUp ( ) hero . moveUp ( 1 ) hero . moveRight ( 1 ) hero . sneakUp ( 1…" at bounding box center [466, 198] width 218 height 208
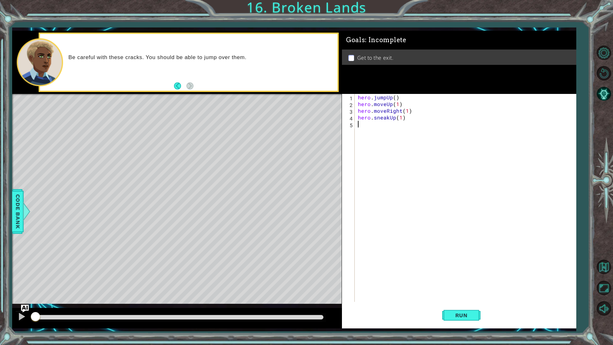
type textarea "h"
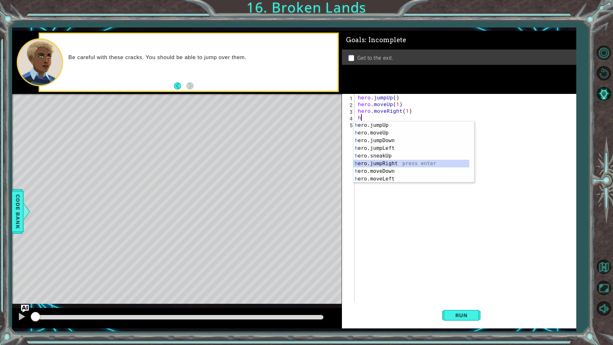
click at [398, 164] on div "h ero.jumpUp press enter h ero.moveUp press enter h ero.jumpDown press enter h …" at bounding box center [412, 159] width 116 height 77
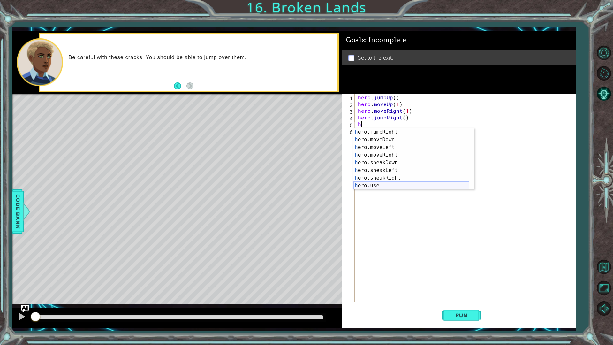
scroll to position [38, 0]
click at [391, 150] on div "h ero.jumpRight press enter h ero.moveDown press enter h ero.moveLeft press ent…" at bounding box center [412, 166] width 116 height 77
click at [391, 158] on div "h ero.jumpRight press enter h ero.moveDown press enter h ero.moveLeft press ent…" at bounding box center [412, 166] width 116 height 77
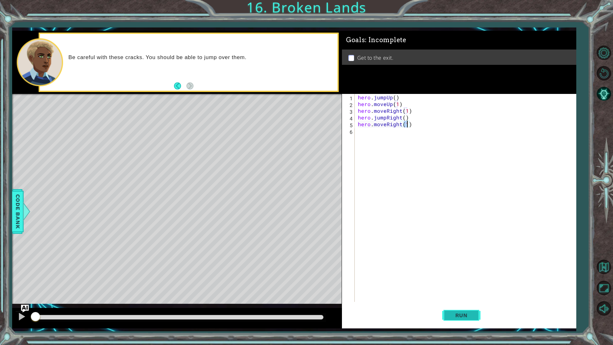
type textarea "hero.moveRight(1)"
click at [458, 291] on button "Run" at bounding box center [461, 315] width 38 height 23
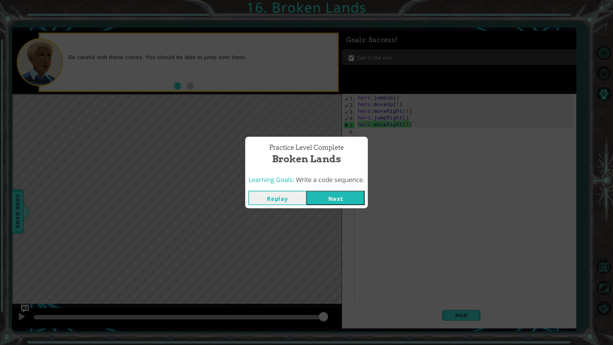
click at [338, 201] on button "Next" at bounding box center [336, 198] width 58 height 14
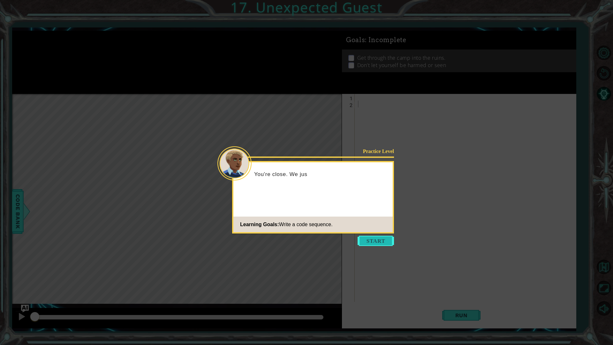
click at [382, 242] on button "Start" at bounding box center [376, 241] width 36 height 10
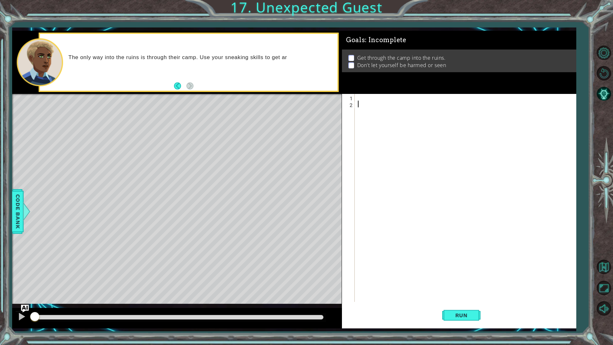
click at [372, 101] on div at bounding box center [467, 204] width 221 height 221
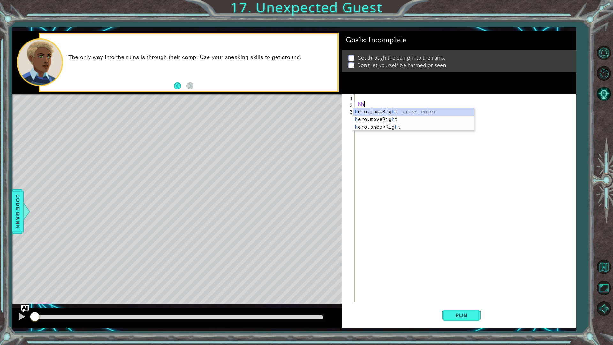
type textarea "h"
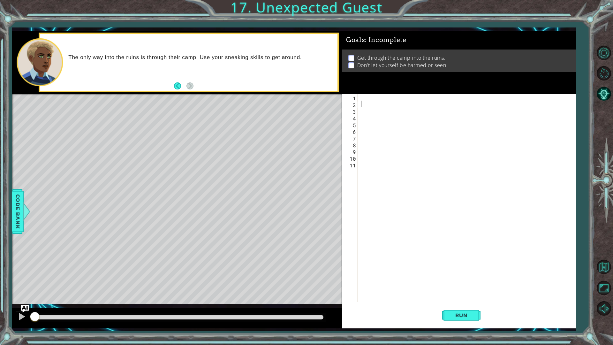
click at [365, 103] on div at bounding box center [469, 204] width 218 height 221
type textarea "h"
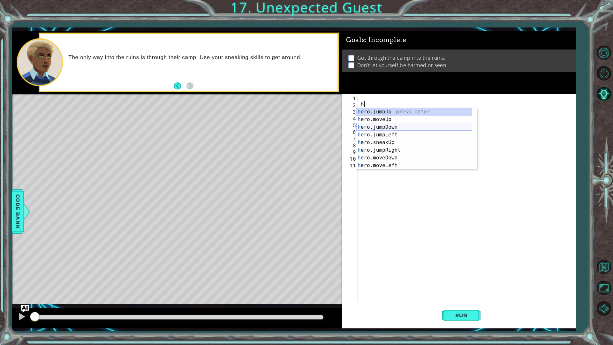
click at [385, 128] on div "h ero.jumpUp press enter h ero.moveUp press enter h ero.jumpDown press enter h …" at bounding box center [415, 146] width 116 height 77
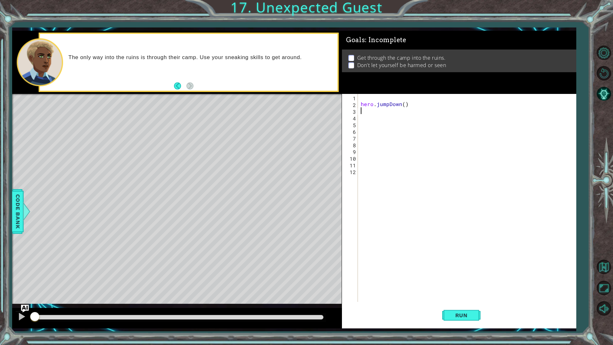
type textarea "h"
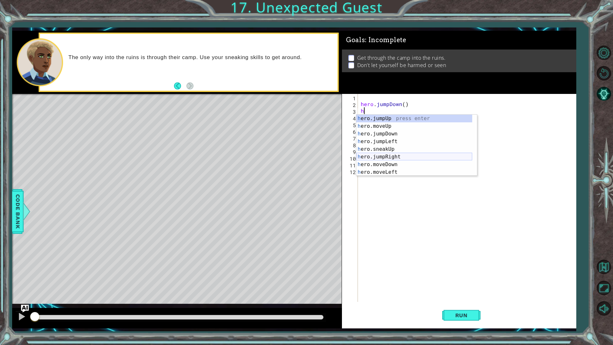
click at [395, 156] on div "h ero.jumpUp press enter h ero.moveUp press enter h ero.jumpDown press enter h …" at bounding box center [415, 153] width 116 height 77
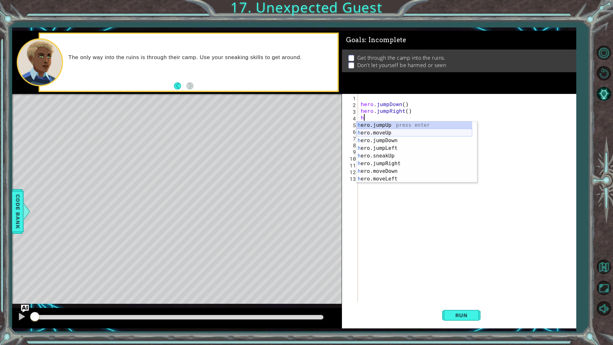
click at [389, 132] on div "h ero.jumpUp press enter h ero.moveUp press enter h ero.jumpDown press enter h …" at bounding box center [415, 159] width 116 height 77
type textarea "hero.moveUp(1)"
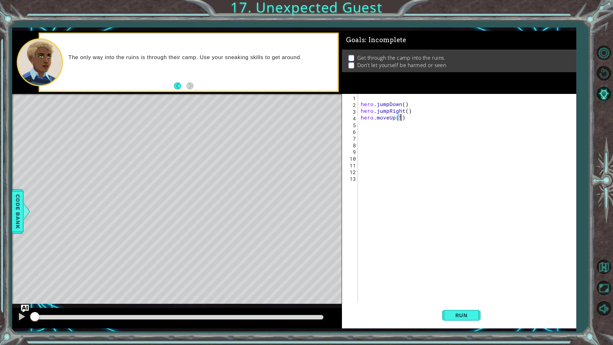
click at [377, 125] on div "hero . jumpDown ( ) hero . jumpRight ( ) hero . moveUp ( 1 )" at bounding box center [469, 204] width 218 height 221
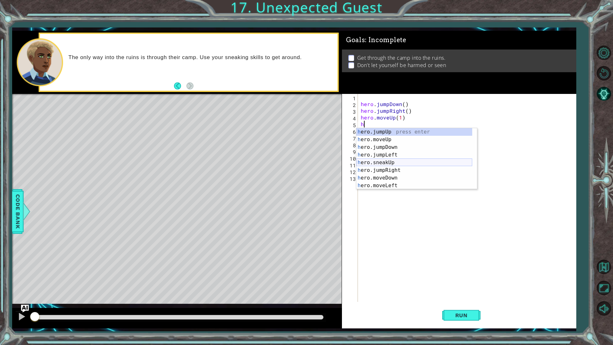
scroll to position [38, 0]
click at [391, 176] on div "h ero.jumpRight press enter h ero.moveDown press enter h ero.moveLeft press ent…" at bounding box center [415, 166] width 116 height 77
type textarea "hero.sneakRight(1)"
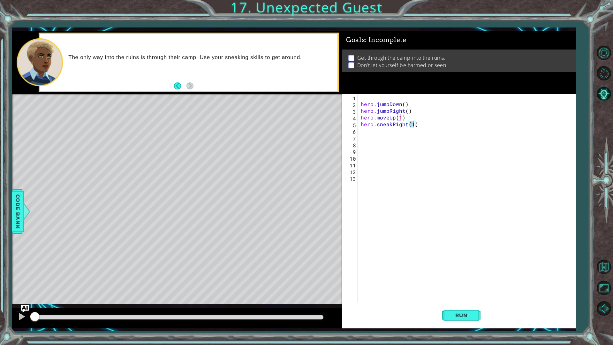
click at [372, 137] on div "hero . jumpDown ( ) hero . jumpRight ( ) hero . moveUp ( 1 ) hero . sneakRight …" at bounding box center [469, 204] width 218 height 221
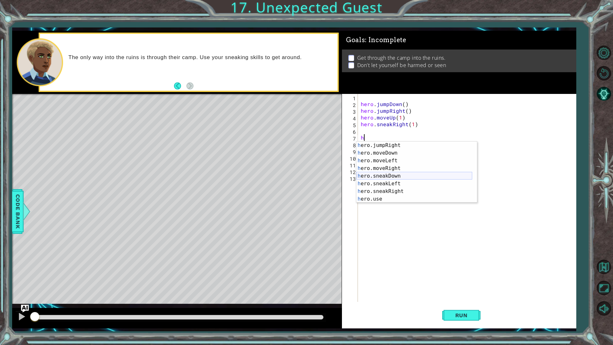
click at [401, 175] on div "h ero.jumpRight press enter h ero.moveDown press enter h ero.moveLeft press ent…" at bounding box center [415, 180] width 116 height 77
type textarea "hero.sneakDown(1)"
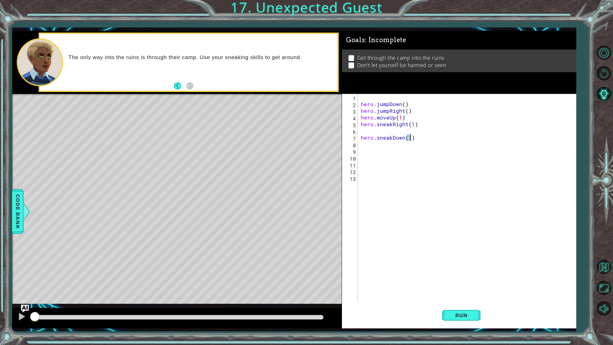
click at [373, 147] on div "hero . jumpDown ( ) hero . jumpRight ( ) hero . moveUp ( 1 ) hero . sneakRight …" at bounding box center [469, 204] width 218 height 221
click at [373, 132] on div "hero . jumpDown ( ) hero . jumpRight ( ) hero . moveUp ( 1 ) hero . sneakRight …" at bounding box center [469, 204] width 218 height 221
type textarea "hero.sneakRight(1)"
click at [370, 140] on div "hero . jumpDown ( ) hero . jumpRight ( ) hero . moveUp ( 1 ) hero . sneakRight …" at bounding box center [469, 204] width 218 height 221
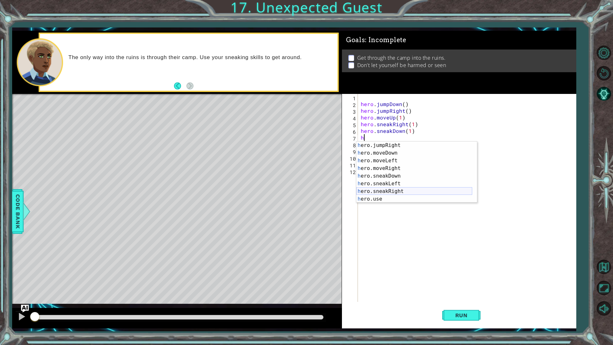
click at [390, 191] on div "h ero.jumpRight press enter h ero.moveDown press enter h ero.moveLeft press ent…" at bounding box center [415, 180] width 116 height 77
type textarea "hero.sneakRight(1)"
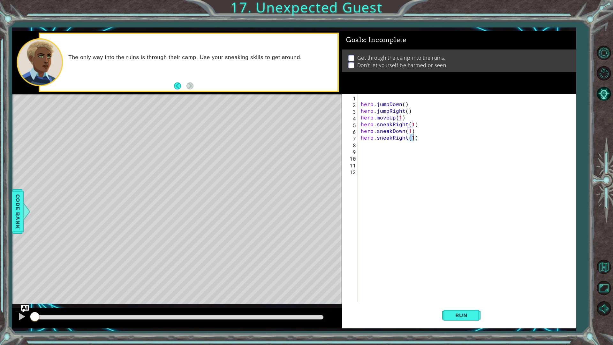
click at [376, 148] on div "hero . jumpDown ( ) hero . jumpRight ( ) hero . moveUp ( 1 ) hero . sneakRight …" at bounding box center [469, 204] width 218 height 221
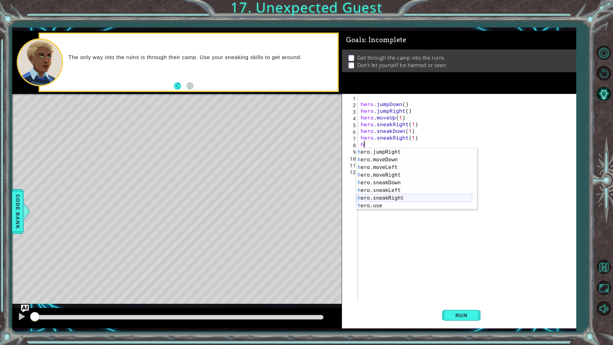
click at [384, 199] on div "h ero.jumpRight press enter h ero.moveDown press enter h ero.moveLeft press ent…" at bounding box center [415, 186] width 116 height 77
type textarea "hero.sneakRight(1)"
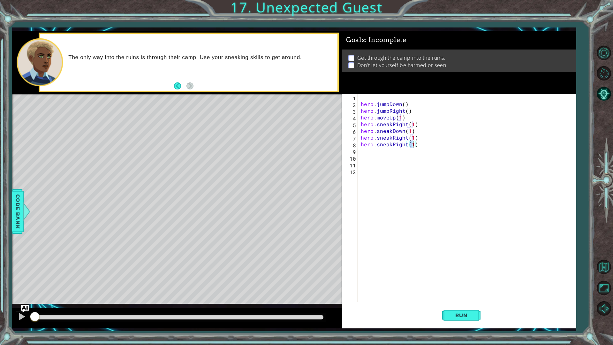
click at [371, 154] on div "hero . jumpDown ( ) hero . jumpRight ( ) hero . moveUp ( 1 ) hero . sneakRight …" at bounding box center [469, 204] width 218 height 221
type textarea "h"
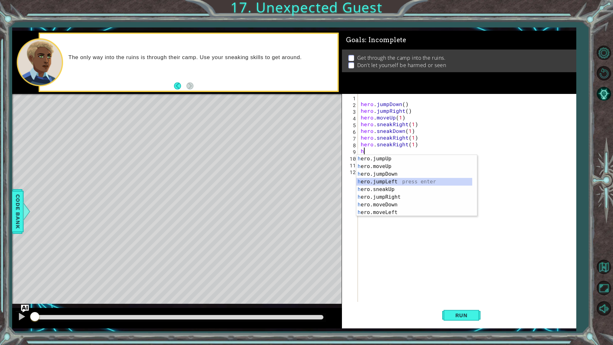
click at [394, 185] on div "h ero.jumpUp press enter h ero.moveUp press enter h ero.jumpDown press enter h …" at bounding box center [415, 193] width 116 height 77
click at [392, 187] on div "h ero.jumpUp press enter h ero.moveUp press enter h ero.jumpDown press enter h …" at bounding box center [415, 193] width 116 height 77
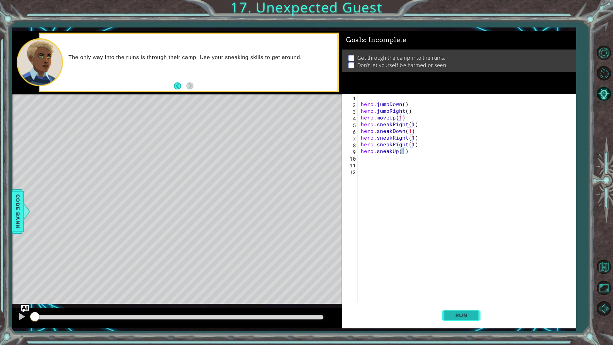
type textarea "hero.sneakUp(1)"
click at [455, 291] on span "Run" at bounding box center [461, 315] width 25 height 6
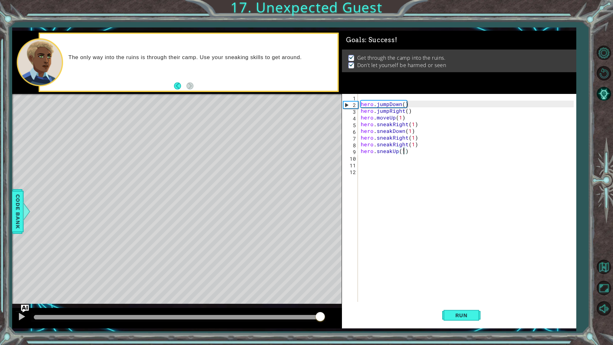
click at [320, 291] on div at bounding box center [178, 317] width 289 height 4
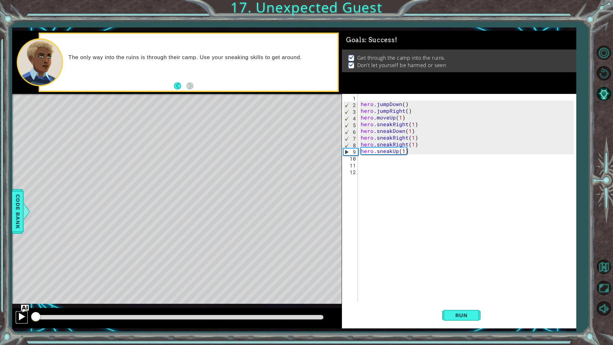
click at [25, 291] on div at bounding box center [22, 316] width 8 height 8
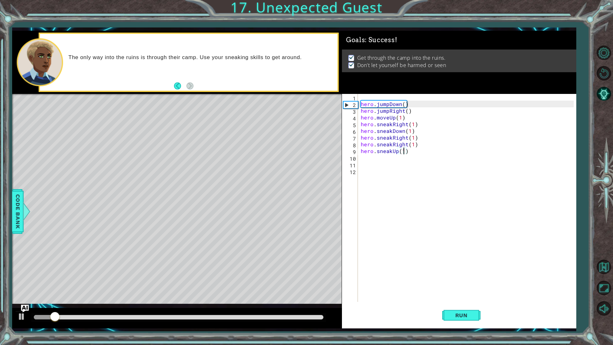
click at [307, 291] on div at bounding box center [178, 317] width 289 height 4
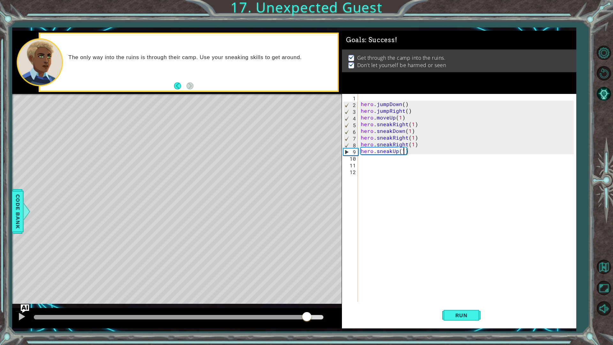
click at [26, 291] on img "Ask AI" at bounding box center [25, 308] width 8 height 8
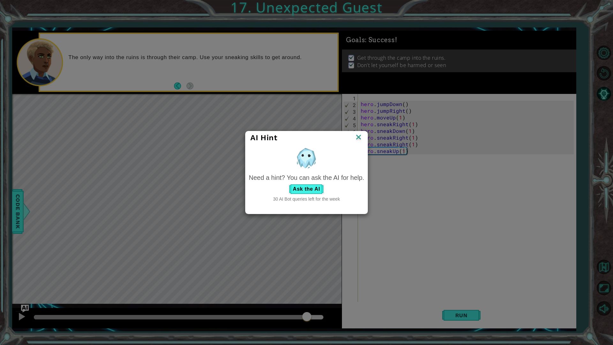
click at [362, 136] on img at bounding box center [359, 138] width 8 height 10
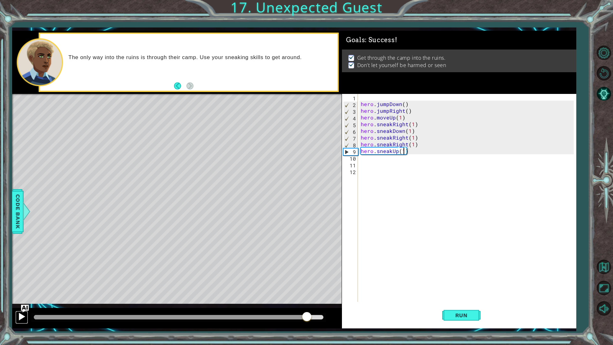
click at [23, 291] on div at bounding box center [22, 316] width 8 height 8
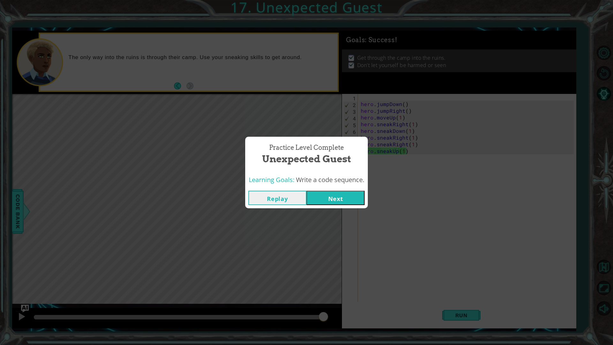
click at [332, 196] on button "Next" at bounding box center [336, 198] width 58 height 14
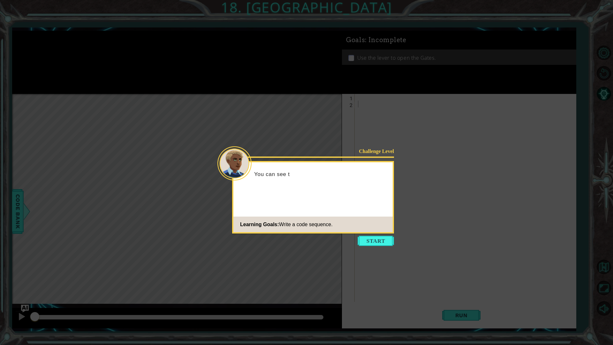
click at [380, 243] on button "Start" at bounding box center [376, 241] width 36 height 10
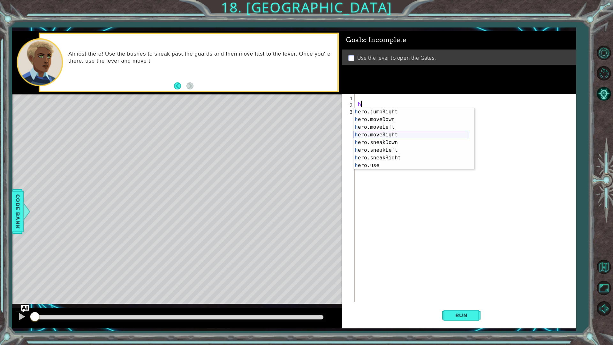
scroll to position [38, 0]
click at [381, 159] on div "h ero.jumpRight press enter h ero.moveDown press enter h ero.moveLeft press ent…" at bounding box center [412, 146] width 116 height 77
type textarea "hero.sneakRight(1)"
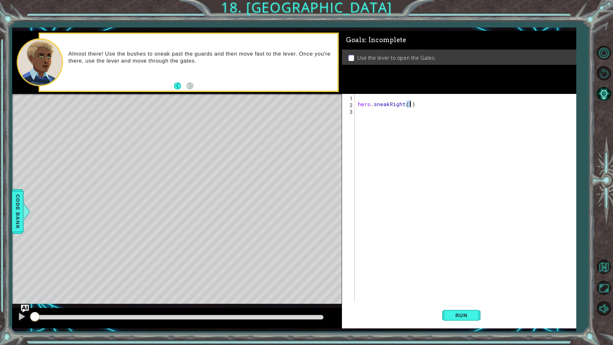
click at [369, 119] on div "hero . sneakRight ( 1 )" at bounding box center [467, 204] width 221 height 221
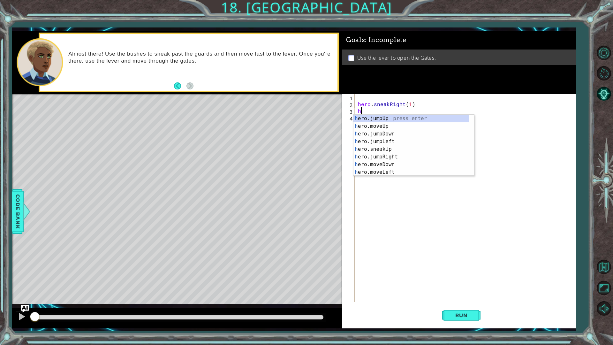
scroll to position [0, 0]
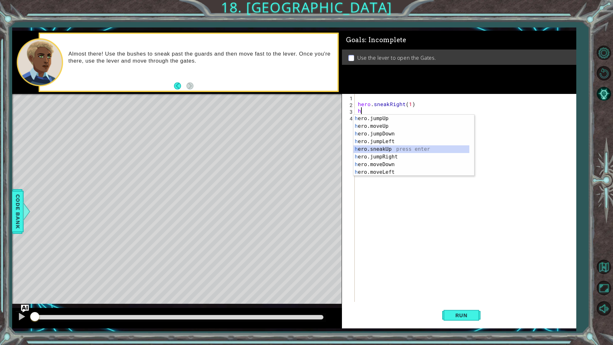
click at [401, 150] on div "h ero.jumpUp press enter h ero.moveUp press enter h ero.jumpDown press enter h …" at bounding box center [412, 153] width 116 height 77
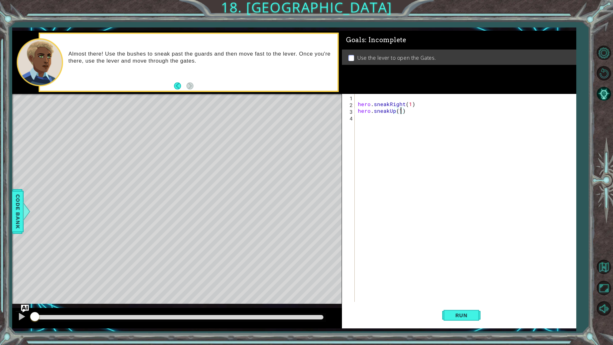
scroll to position [0, 3]
type textarea "hero.sneakUp(2)"
click at [367, 122] on div "hero . sneakRight ( 1 ) hero . sneakUp ( 2 )" at bounding box center [467, 204] width 221 height 221
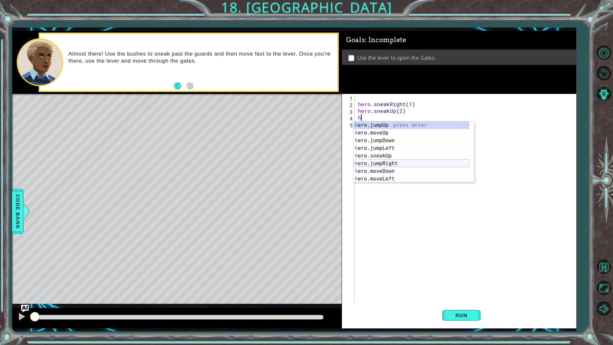
scroll to position [38, 0]
click at [404, 168] on div "h ero.jumpRight press enter h ero.moveDown press enter h ero.moveLeft press ent…" at bounding box center [412, 159] width 116 height 77
type textarea "hero.sneakRight(1)"
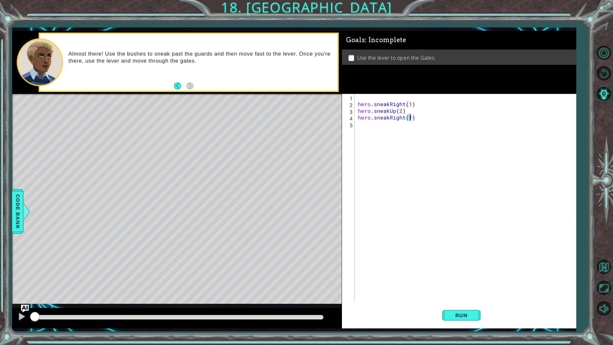
click at [375, 127] on div "hero . sneakRight ( 1 ) hero . sneakUp ( 2 ) hero . sneakRight ( 1 )" at bounding box center [467, 204] width 221 height 221
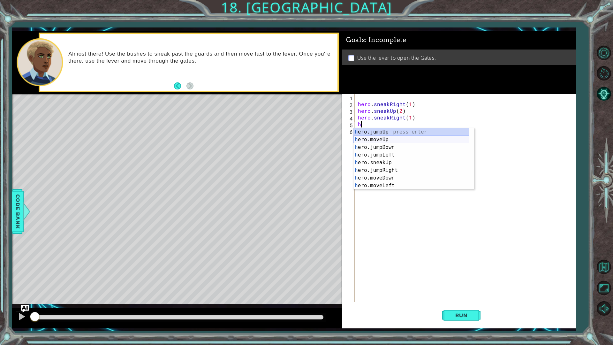
scroll to position [0, 0]
click at [375, 161] on div "h ero.jumpUp press enter h ero.moveUp press enter h ero.jumpDown press enter h …" at bounding box center [412, 166] width 116 height 77
type textarea "hero.sneakUp(1)"
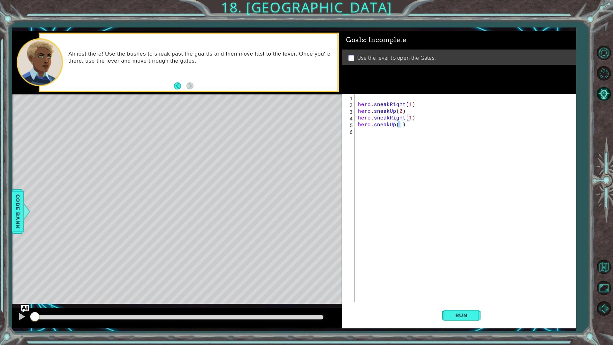
click at [365, 134] on div "hero . sneakRight ( 1 ) hero . sneakUp ( 2 ) hero . sneakRight ( 1 ) hero . sne…" at bounding box center [467, 204] width 221 height 221
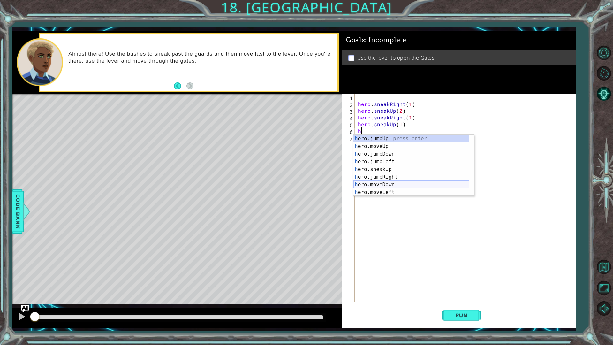
scroll to position [38, 0]
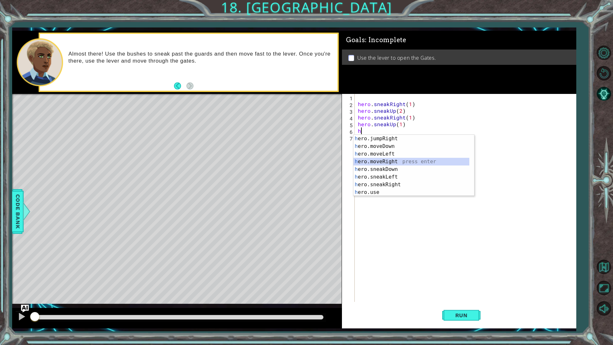
click at [393, 162] on div "h ero.jumpRight press enter h ero.moveDown press enter h ero.moveLeft press ent…" at bounding box center [412, 173] width 116 height 77
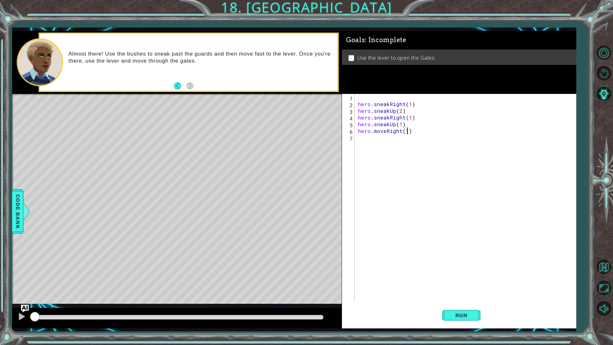
scroll to position [0, 3]
type textarea "hero.moveRight(2)"
click at [365, 136] on div "hero . sneakRight ( 1 ) hero . sneakUp ( 2 ) hero . sneakRight ( 1 ) hero . sne…" at bounding box center [467, 204] width 221 height 221
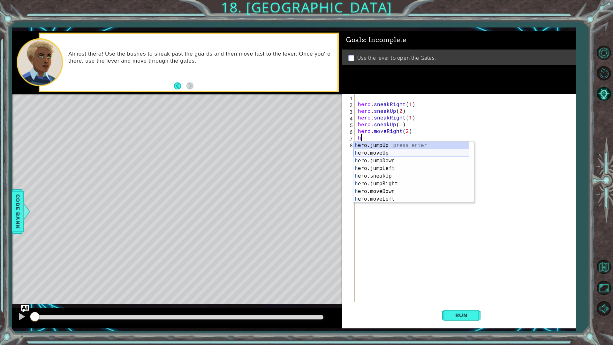
scroll to position [0, 0]
click at [400, 189] on div "h ero.jumpUp press enter h ero.moveUp press enter h ero.jumpDown press enter h …" at bounding box center [412, 180] width 116 height 77
type textarea "hero.moveDown(1)"
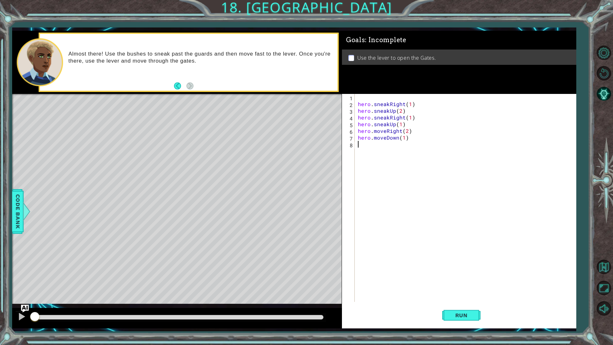
click at [384, 151] on div "hero . sneakRight ( 1 ) hero . sneakUp ( 2 ) hero . sneakRight ( 1 ) hero . sne…" at bounding box center [467, 204] width 221 height 221
type textarea "h"
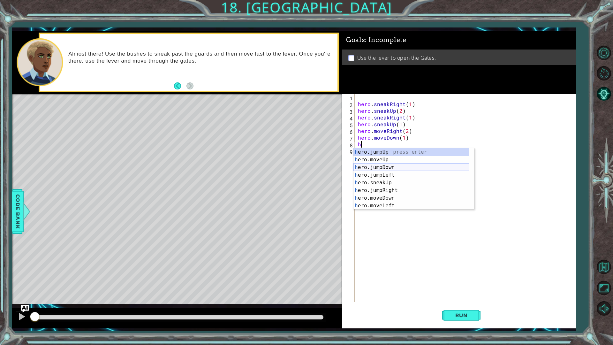
click at [391, 167] on div "h ero.jumpUp press enter h ero.moveUp press enter h ero.jumpDown press enter h …" at bounding box center [412, 186] width 116 height 77
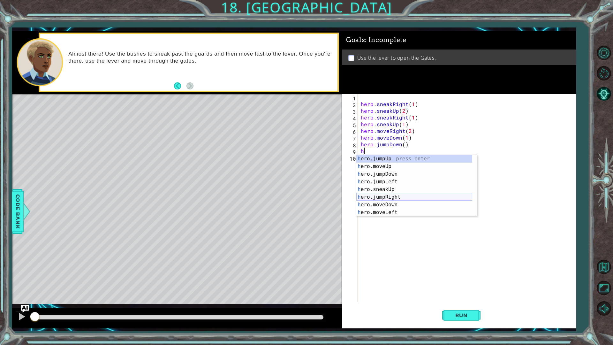
scroll to position [38, 0]
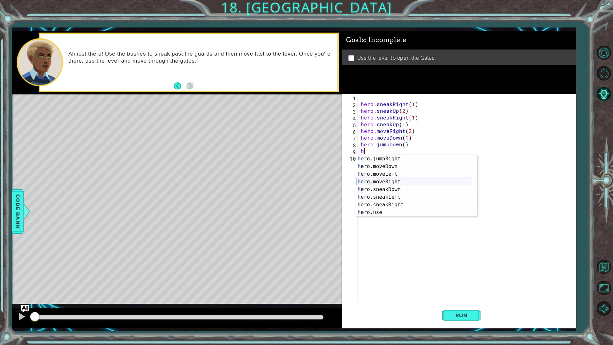
click at [392, 180] on div "h ero.jumpRight press enter h ero.moveDown press enter h ero.moveLeft press ent…" at bounding box center [415, 193] width 116 height 77
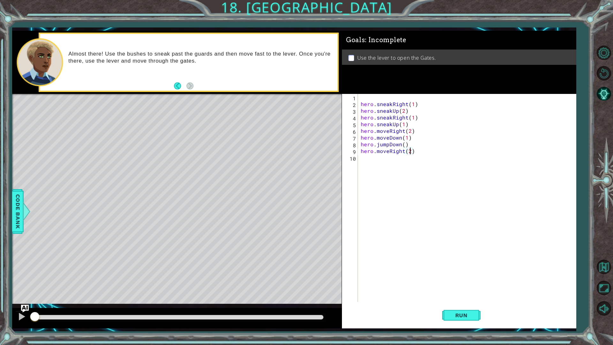
scroll to position [0, 3]
click at [385, 162] on div "hero . sneakRight ( 1 ) hero . sneakUp ( 2 ) hero . sneakRight ( 1 ) hero . sne…" at bounding box center [469, 204] width 218 height 221
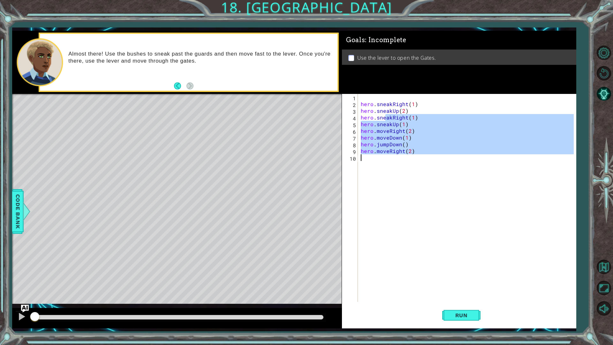
type textarea "hero.moveRight(2)"
click at [385, 162] on div "hero . sneakRight ( 1 ) hero . sneakUp ( 2 ) hero . sneakRight ( 1 ) hero . sne…" at bounding box center [467, 198] width 214 height 208
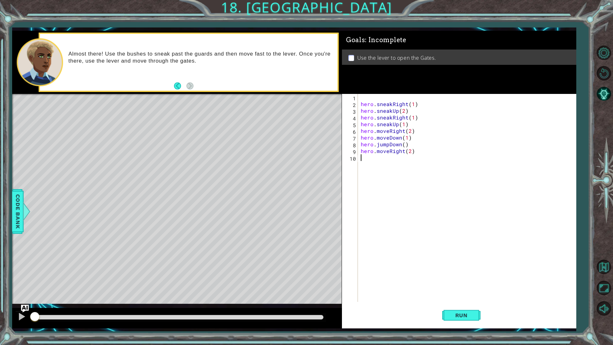
type textarea "h"
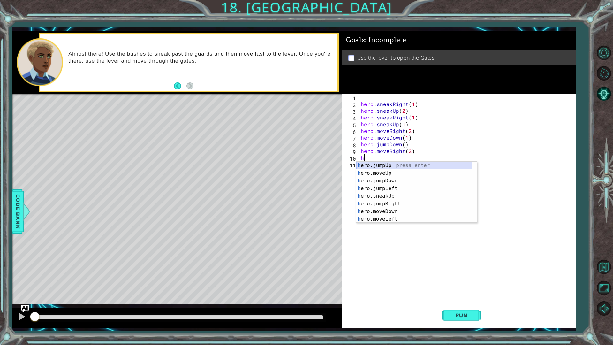
click at [391, 166] on div "h ero.jumpUp press enter h ero.moveUp press enter h ero.jumpDown press enter h …" at bounding box center [415, 200] width 116 height 77
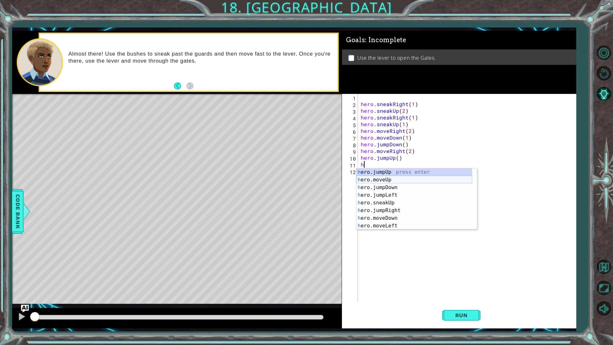
click at [389, 183] on div "h ero.jumpUp press enter h ero.moveUp press enter h ero.jumpDown press enter h …" at bounding box center [415, 206] width 116 height 77
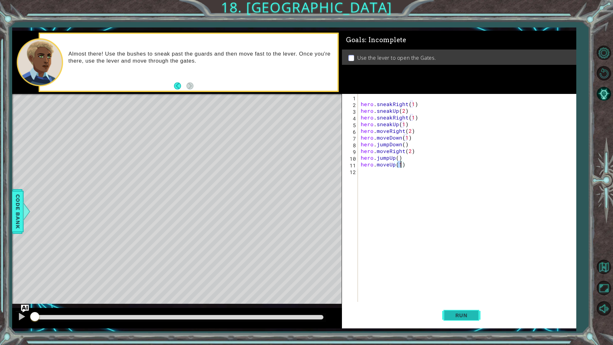
type textarea "hero.moveUp(1)"
click at [456, 291] on span "Run" at bounding box center [461, 315] width 25 height 6
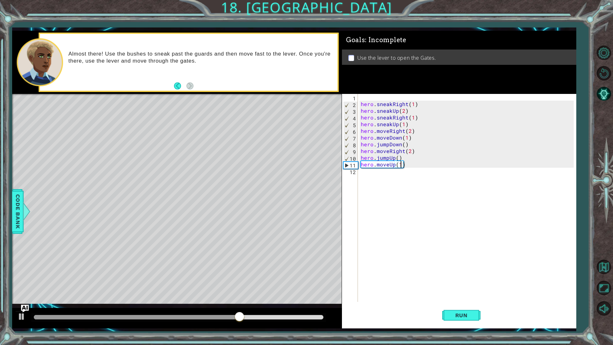
click at [322, 291] on div at bounding box center [178, 317] width 295 height 9
click at [378, 173] on div "hero . sneakRight ( 1 ) hero . sneakUp ( 2 ) hero . sneakRight ( 1 ) hero . sne…" at bounding box center [469, 204] width 218 height 221
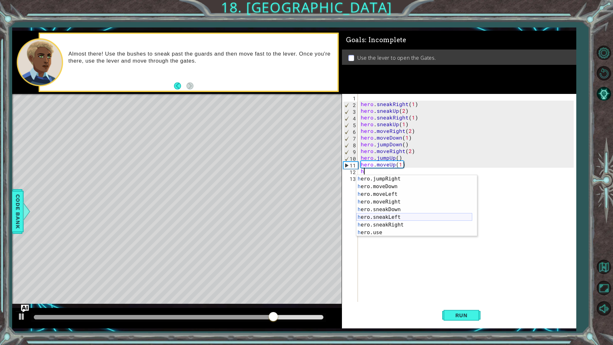
scroll to position [38, 0]
click at [390, 234] on div "h ero.jumpRight press enter h ero.moveDown press enter h ero.moveLeft press ent…" at bounding box center [415, 213] width 116 height 77
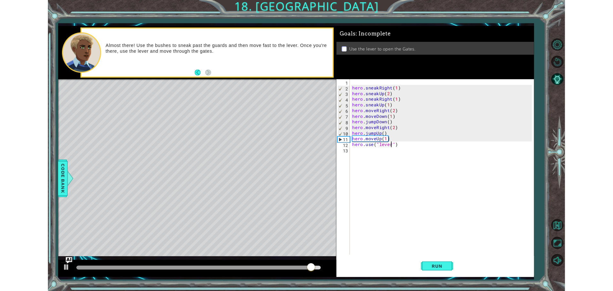
scroll to position [0, 3]
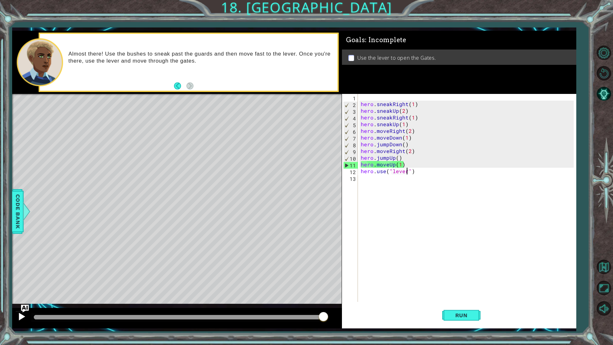
type textarea "hero.use("lever")"
click at [19, 291] on div at bounding box center [22, 316] width 8 height 8
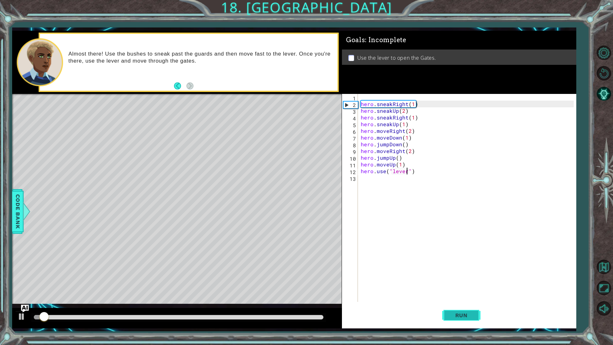
click at [465, 291] on span "Run" at bounding box center [461, 315] width 25 height 6
click at [320, 291] on div at bounding box center [178, 317] width 295 height 9
click at [322, 291] on div at bounding box center [178, 317] width 289 height 4
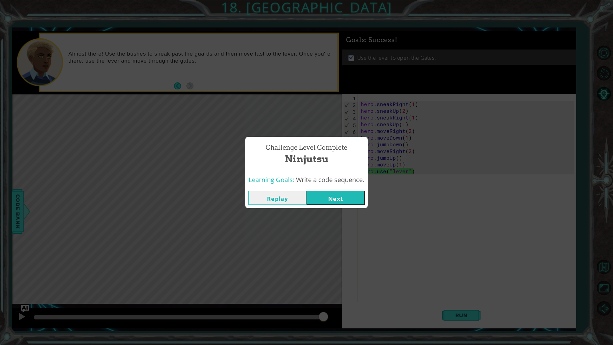
click at [341, 194] on button "Next" at bounding box center [336, 198] width 58 height 14
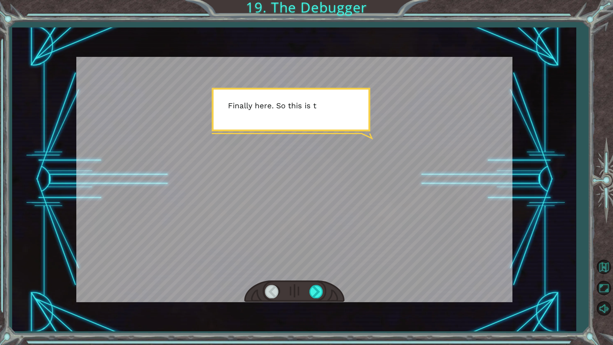
drag, startPoint x: 287, startPoint y: 205, endPoint x: 312, endPoint y: 195, distance: 27.8
click at [291, 203] on div at bounding box center [294, 179] width 436 height 245
click at [313, 196] on div at bounding box center [294, 179] width 436 height 245
click at [323, 290] on div at bounding box center [317, 291] width 14 height 13
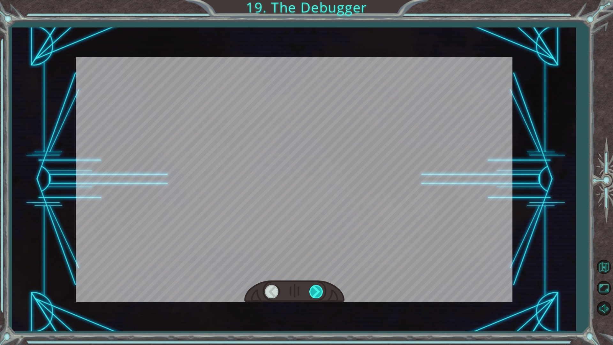
click at [323, 290] on div at bounding box center [317, 291] width 14 height 13
click at [321, 290] on div at bounding box center [317, 291] width 14 height 13
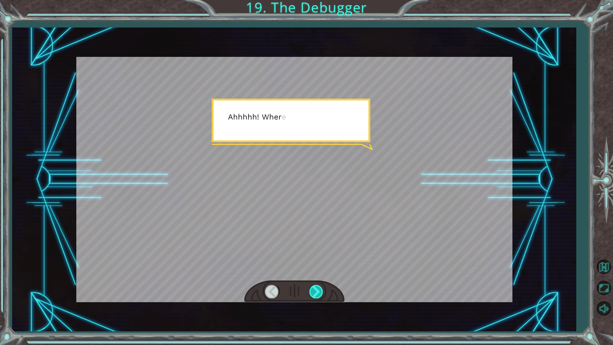
click at [318, 287] on div at bounding box center [317, 291] width 14 height 13
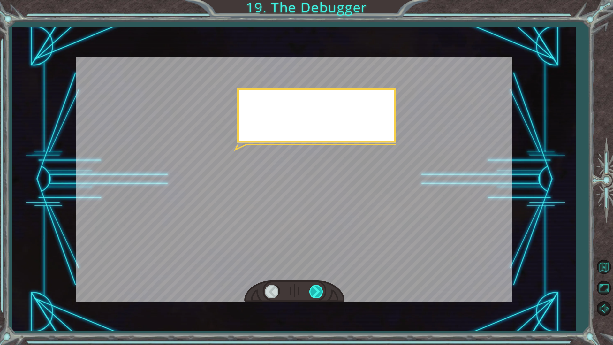
click at [318, 287] on div at bounding box center [317, 291] width 14 height 13
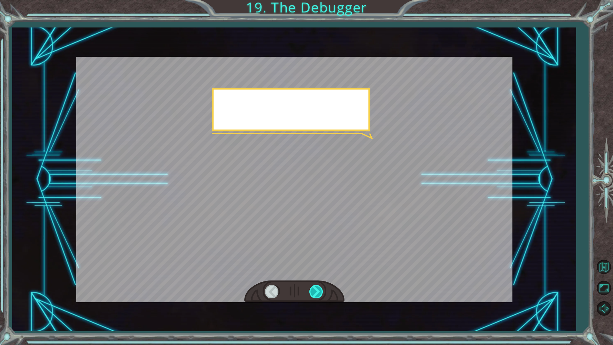
click at [318, 287] on div at bounding box center [317, 291] width 14 height 13
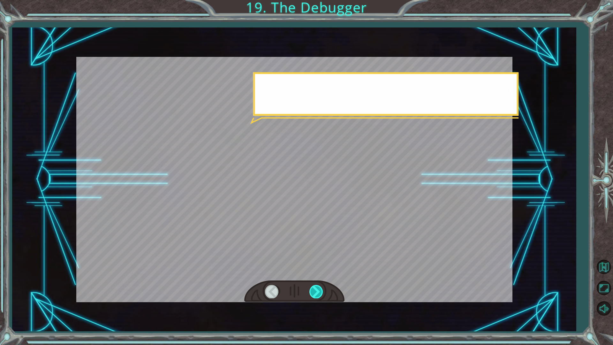
click at [318, 287] on div at bounding box center [317, 291] width 14 height 13
click at [318, 288] on div at bounding box center [317, 291] width 14 height 13
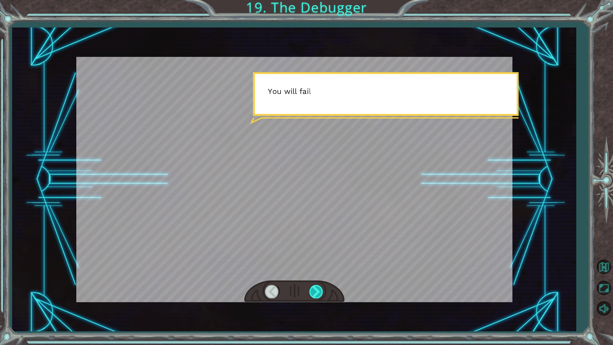
click at [318, 288] on div at bounding box center [317, 291] width 14 height 13
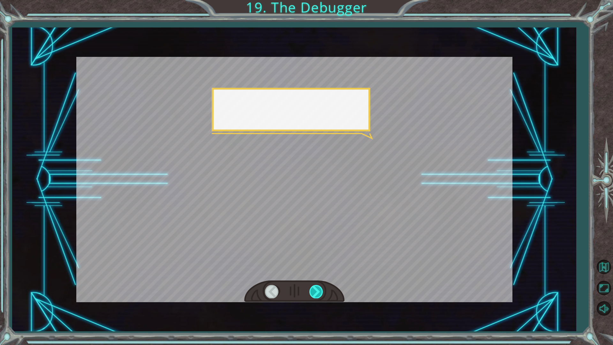
click at [318, 288] on div at bounding box center [317, 291] width 14 height 13
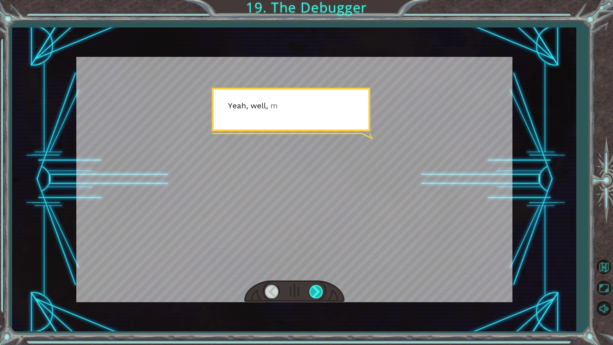
click at [318, 288] on div at bounding box center [317, 291] width 14 height 13
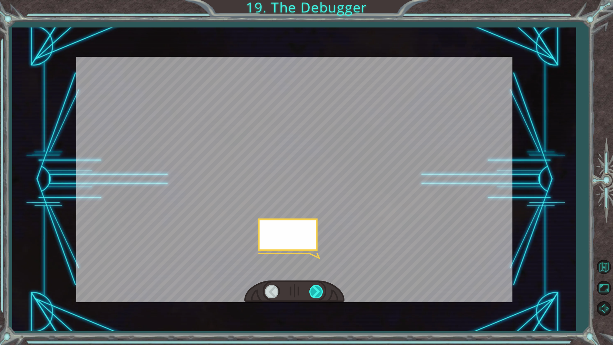
click at [318, 288] on div at bounding box center [317, 291] width 14 height 13
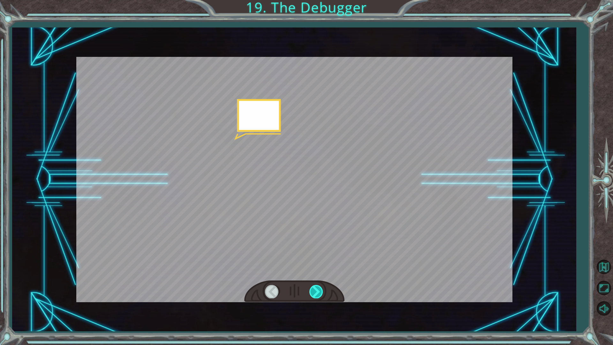
click at [318, 288] on div at bounding box center [317, 291] width 14 height 13
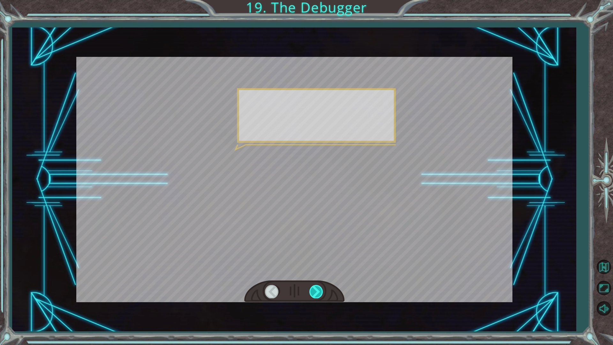
click at [318, 288] on div at bounding box center [317, 291] width 14 height 13
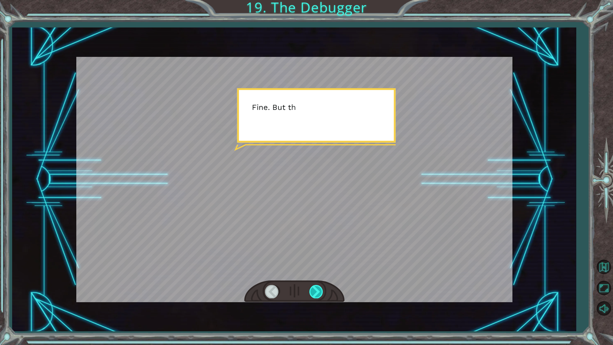
click at [318, 288] on div at bounding box center [317, 291] width 14 height 13
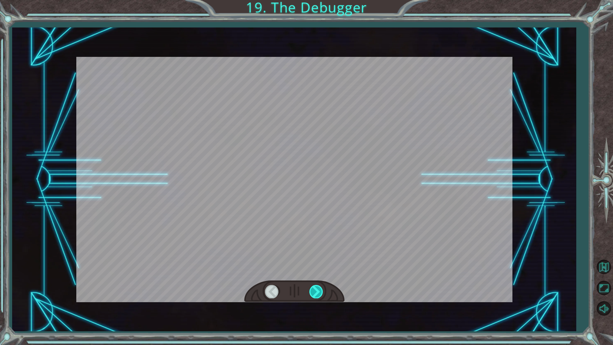
click at [318, 288] on div at bounding box center [317, 291] width 14 height 13
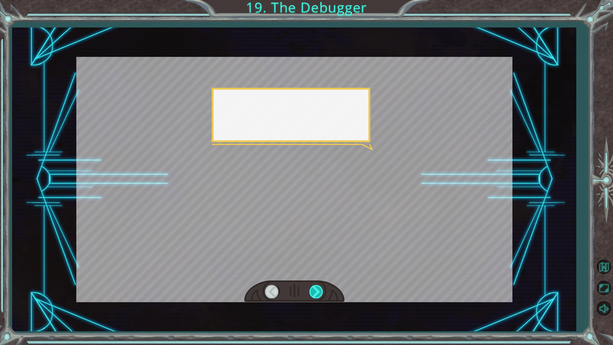
click at [318, 288] on div at bounding box center [317, 291] width 14 height 13
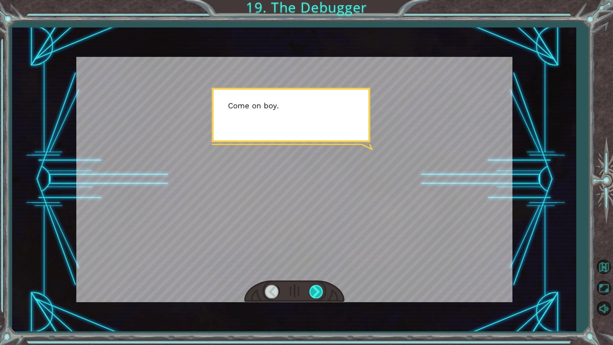
click at [318, 288] on div at bounding box center [317, 291] width 14 height 13
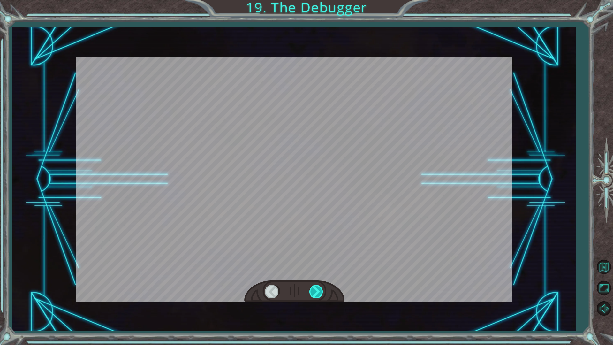
click at [318, 288] on div at bounding box center [317, 291] width 14 height 13
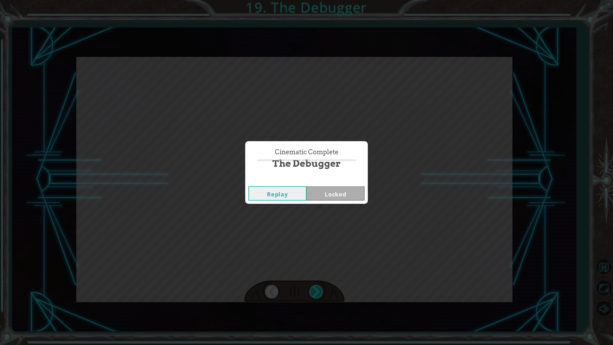
click at [318, 286] on div "Cinematic Complete The Debugger Replay Locked" at bounding box center [306, 172] width 613 height 345
click at [275, 188] on button "Replay" at bounding box center [278, 193] width 58 height 14
